Goal: Task Accomplishment & Management: Use online tool/utility

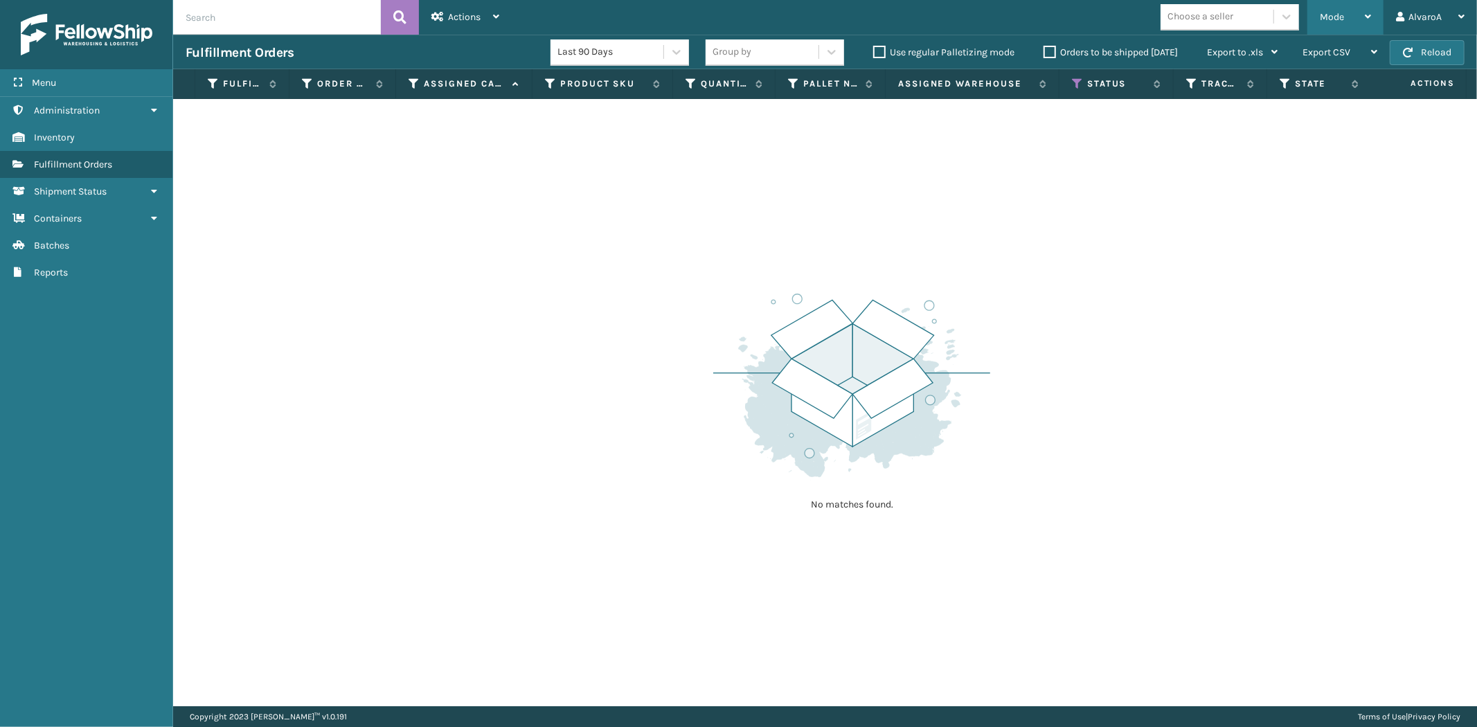
click at [1347, 16] on div "Mode" at bounding box center [1345, 17] width 51 height 35
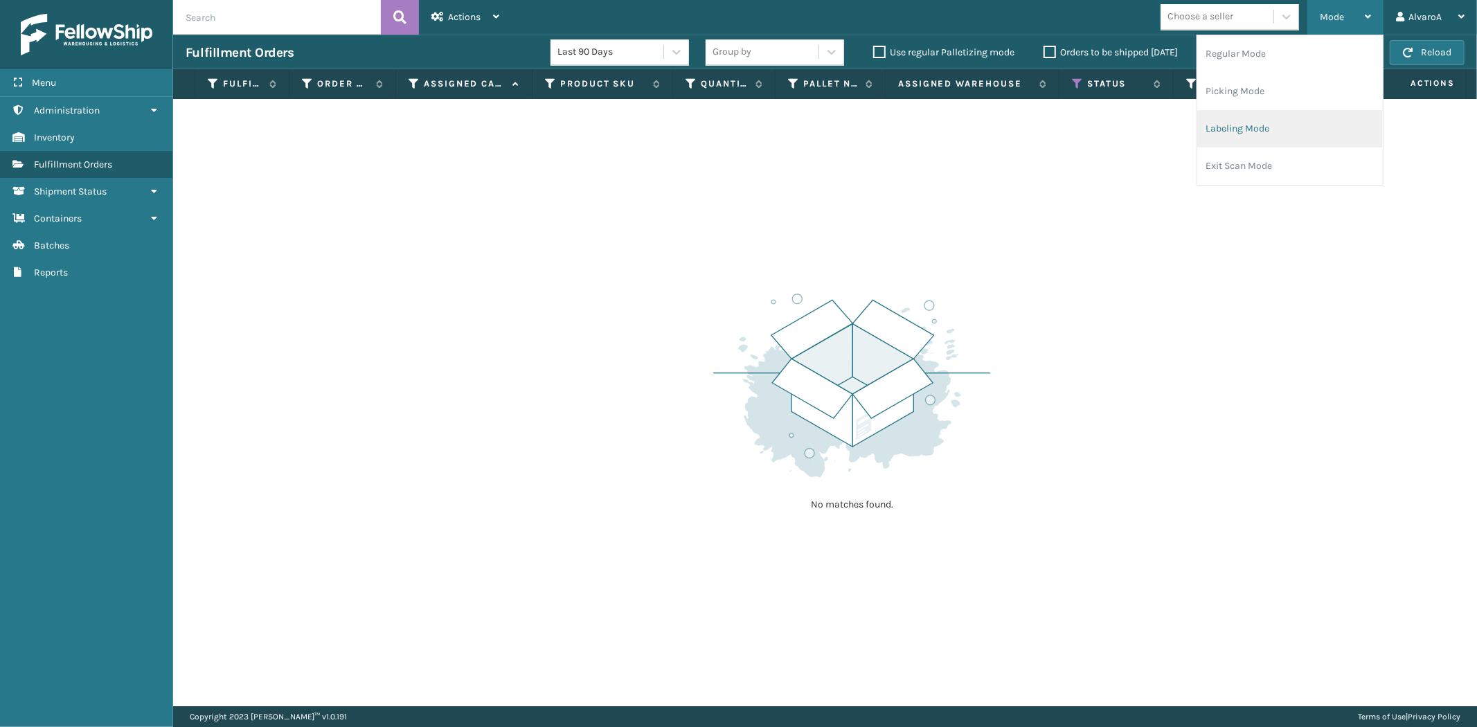
click at [1266, 111] on li "Labeling Mode" at bounding box center [1291, 128] width 186 height 37
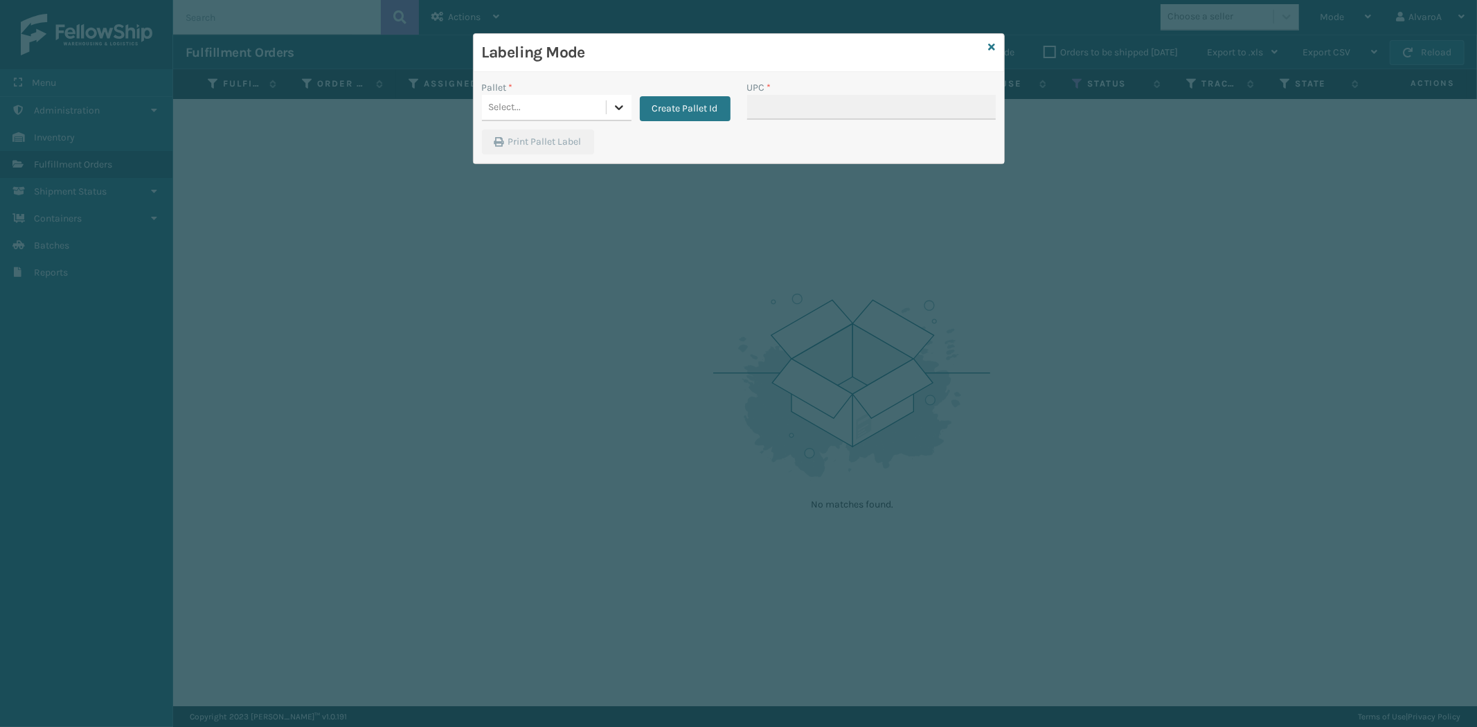
click at [632, 100] on div "Create Pallet Id" at bounding box center [681, 100] width 99 height 41
click at [625, 102] on icon at bounding box center [619, 107] width 14 height 14
click at [700, 119] on button "Create Pallet Id" at bounding box center [685, 108] width 91 height 25
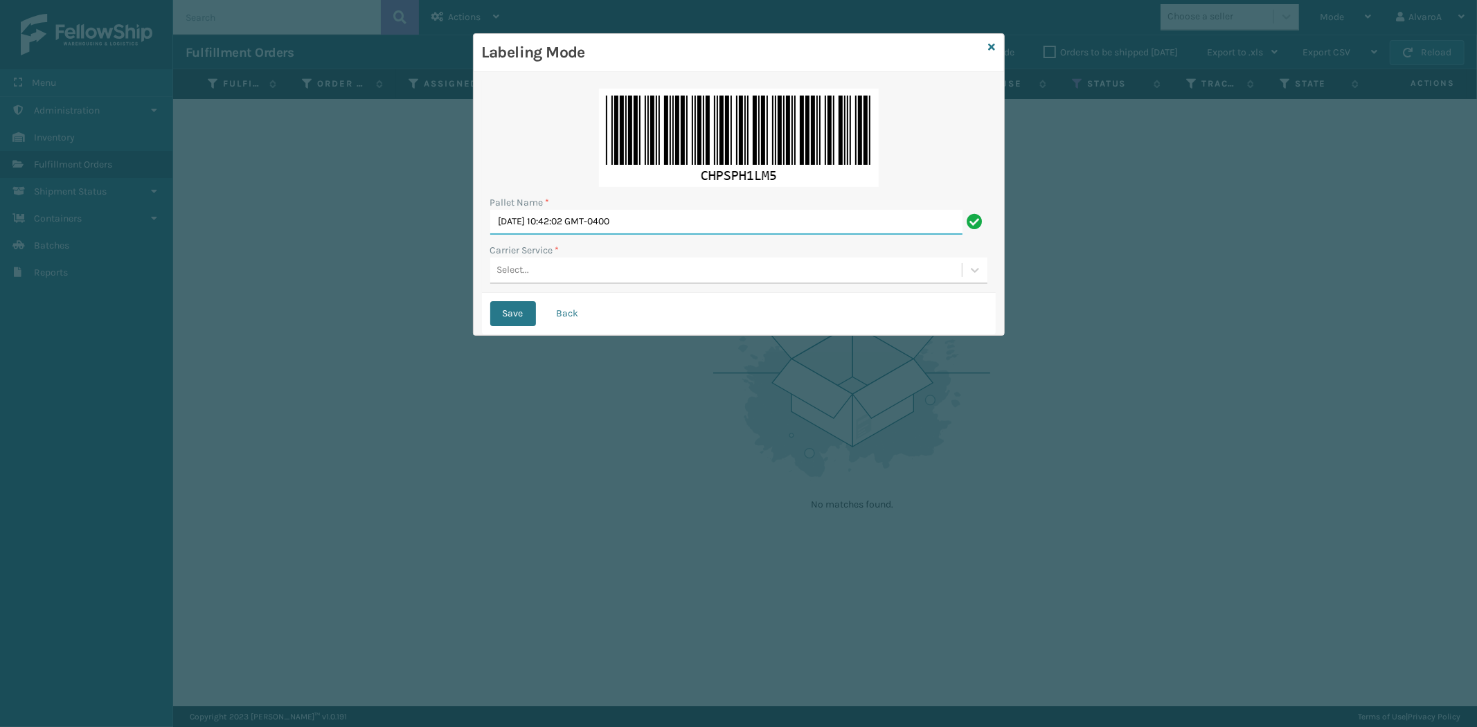
drag, startPoint x: 687, startPoint y: 223, endPoint x: 109, endPoint y: 302, distance: 583.7
click at [115, 302] on div "Labeling Mode Pallet Name * [DATE] 10:42:02 GMT-0400 Carrier Service * Select..…" at bounding box center [738, 363] width 1477 height 727
type input "LPN 517939"
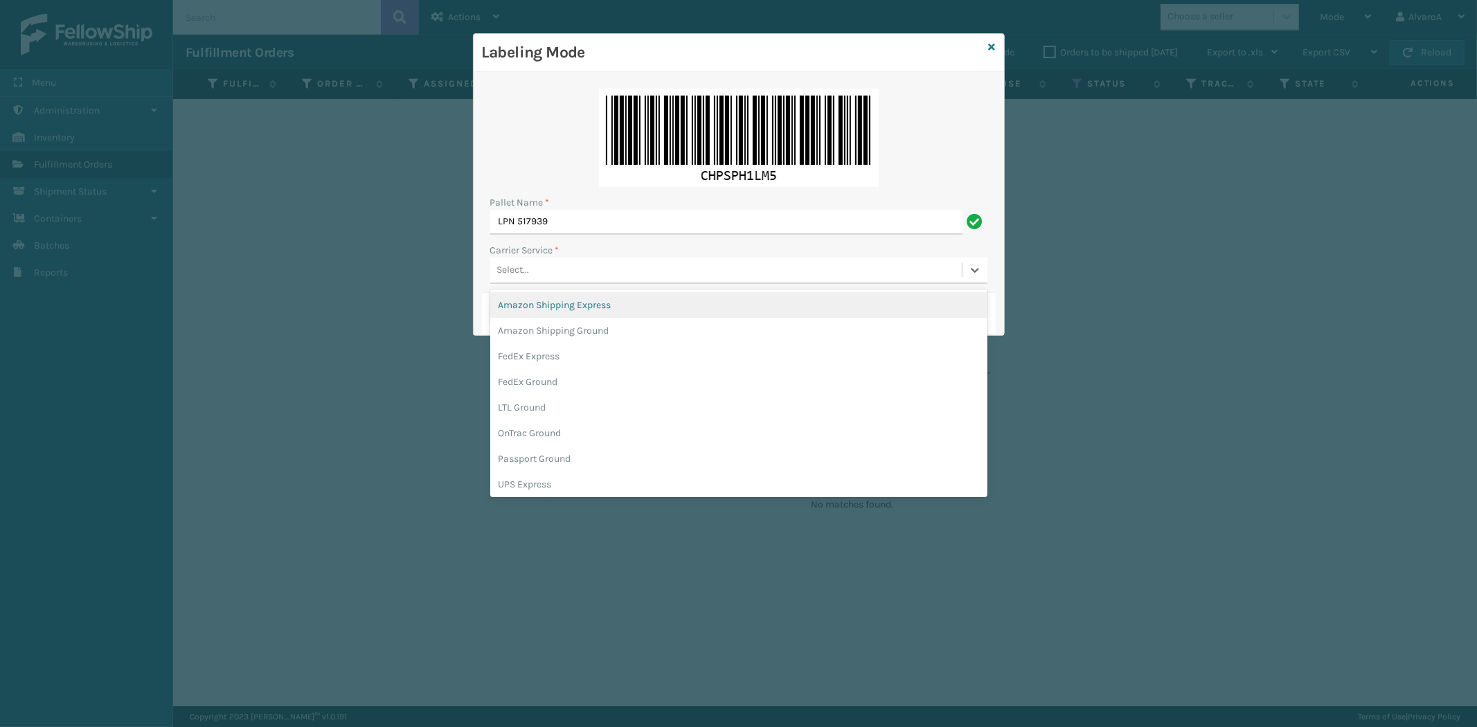
click at [598, 265] on div "Select..." at bounding box center [726, 270] width 472 height 23
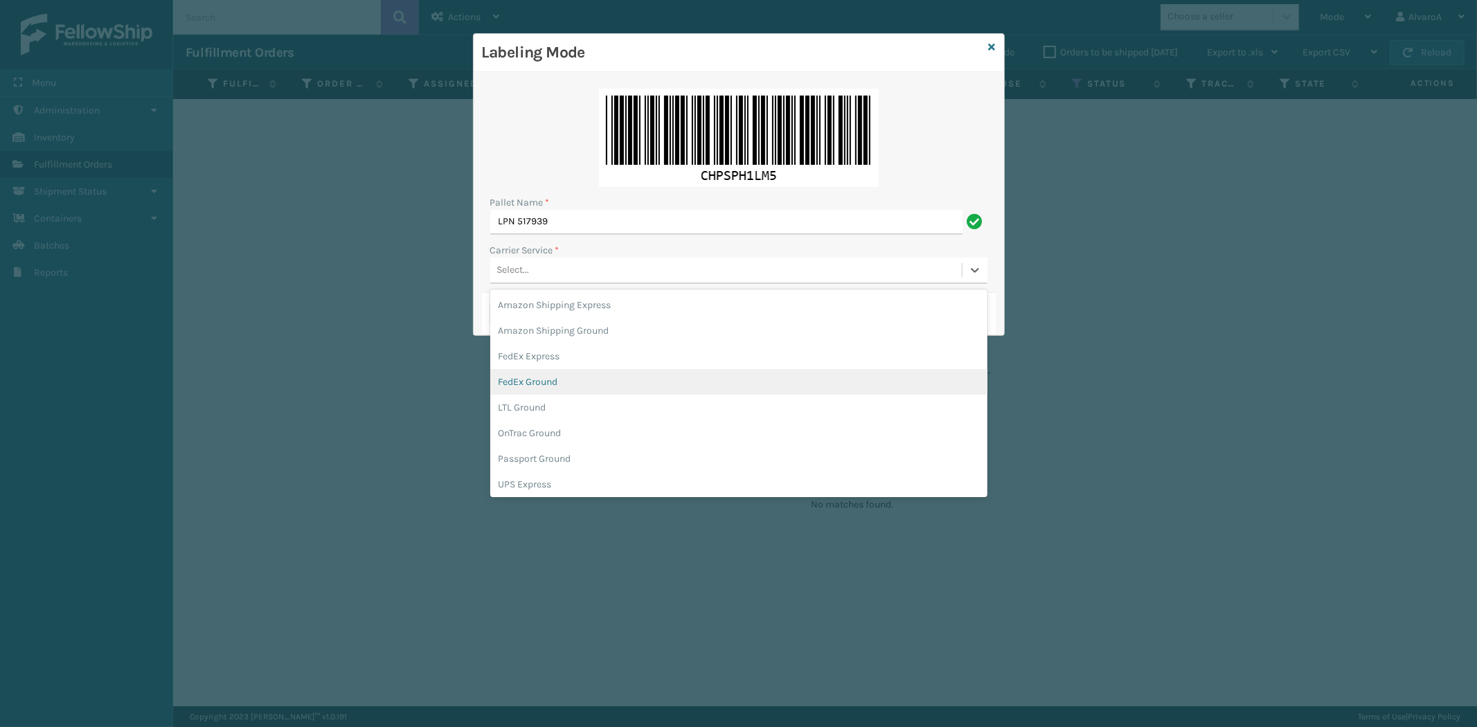
click at [518, 384] on div "FedEx Ground" at bounding box center [738, 382] width 497 height 26
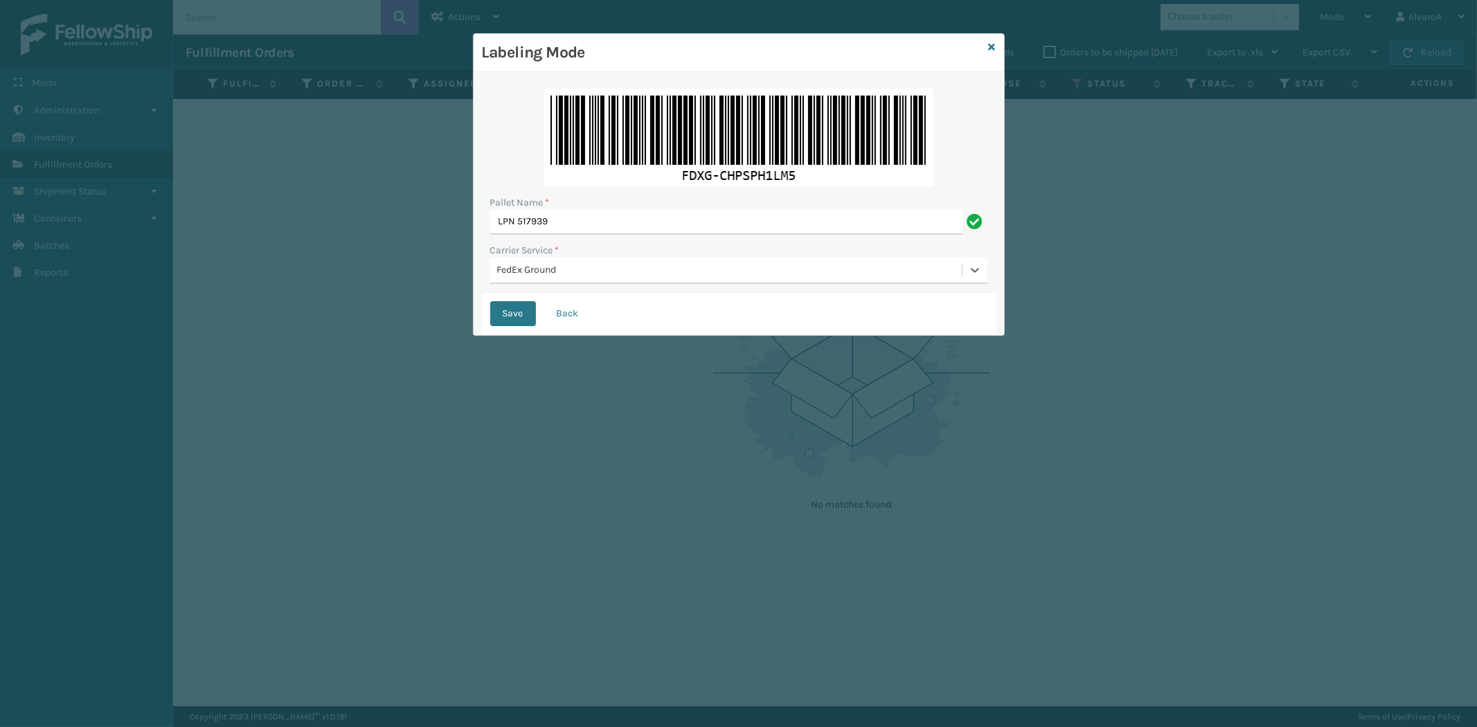
drag, startPoint x: 566, startPoint y: 251, endPoint x: 566, endPoint y: 260, distance: 9.0
click at [566, 258] on div "Carrier Service * option FedEx Ground, selected. 0 results available. Select is…" at bounding box center [738, 263] width 497 height 41
click at [566, 262] on div "FedEx Ground" at bounding box center [726, 270] width 472 height 23
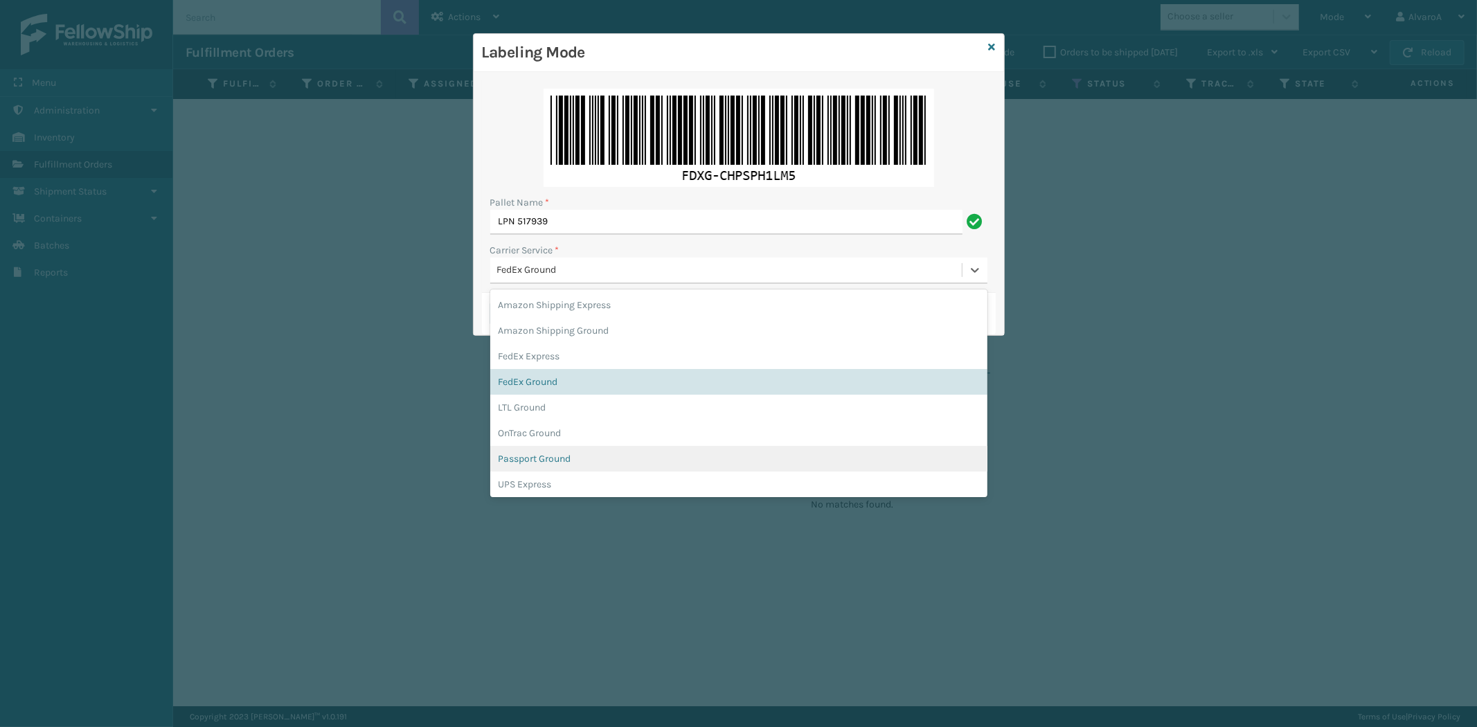
scroll to position [79, 0]
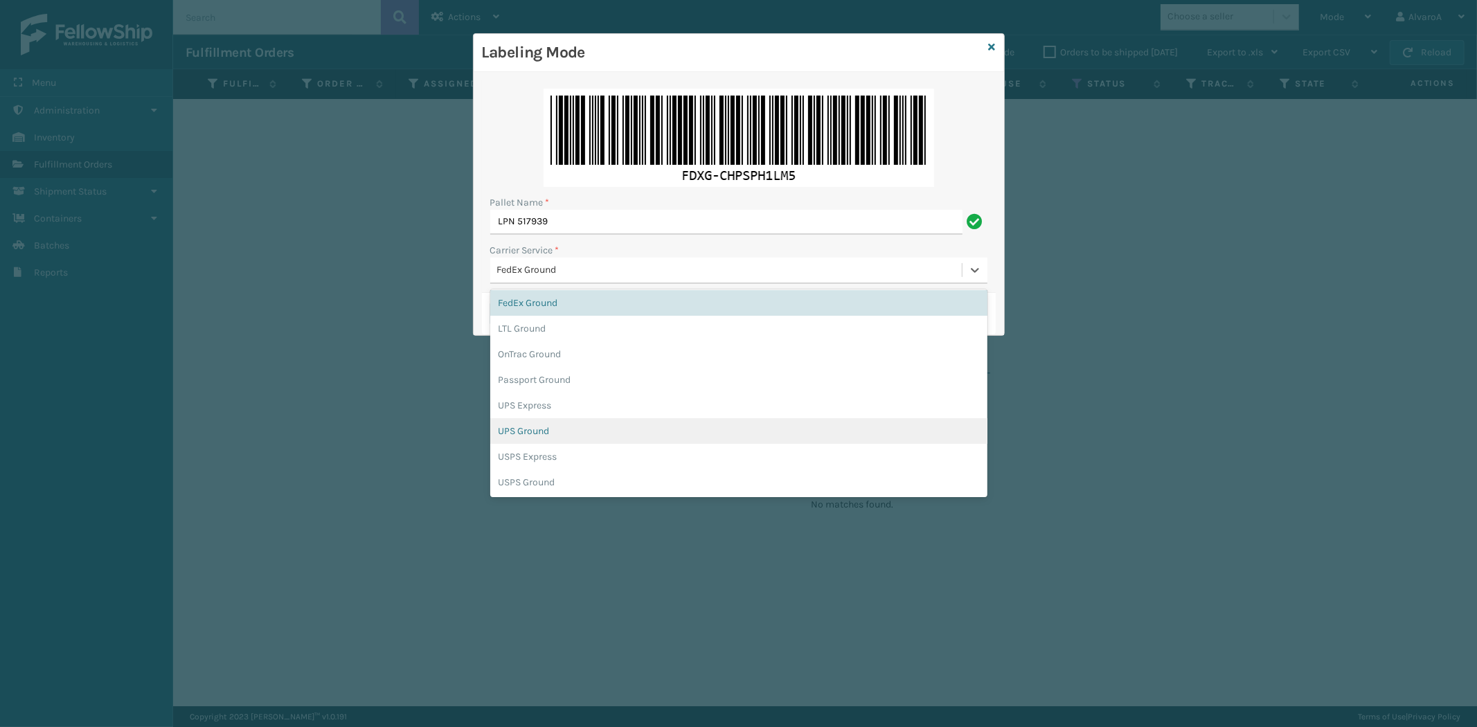
click at [524, 421] on div "UPS Ground" at bounding box center [738, 431] width 497 height 26
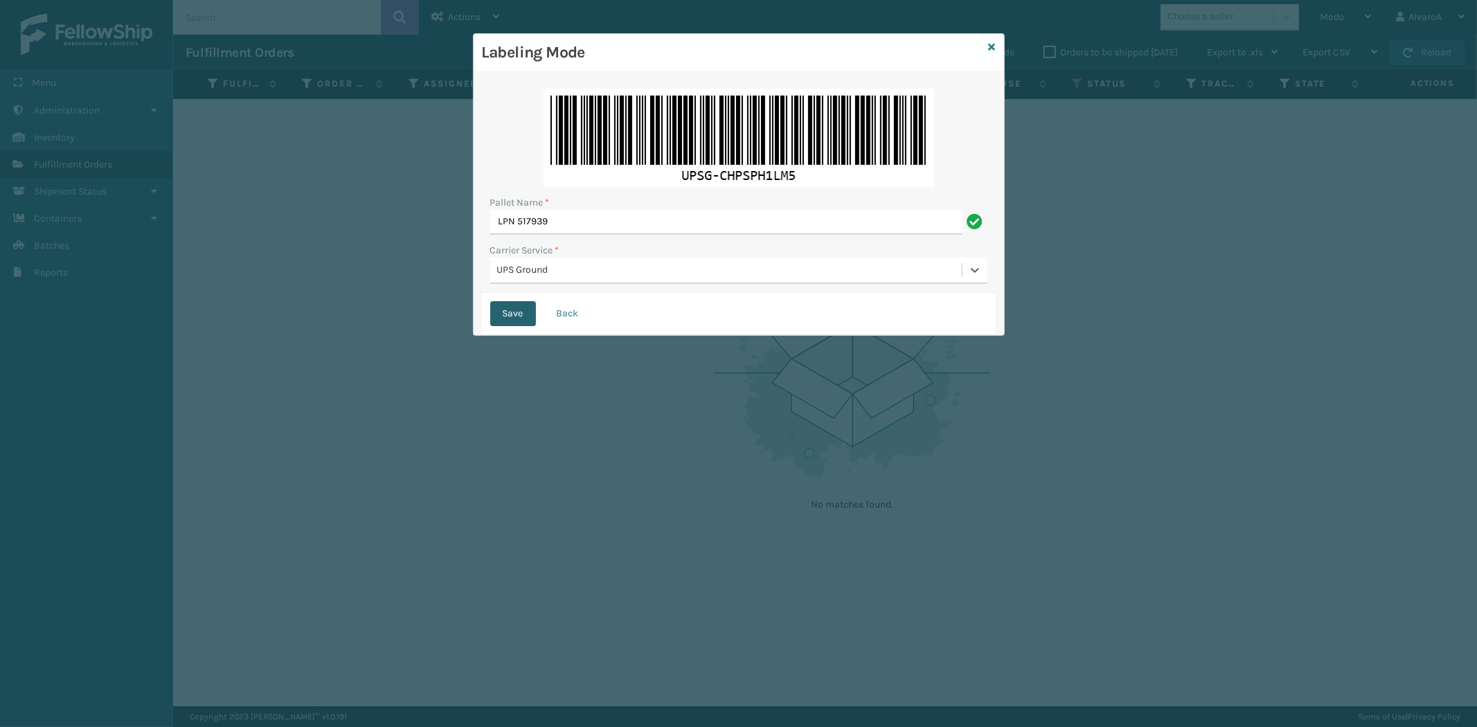
click at [516, 317] on button "Save" at bounding box center [513, 313] width 46 height 25
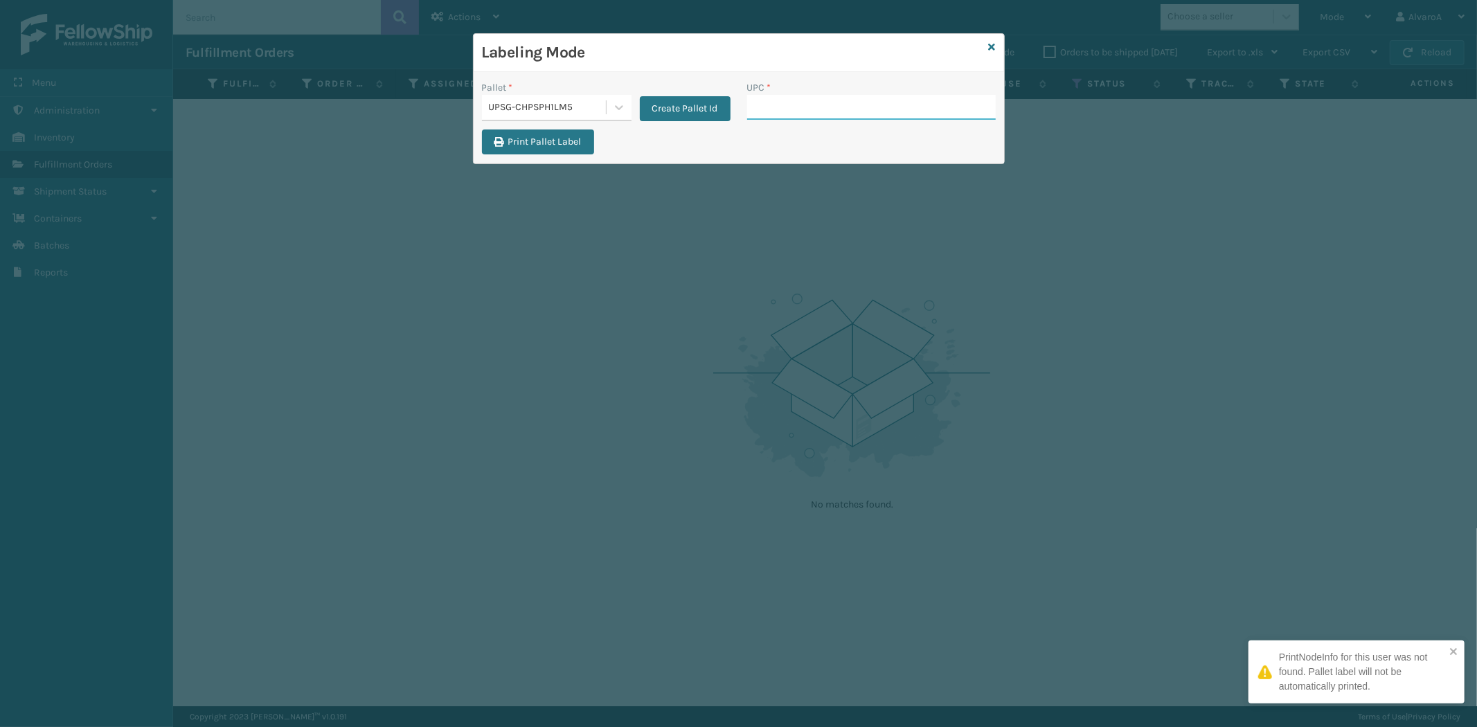
paste input "517A007RST"
type input "517A007RST"
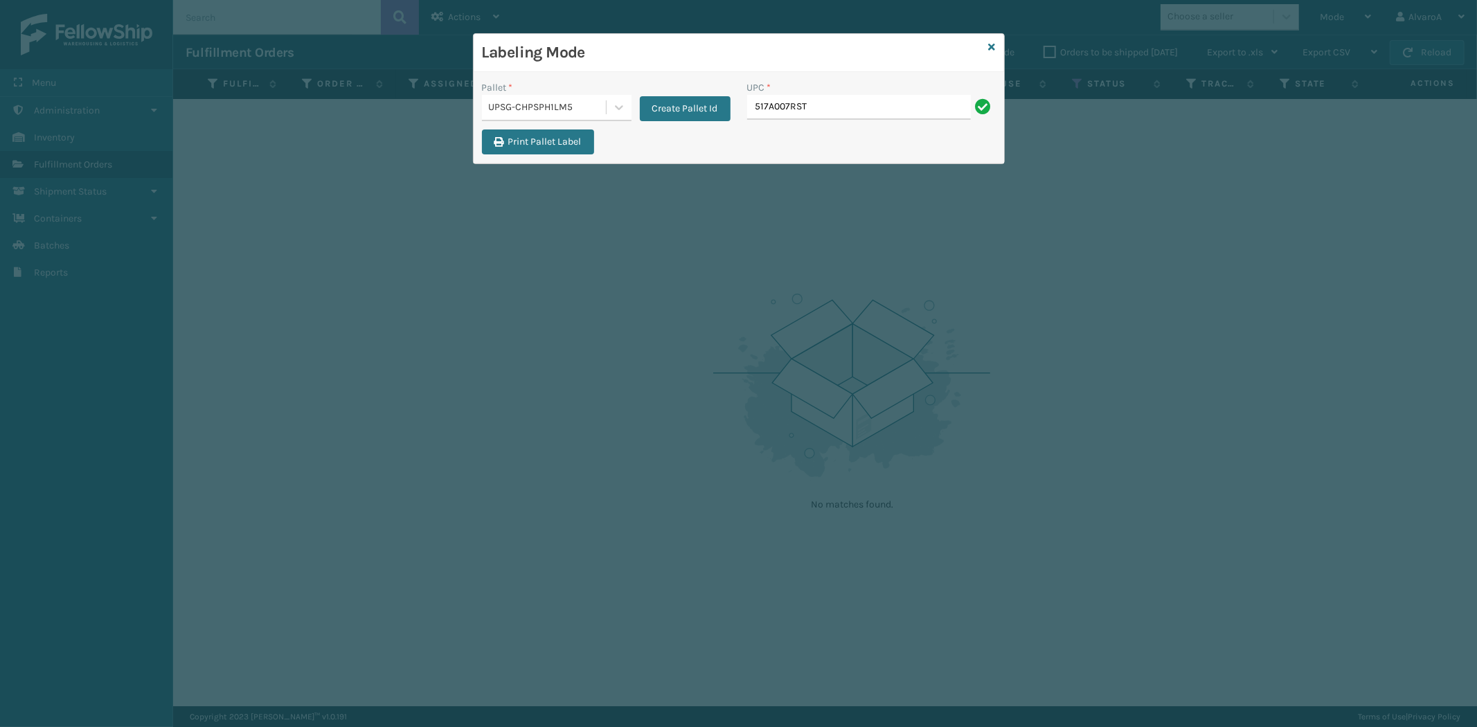
type input "517A007RST"
paste input "517A007TPE"
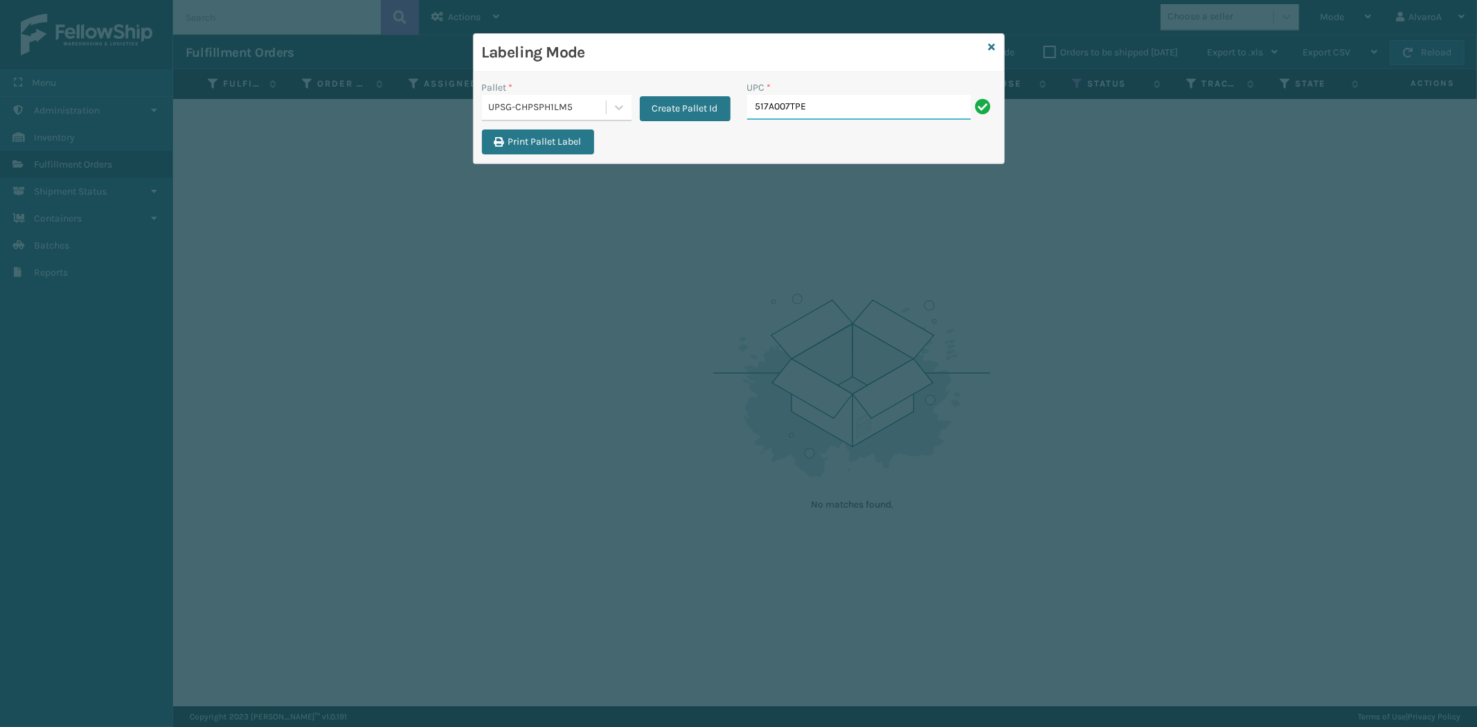
type input "517A007TPE"
paste input "517A007GRN"
type input "517A007GRN"
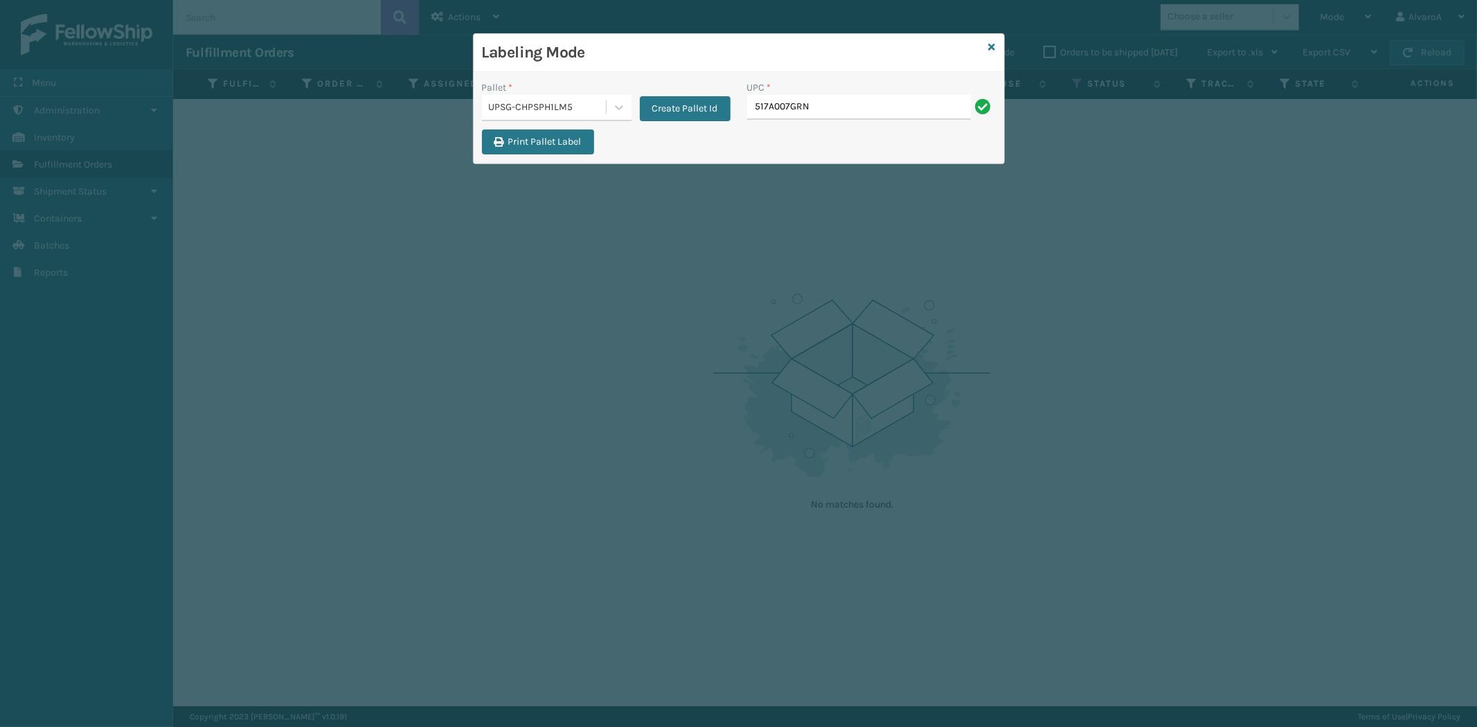
type input "517A007GRN"
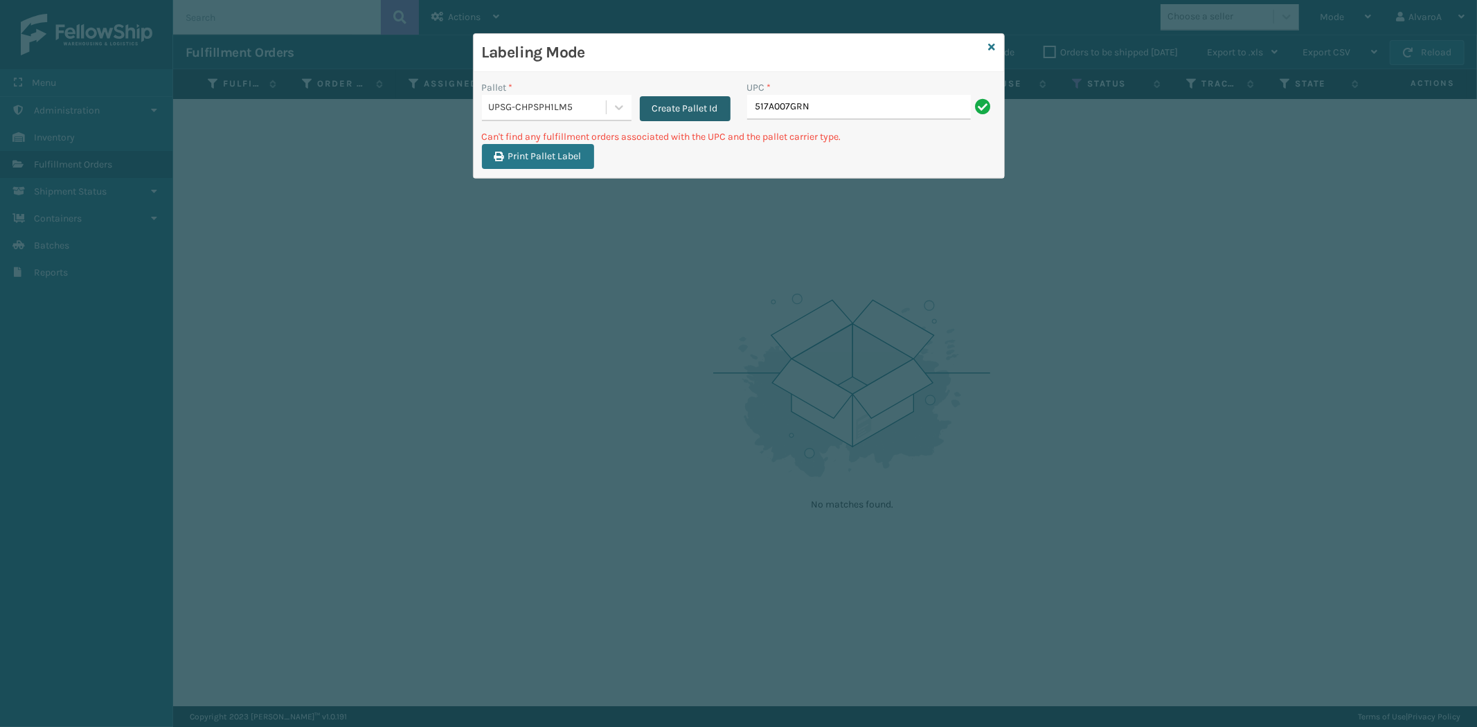
click at [683, 100] on button "Create Pallet Id" at bounding box center [685, 108] width 91 height 25
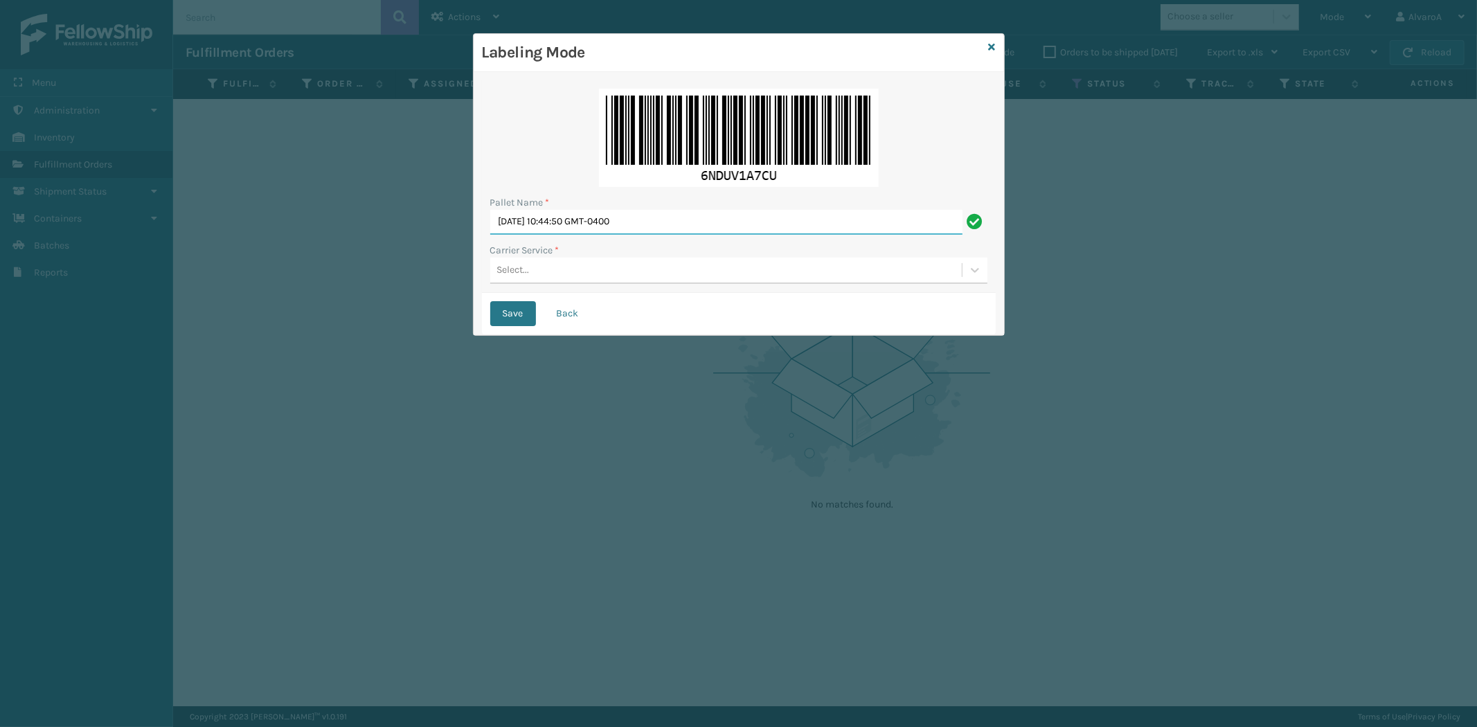
drag, startPoint x: 672, startPoint y: 220, endPoint x: 255, endPoint y: 301, distance: 424.7
click at [256, 314] on div "Labeling Mode Pallet Name * [DATE] 10:44:50 GMT-0400 Carrier Service * Select..…" at bounding box center [738, 363] width 1477 height 727
type input "L"
type input "UPS 2nd DAY"
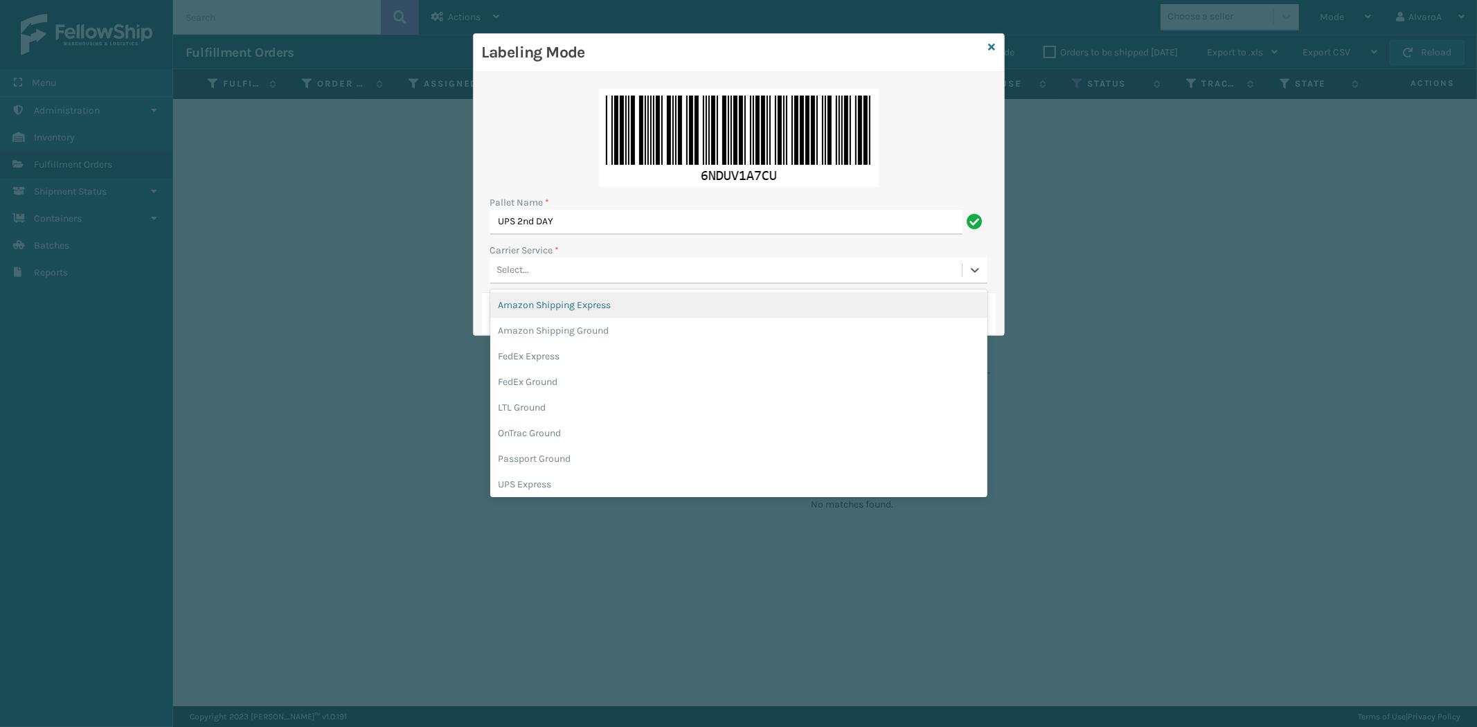
drag, startPoint x: 552, startPoint y: 265, endPoint x: 553, endPoint y: 305, distance: 39.5
click at [552, 267] on div "Select..." at bounding box center [726, 270] width 472 height 23
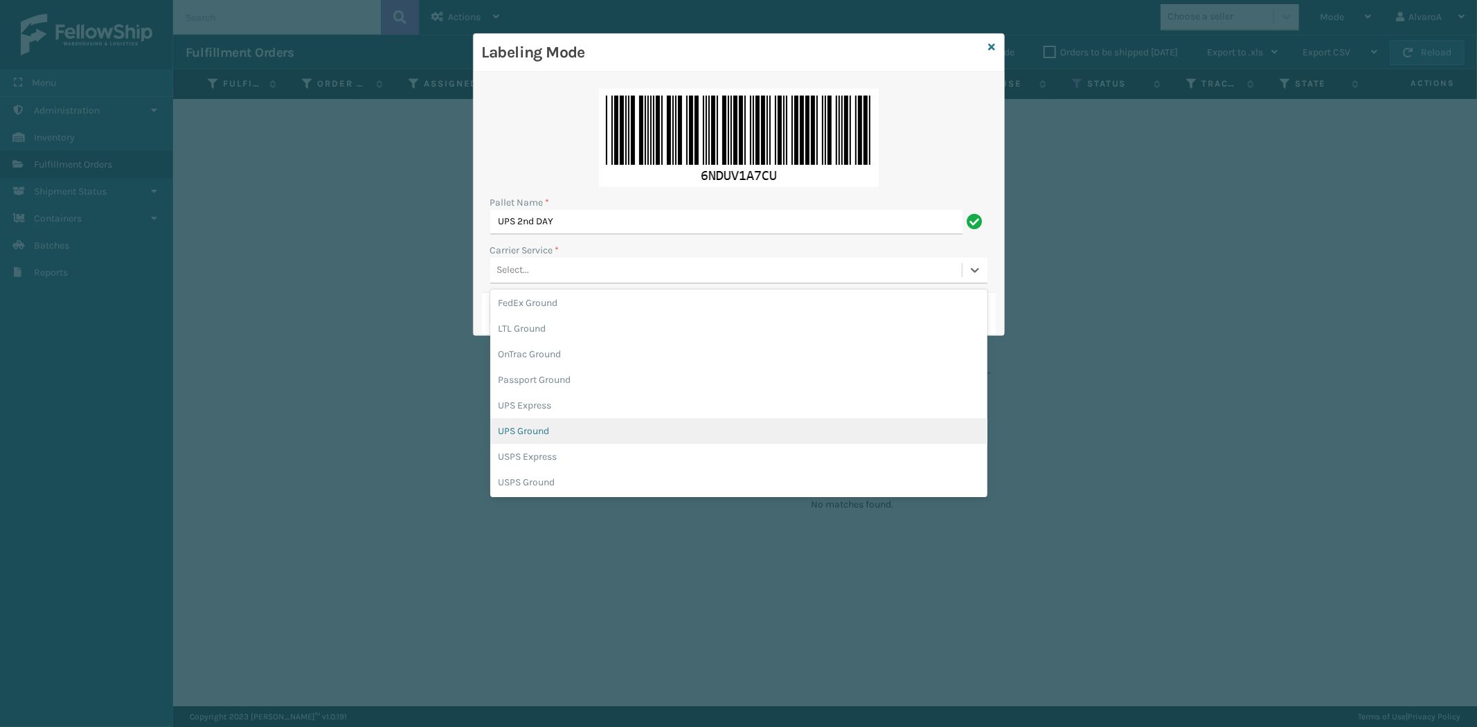
click at [542, 435] on div "UPS Ground" at bounding box center [738, 431] width 497 height 26
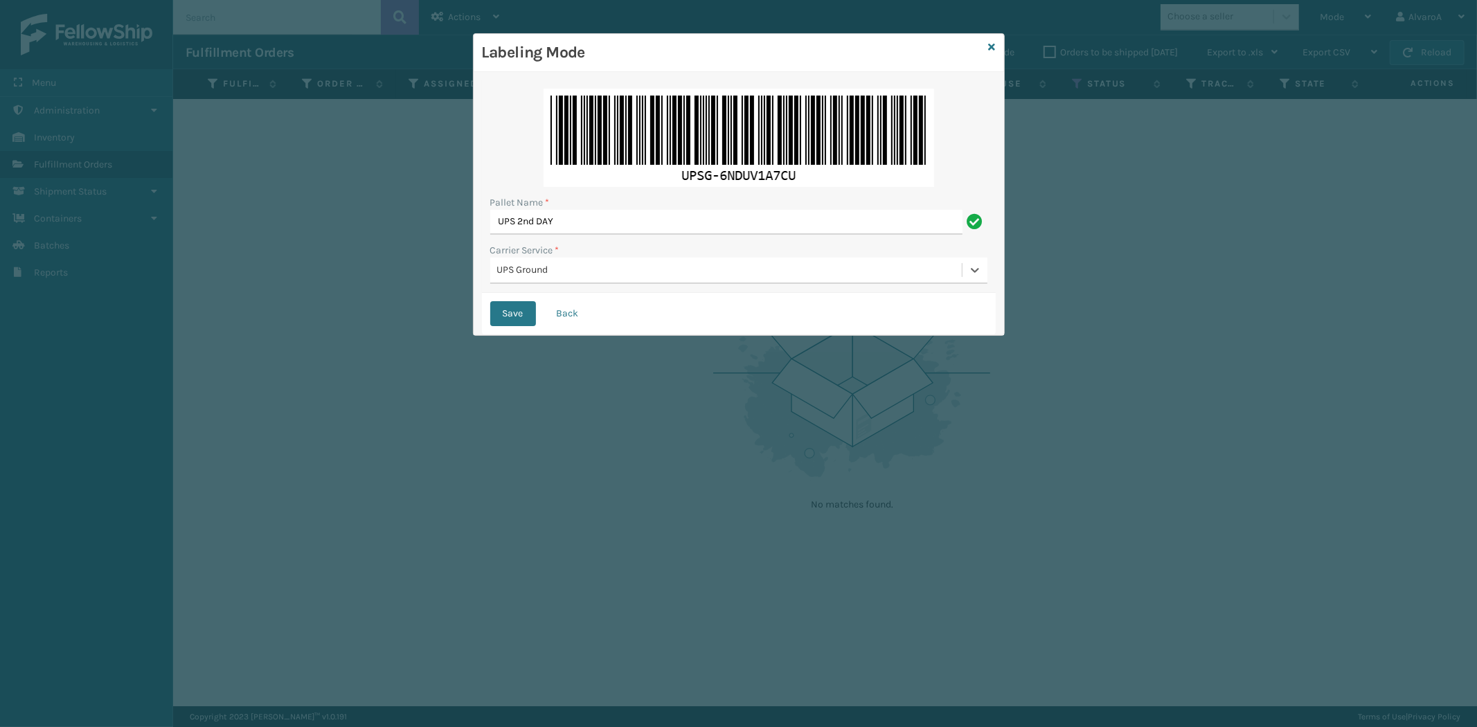
click at [562, 267] on div "UPS Ground" at bounding box center [730, 270] width 466 height 15
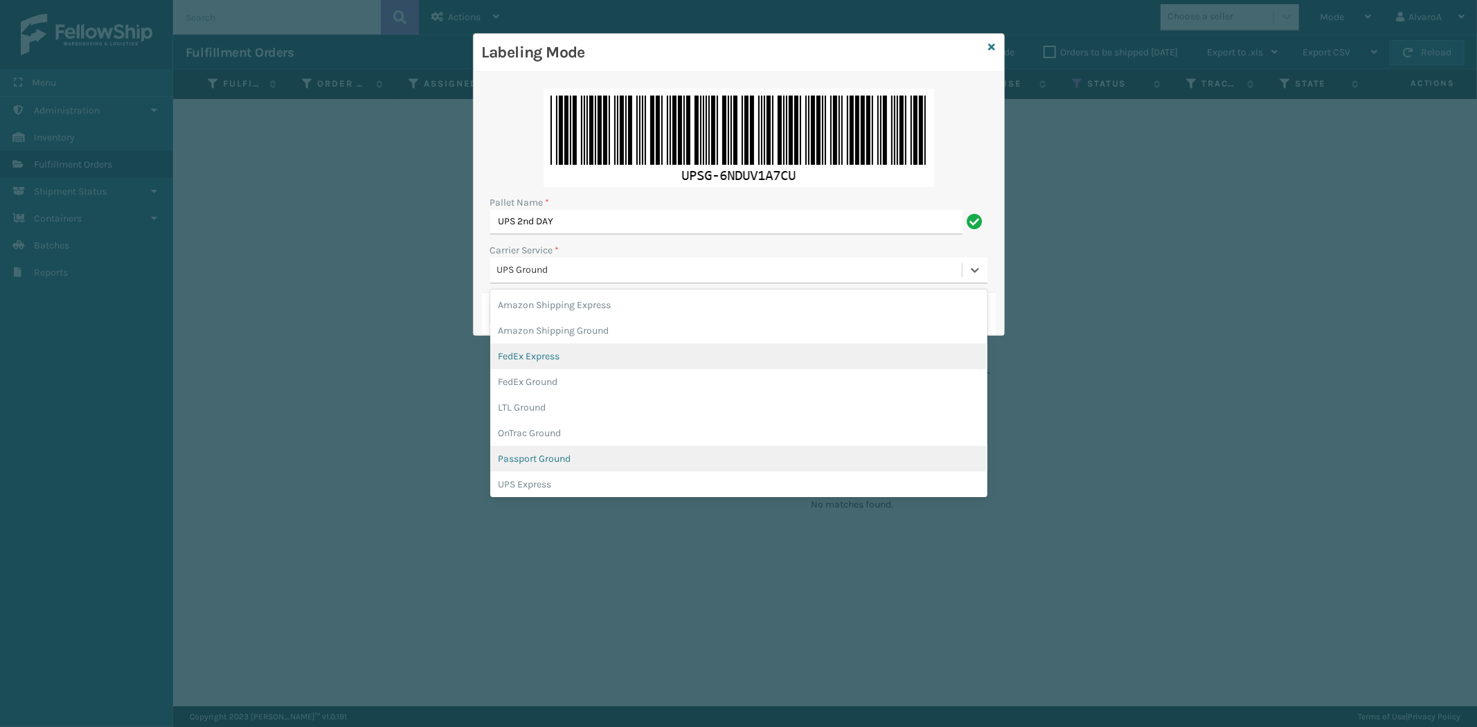
scroll to position [33, 0]
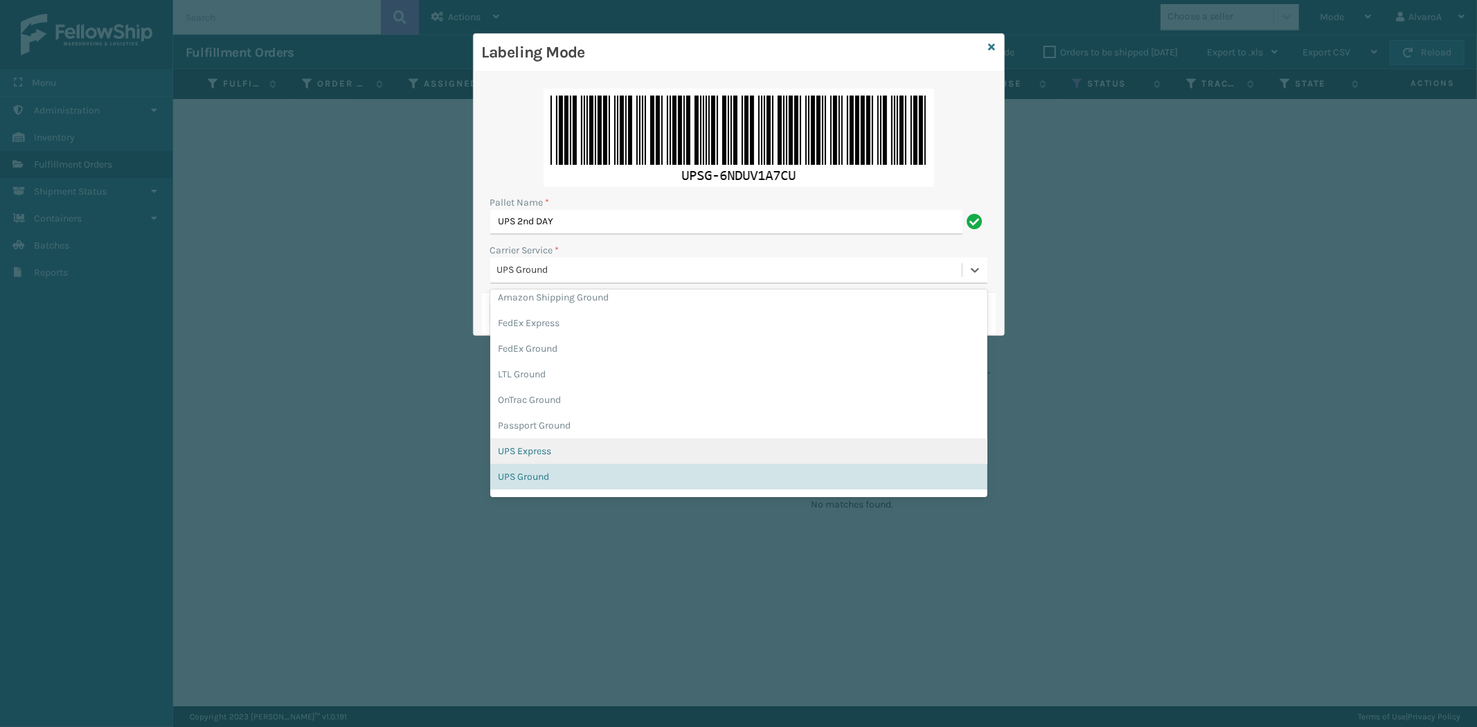
click at [543, 447] on div "UPS Express" at bounding box center [738, 451] width 497 height 26
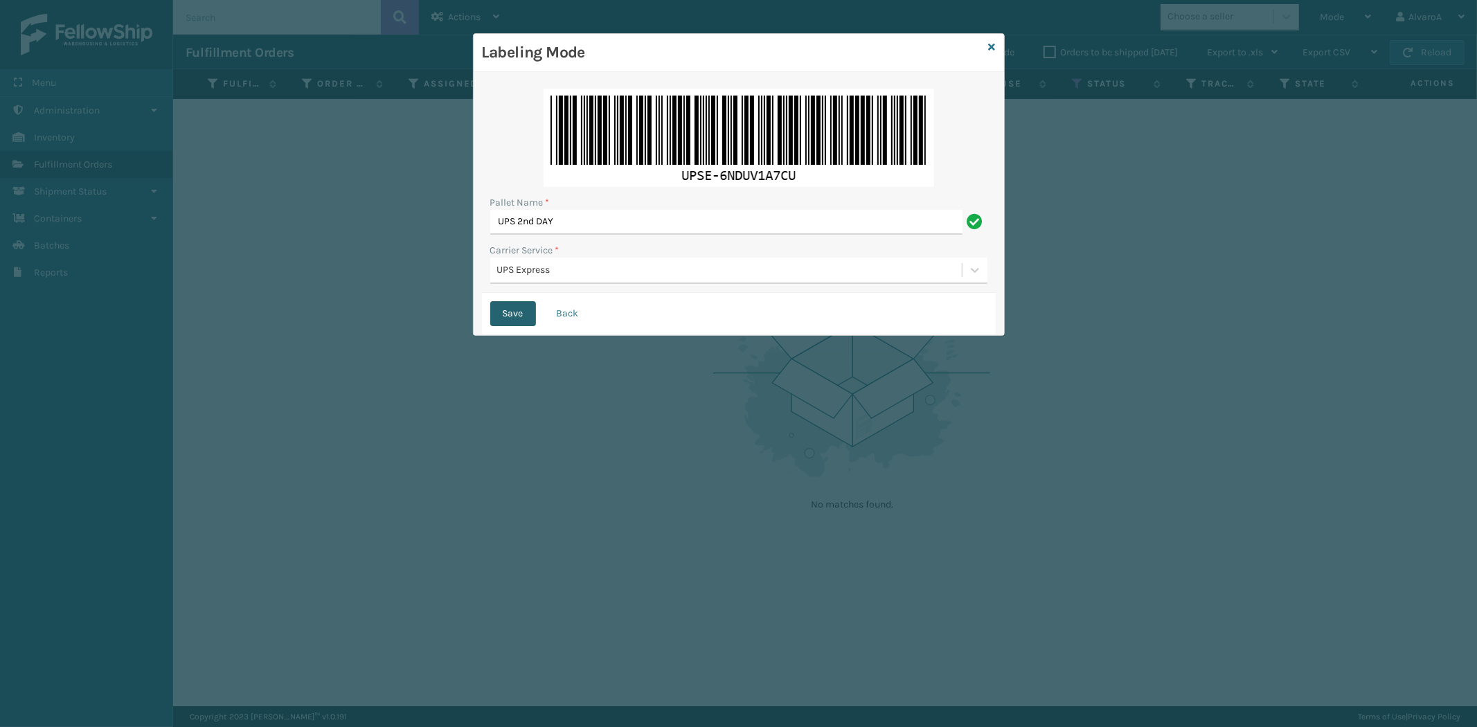
click at [509, 310] on button "Save" at bounding box center [513, 313] width 46 height 25
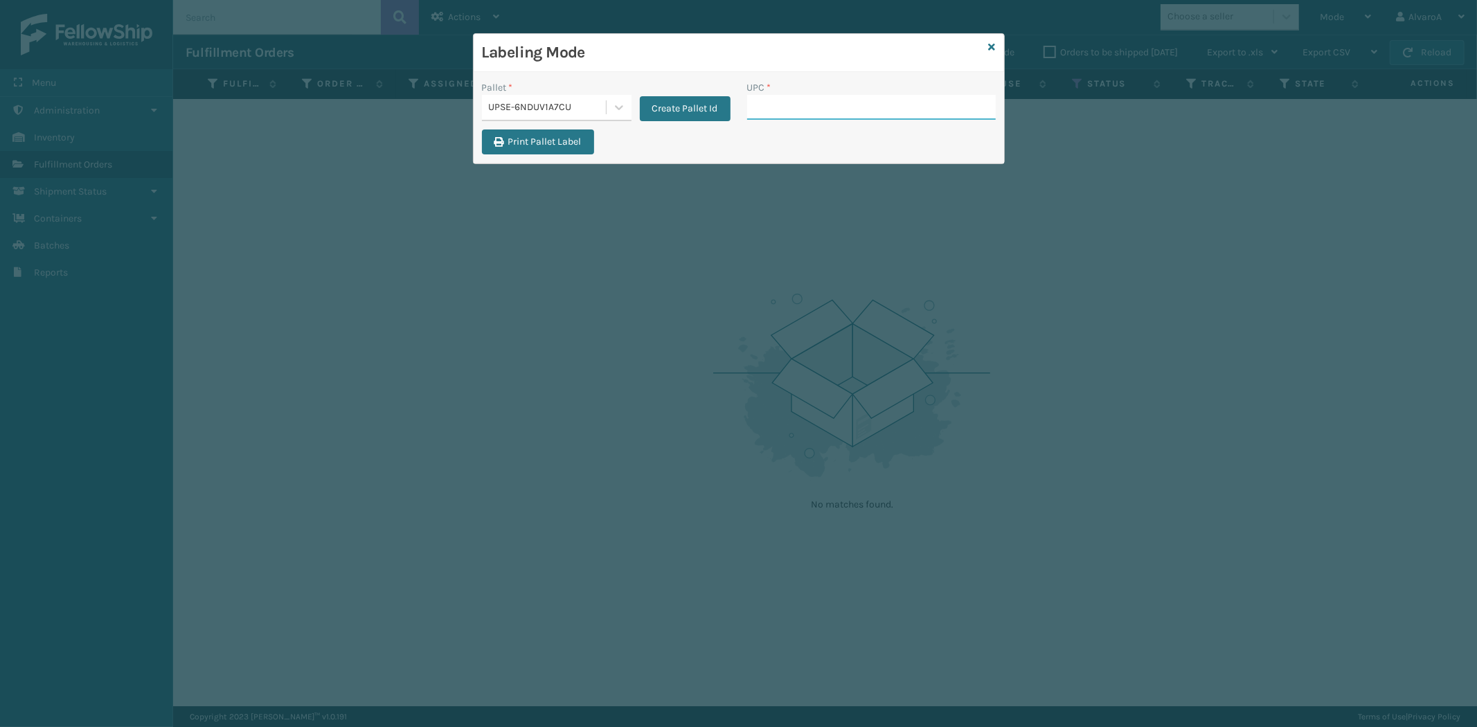
paste input "CCHRFKS2M26DGRA"
type input "CCHRFKS2M26DGRA"
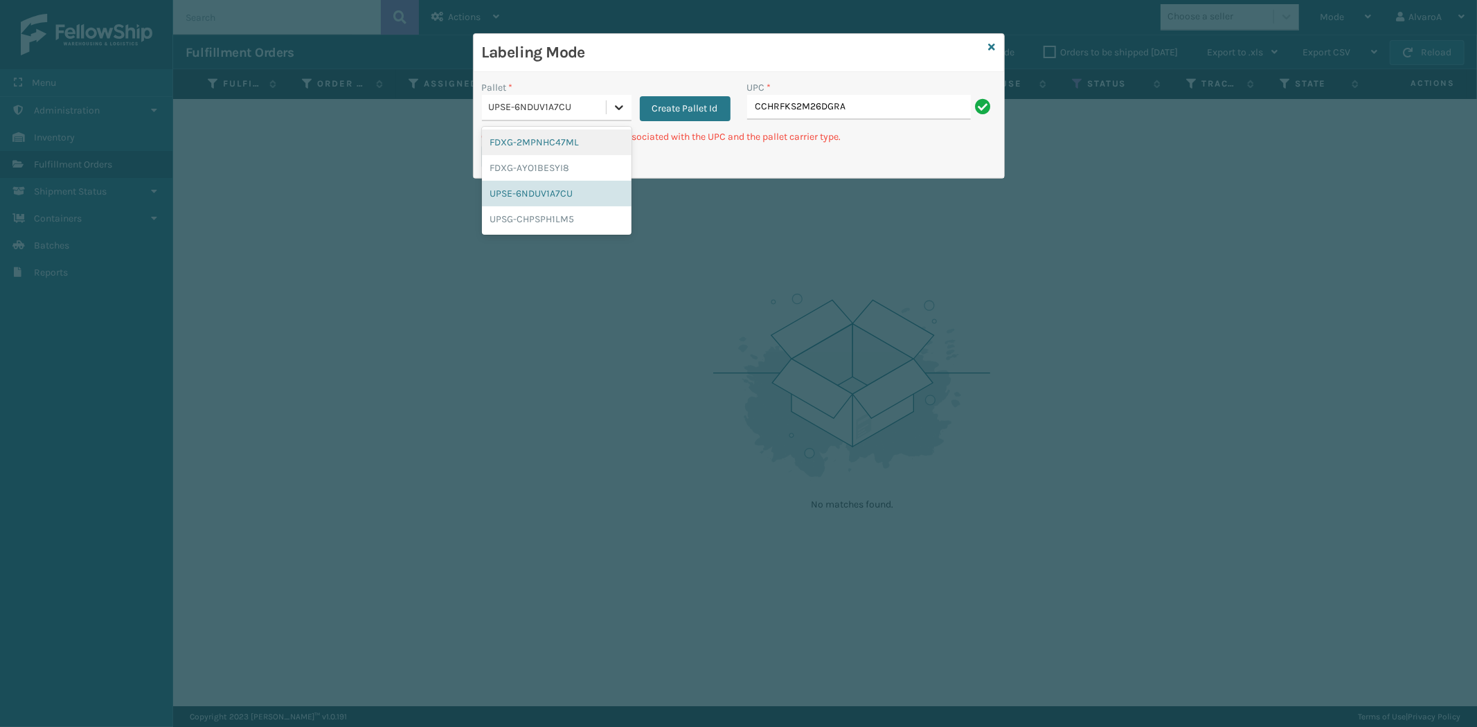
click at [615, 109] on icon at bounding box center [619, 107] width 14 height 14
click at [536, 220] on div "UPSG-CHPSPH1LM5" at bounding box center [557, 219] width 150 height 26
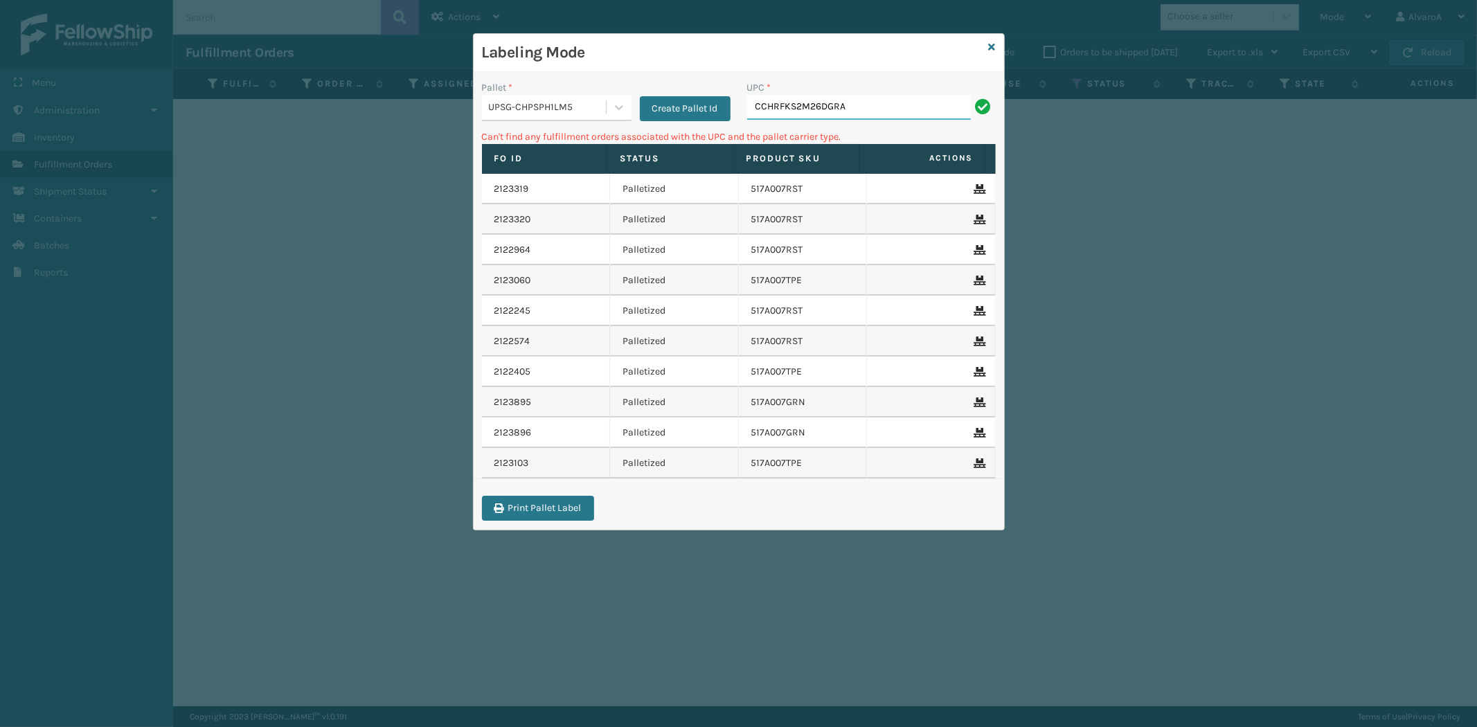
click at [852, 116] on input "CCHRFKS2M26DGRA" at bounding box center [859, 107] width 224 height 25
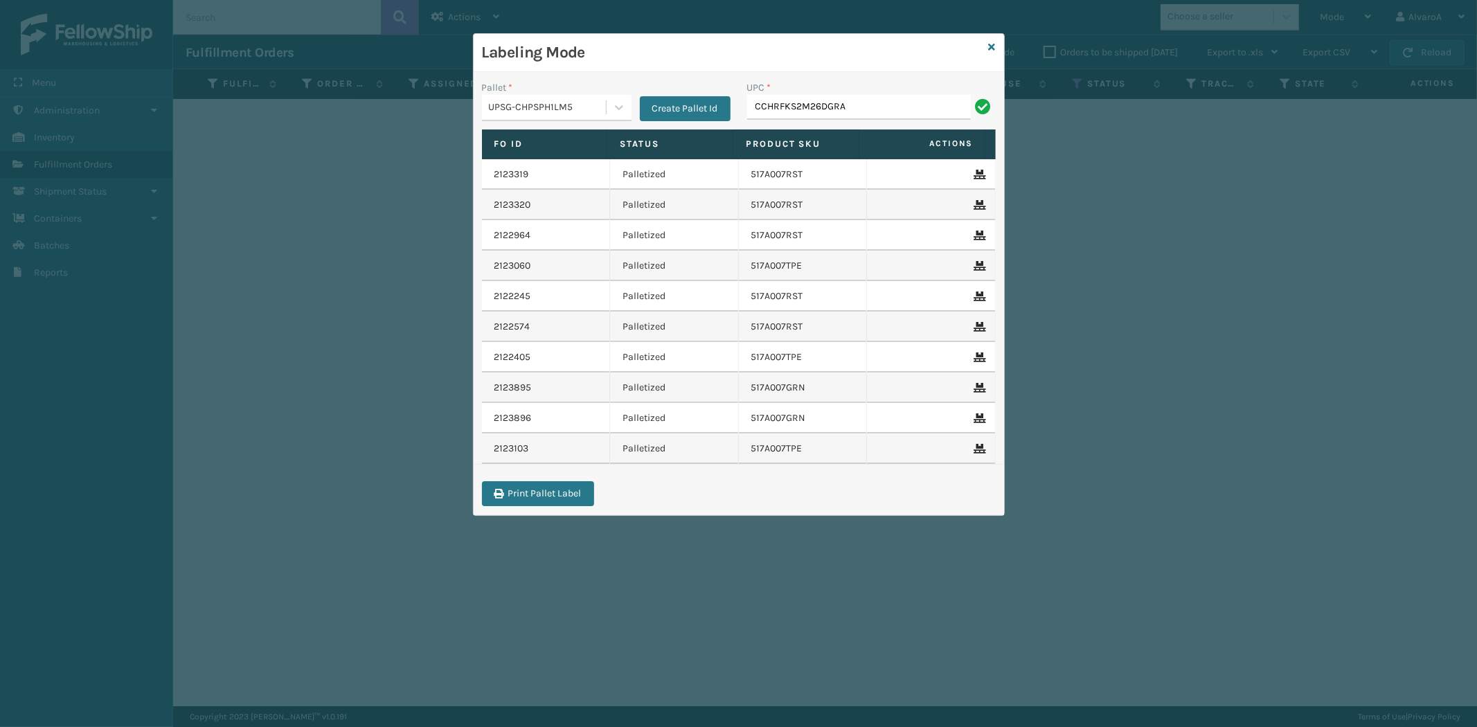
type input "CCHRFKS2M26DGRA"
click at [614, 122] on div "Pallet * UPSG-CHPSPH1LM5 Create Pallet Id" at bounding box center [606, 104] width 265 height 49
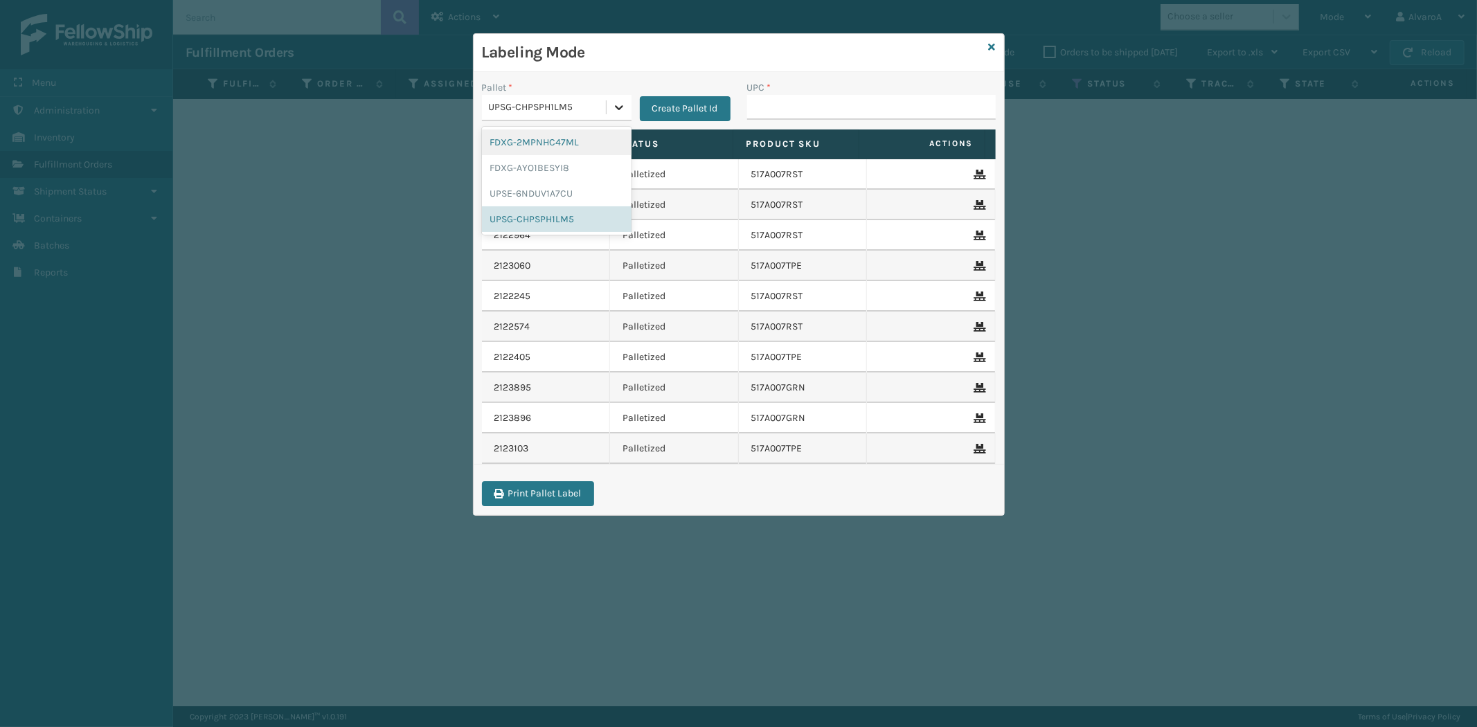
click at [616, 116] on div at bounding box center [619, 107] width 25 height 25
click at [544, 223] on div "UPSG-CHPSPH1LM5" at bounding box center [557, 219] width 150 height 26
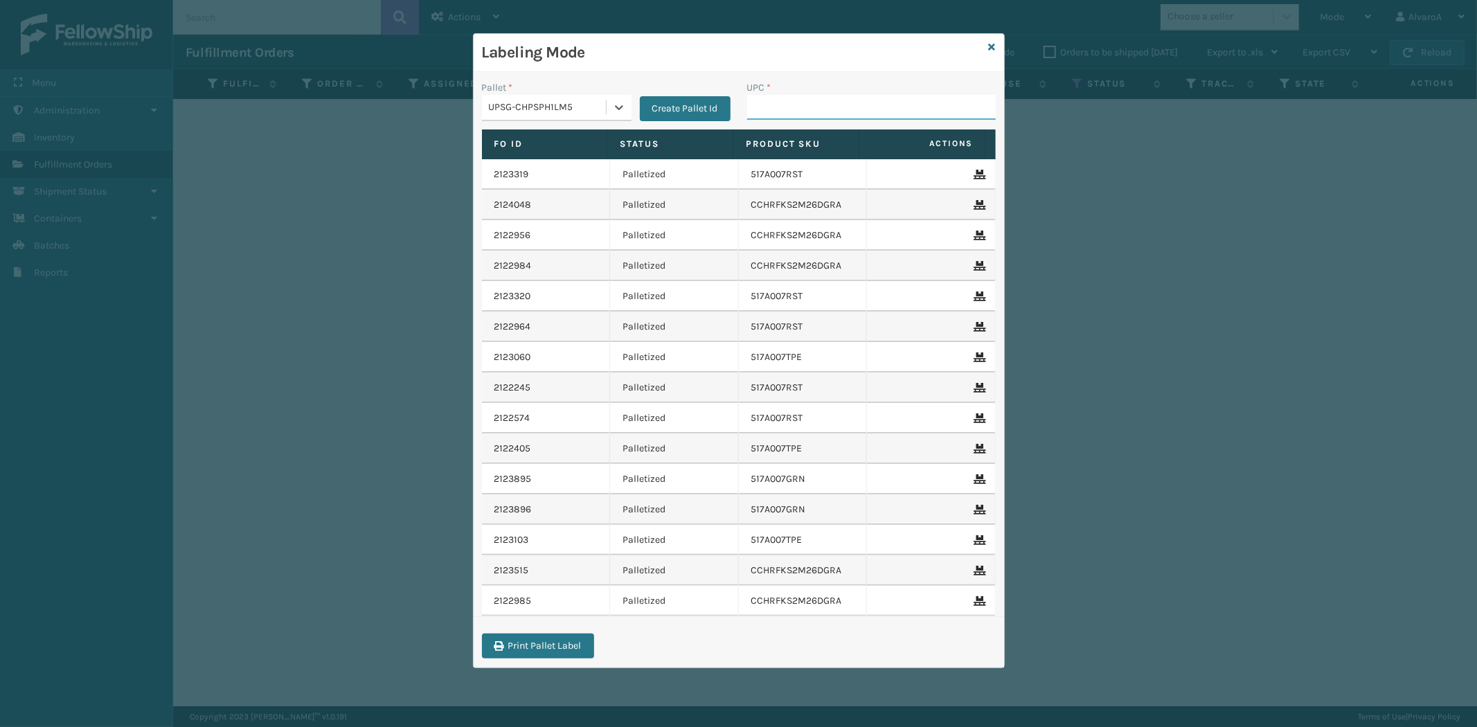
click at [778, 102] on input "UPC *" at bounding box center [871, 107] width 249 height 25
paste input "LKLGF2SP1GU3051"
type input "LKLGF2SP1GU3051"
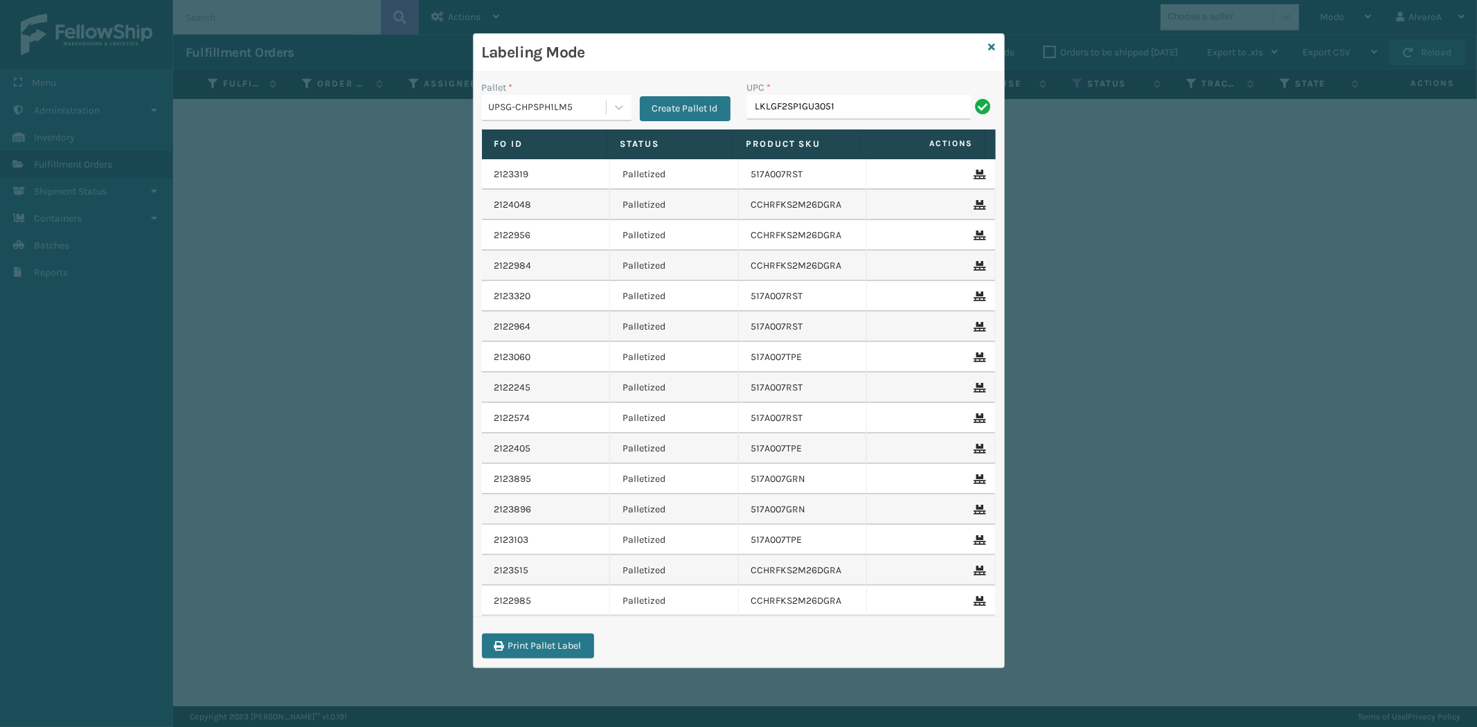
type input "LKLGF2SP1GU3051"
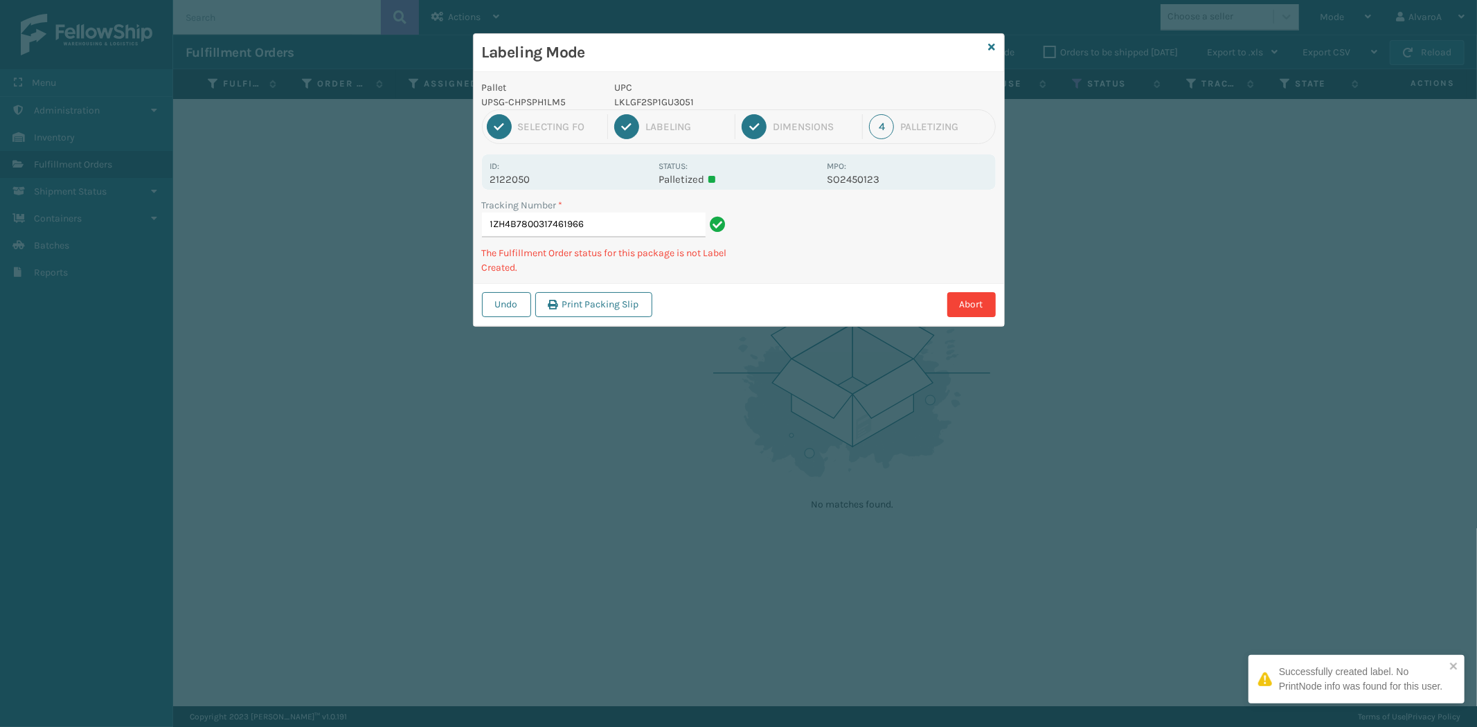
type input "1ZH4B7800317461966 LKLGF2SP1GU3051"
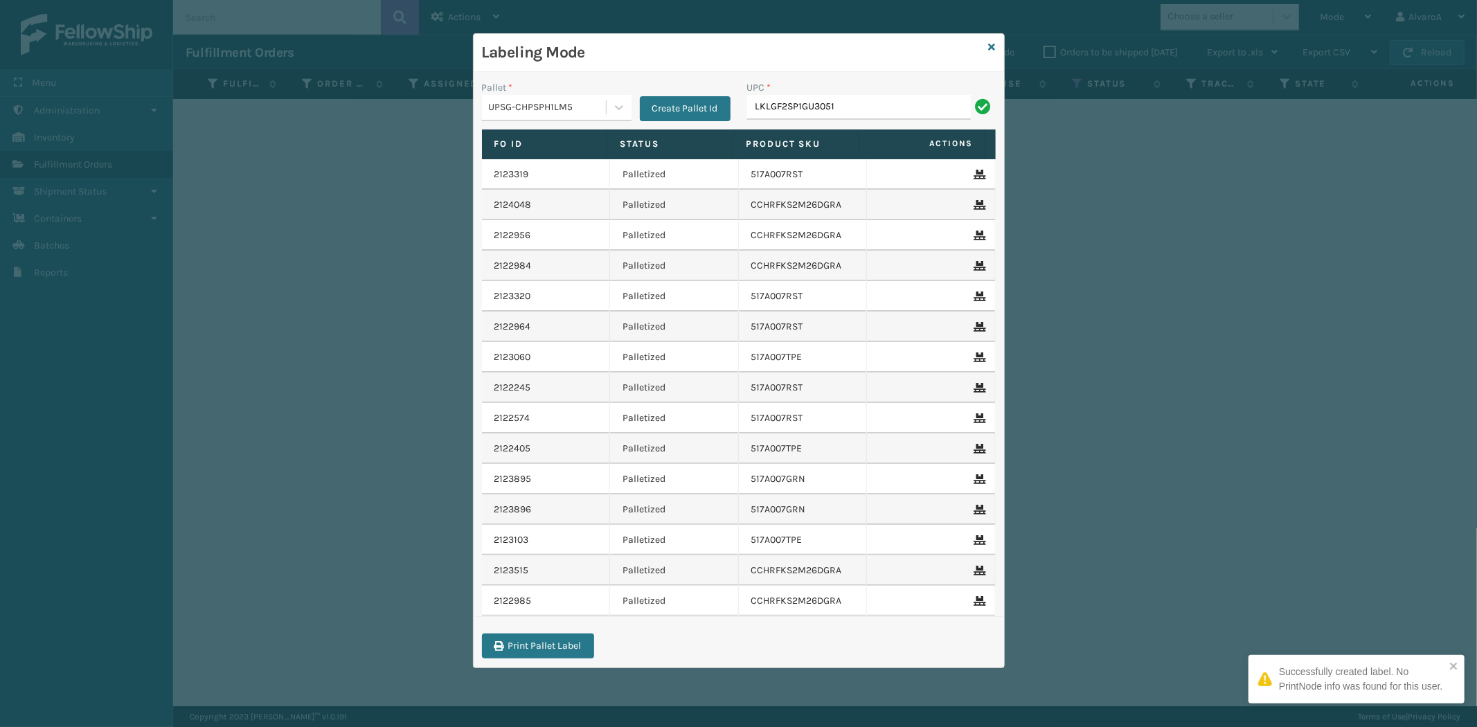
type input "LKLGF2SP1GU3051"
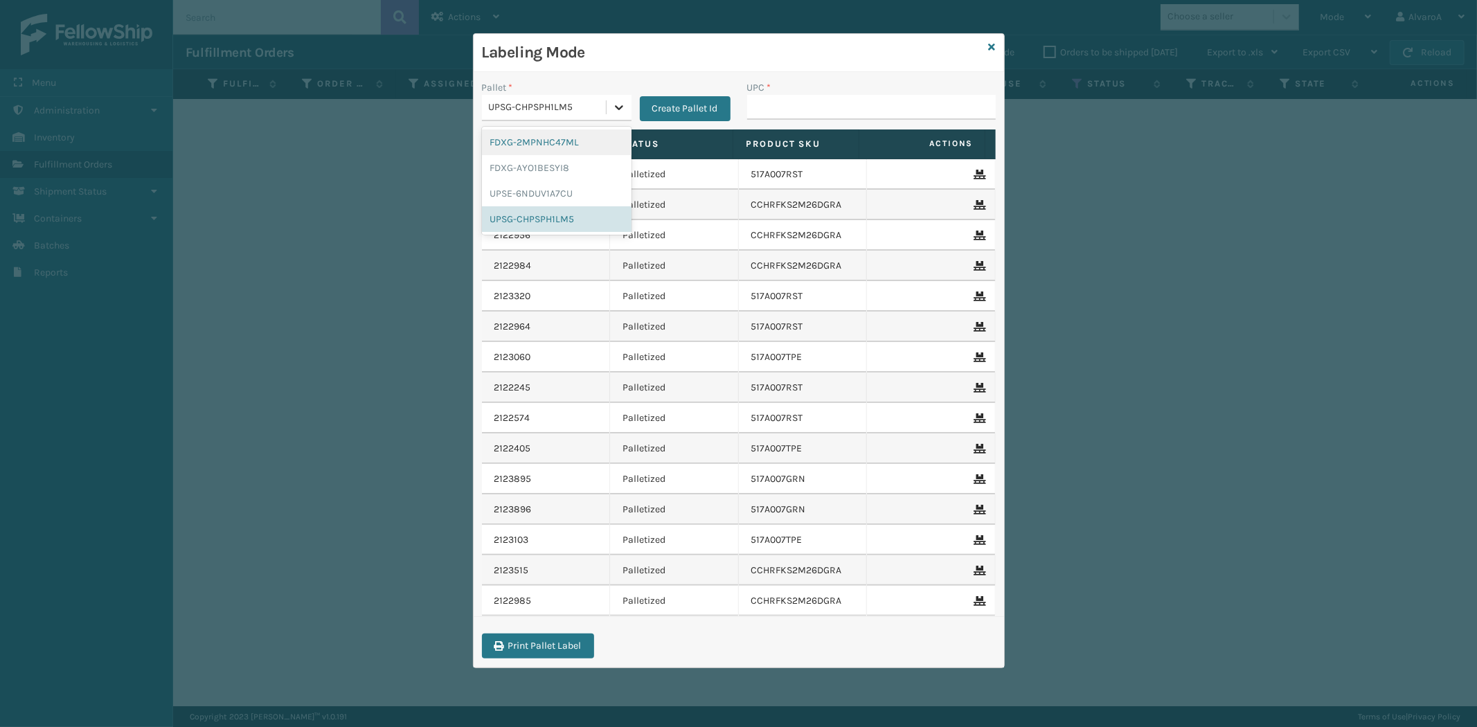
click at [621, 109] on icon at bounding box center [619, 107] width 14 height 14
click at [548, 194] on div "UPSE-6NDUV1A7CU" at bounding box center [557, 194] width 150 height 26
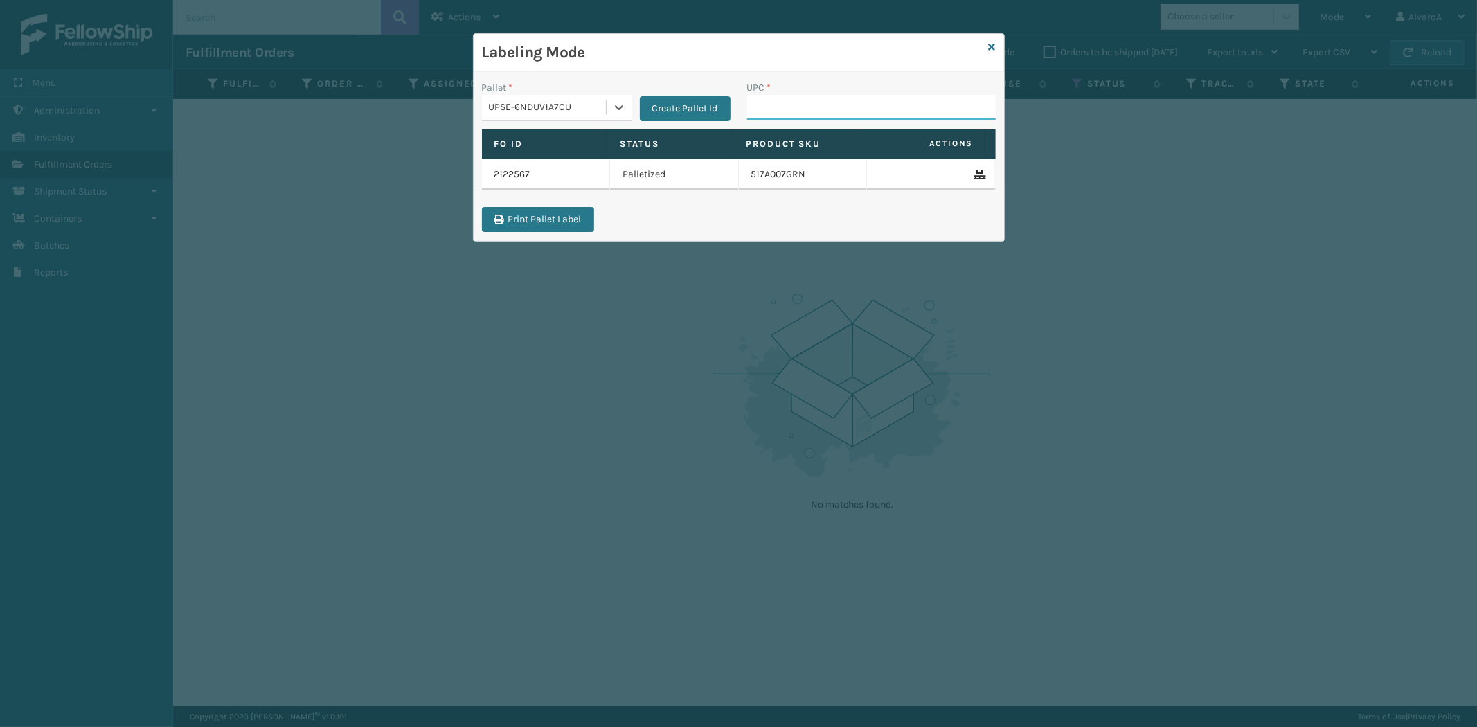
click at [821, 98] on input "UPC *" at bounding box center [871, 107] width 249 height 25
paste input "LKLGF2SP1GU3051"
type input "LKLGF2SP1GU3051"
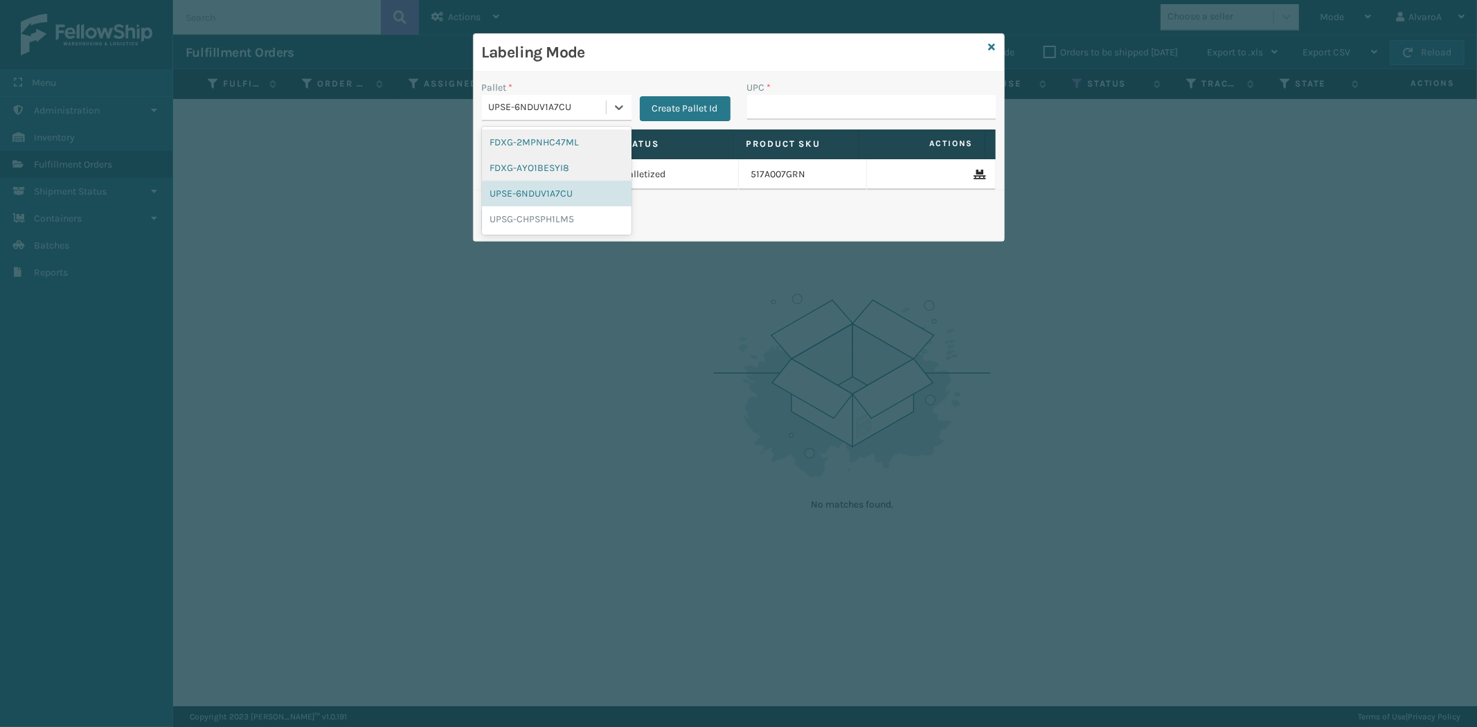
drag, startPoint x: 612, startPoint y: 104, endPoint x: 549, endPoint y: 170, distance: 92.1
click at [612, 106] on icon at bounding box center [619, 107] width 14 height 14
drag, startPoint x: 540, startPoint y: 216, endPoint x: 713, endPoint y: 130, distance: 193.6
click at [542, 216] on div "UPSG-CHPSPH1LM5" at bounding box center [557, 219] width 150 height 26
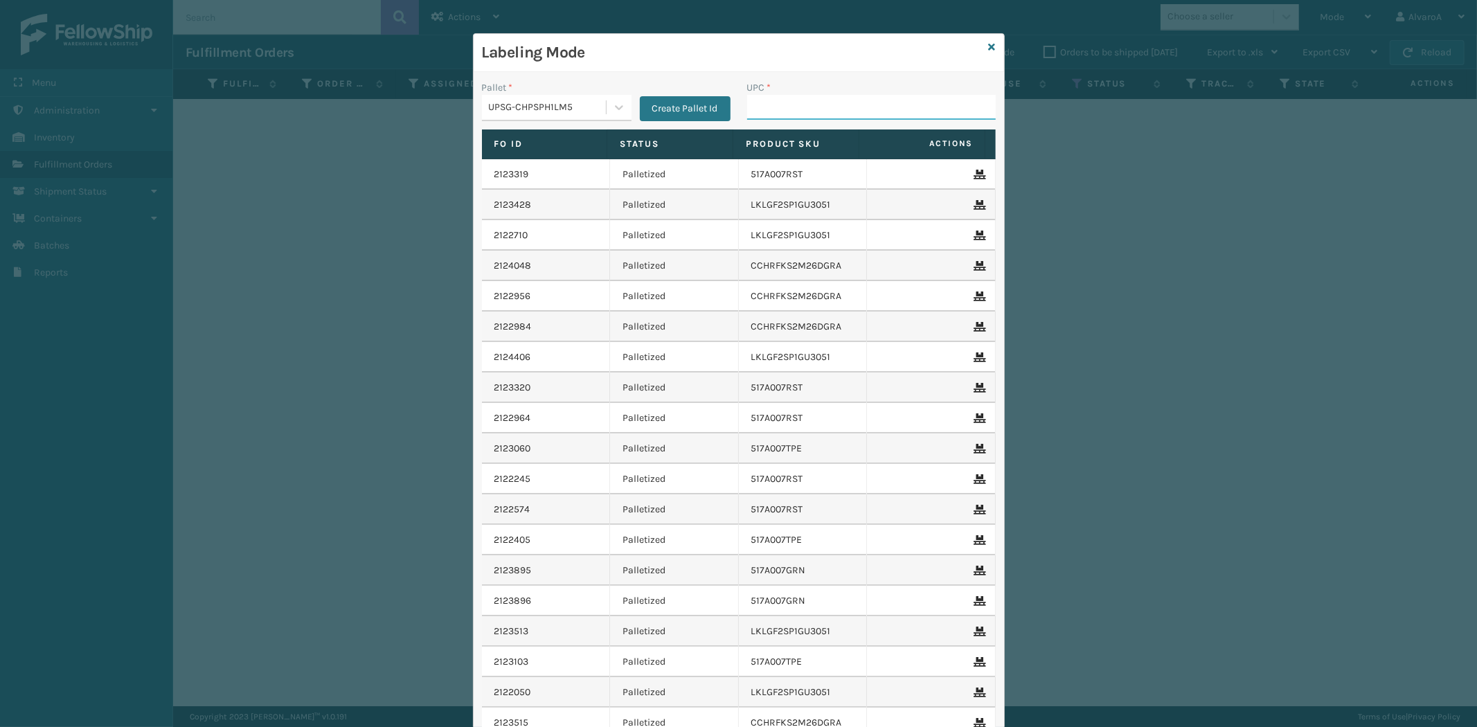
click at [769, 101] on input "UPC *" at bounding box center [871, 107] width 249 height 25
paste input "123A046TPE"
type input "123A046TPE"
paste input "LKLGF2SP1GU3073"
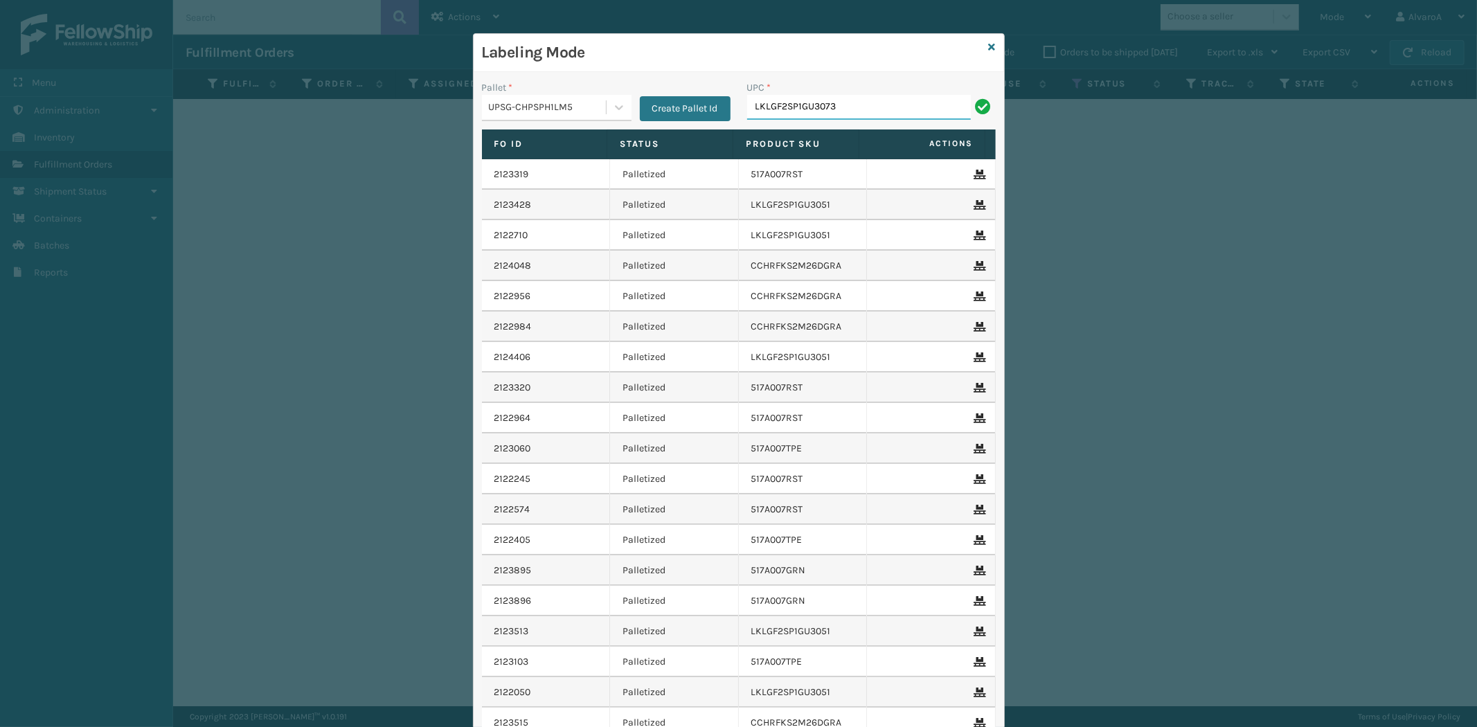
type input "LKLGF2SP1GU3073"
click at [607, 114] on div at bounding box center [619, 107] width 25 height 25
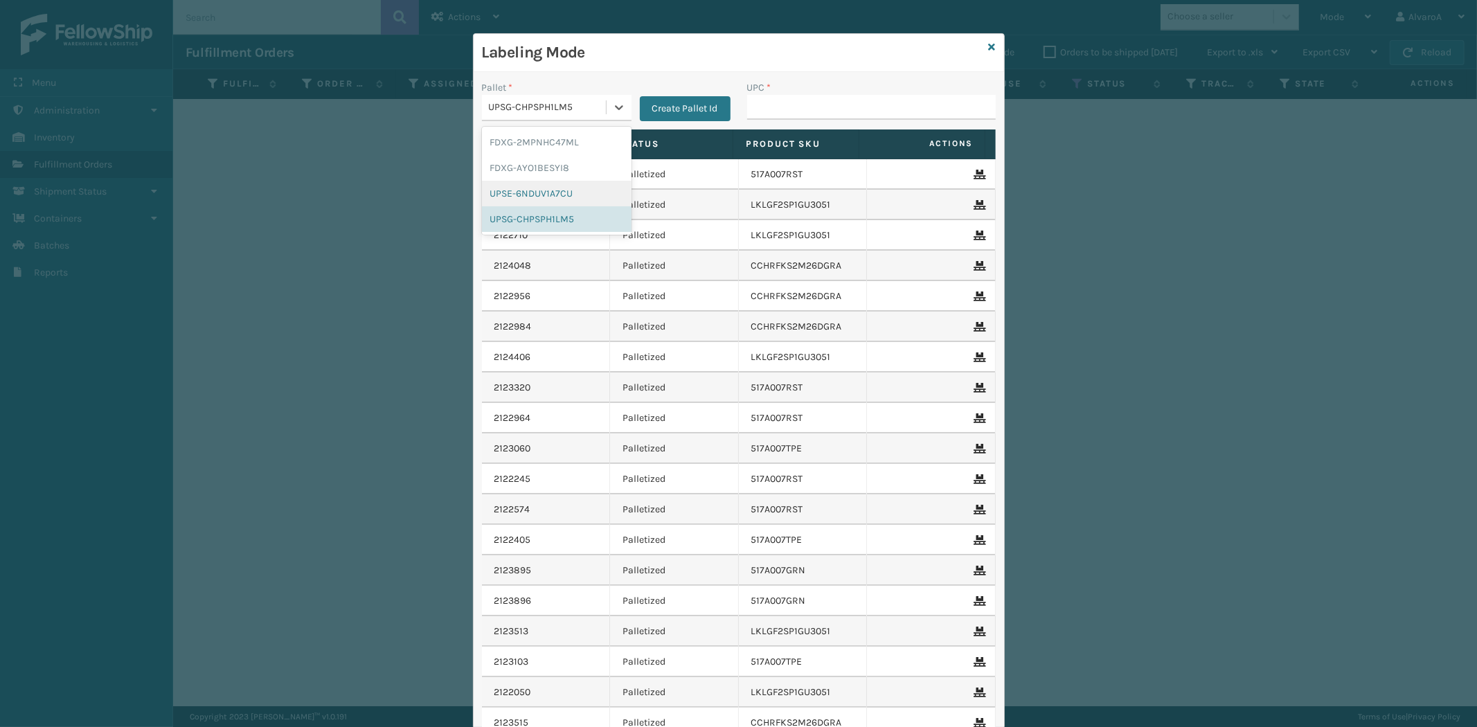
click at [556, 189] on div "UPSE-6NDUV1A7CU" at bounding box center [557, 194] width 150 height 26
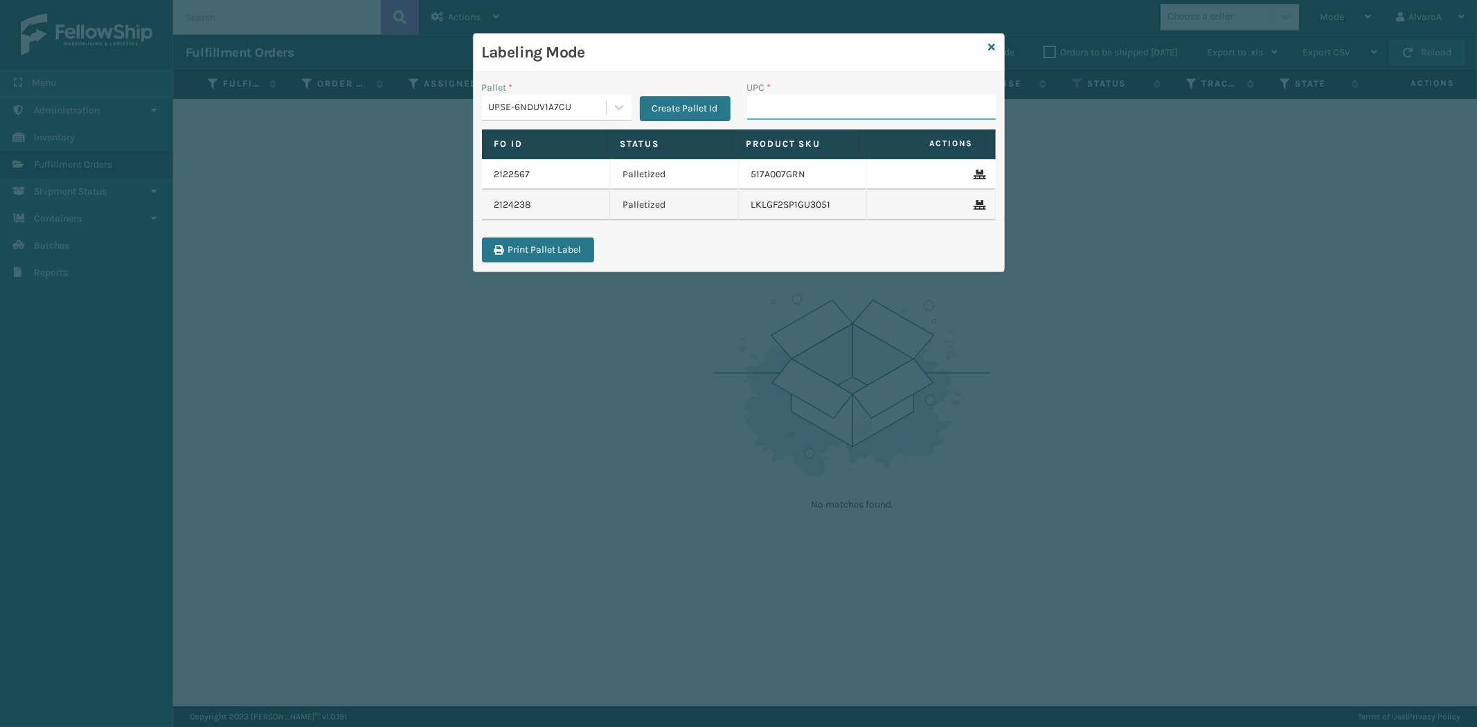
click at [767, 111] on input "UPC *" at bounding box center [871, 107] width 249 height 25
paste input "LKLGF2SP1GU3073"
type input "LKLGF2SP1GU3073"
click at [993, 45] on icon at bounding box center [992, 47] width 7 height 10
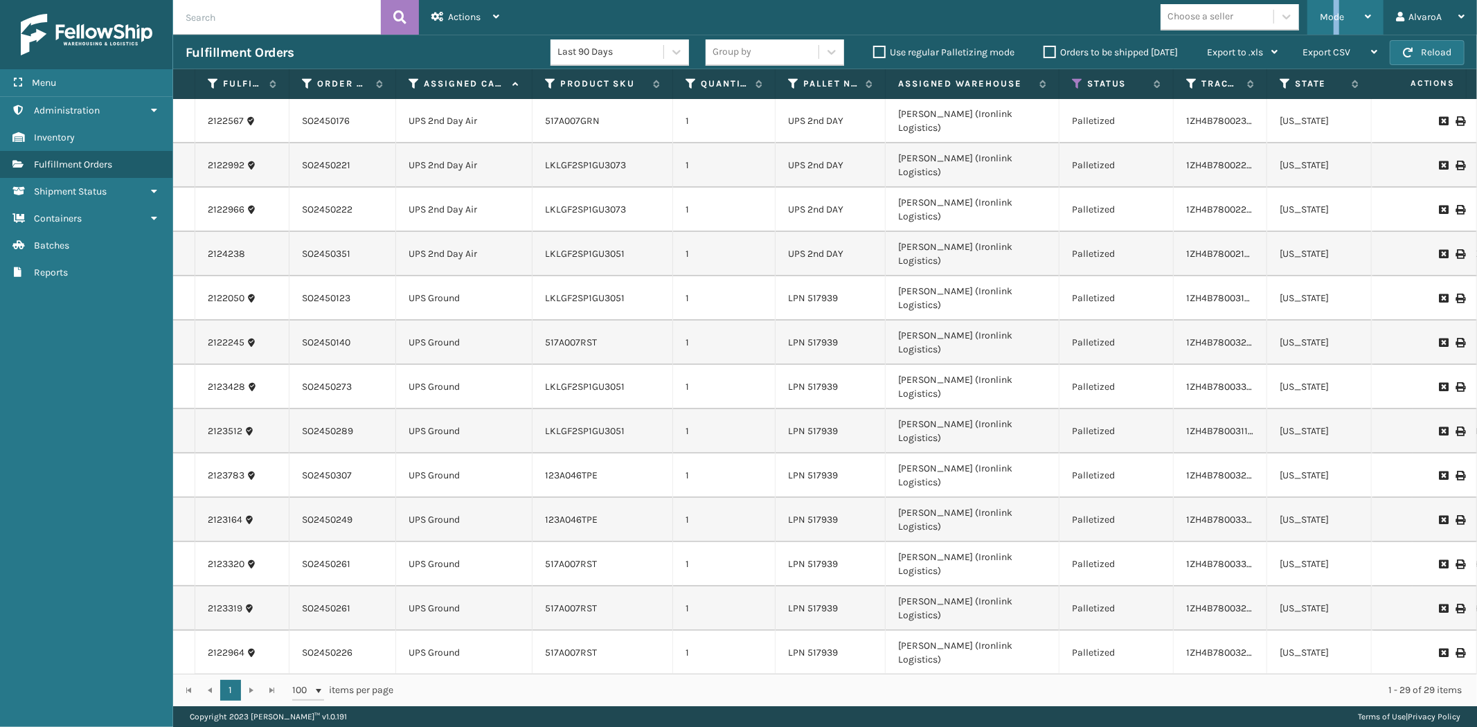
click at [1339, 5] on div "Mode" at bounding box center [1345, 17] width 51 height 35
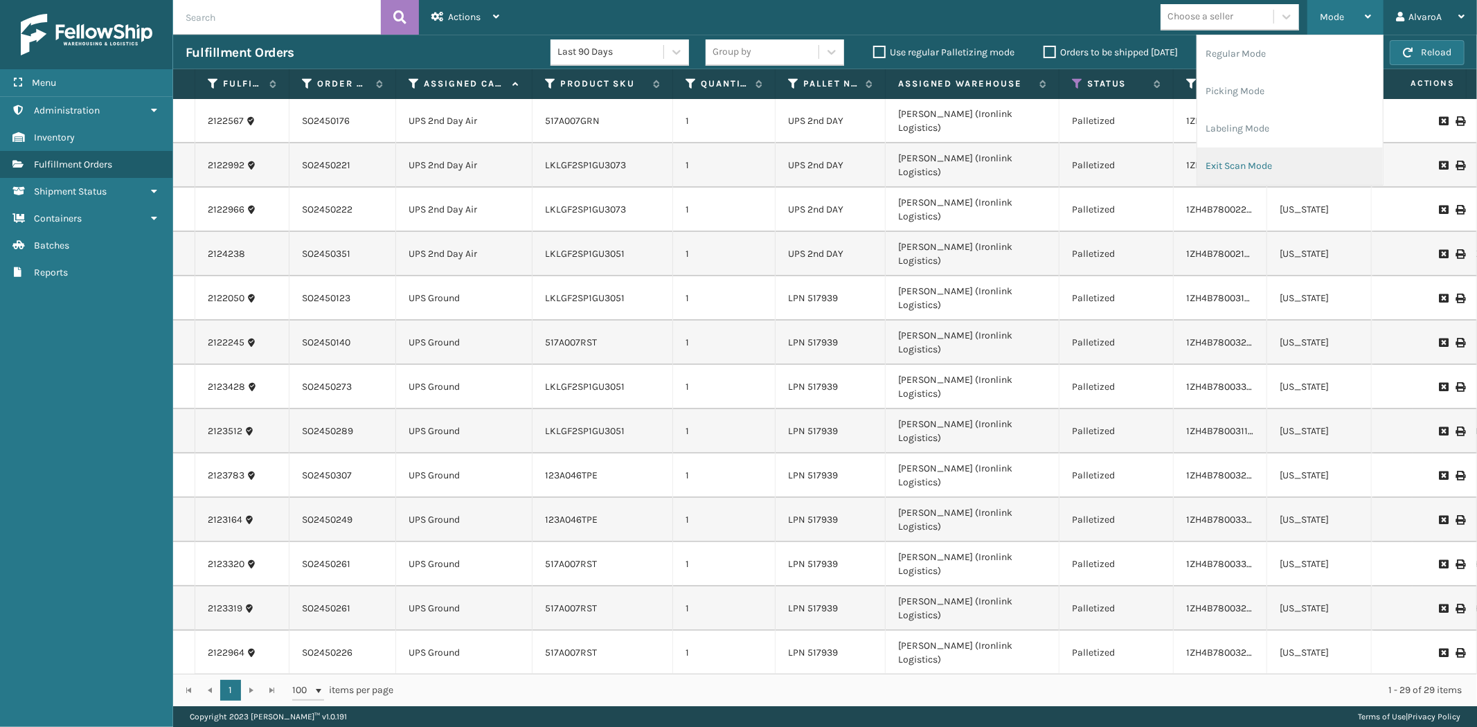
click at [1234, 157] on li "Exit Scan Mode" at bounding box center [1291, 166] width 186 height 37
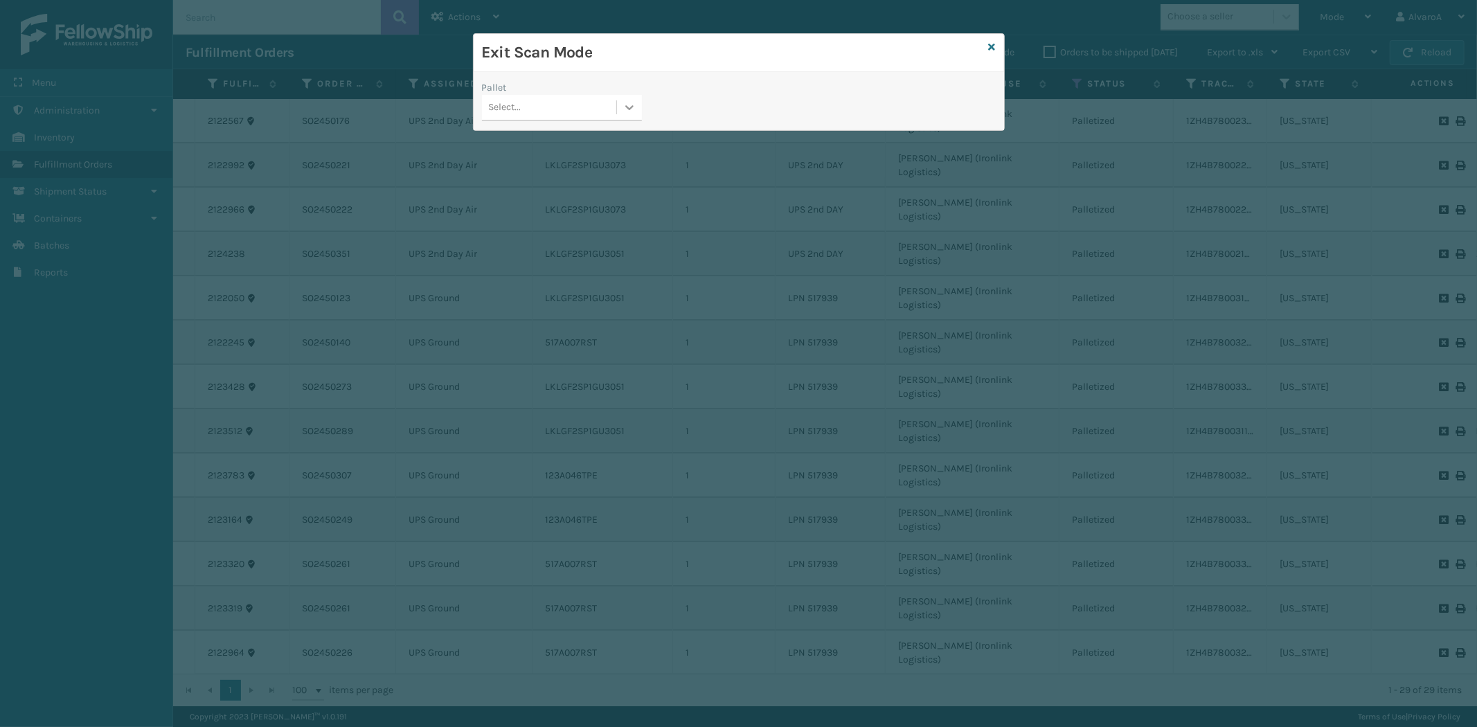
click at [639, 118] on div at bounding box center [629, 107] width 25 height 25
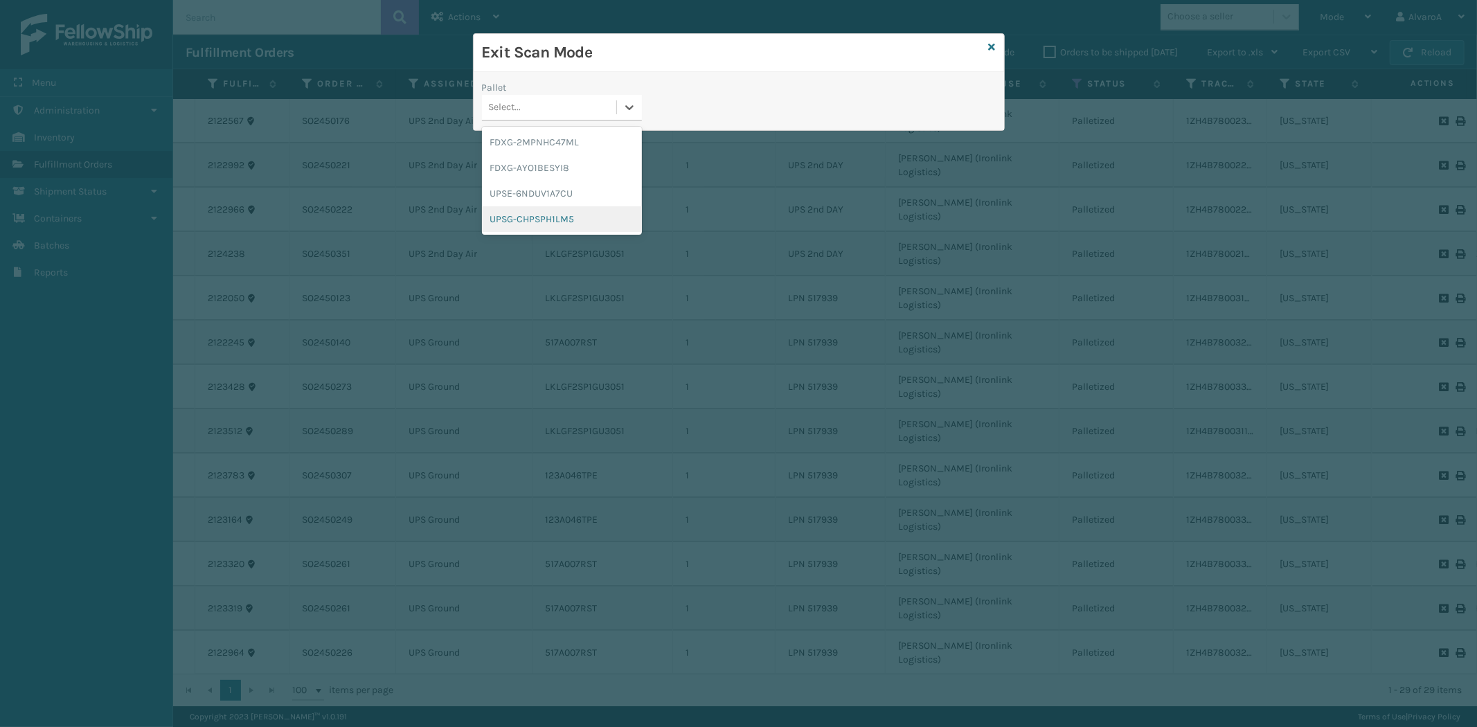
click at [536, 219] on div "UPSG-CHPSPH1LM5" at bounding box center [562, 219] width 160 height 26
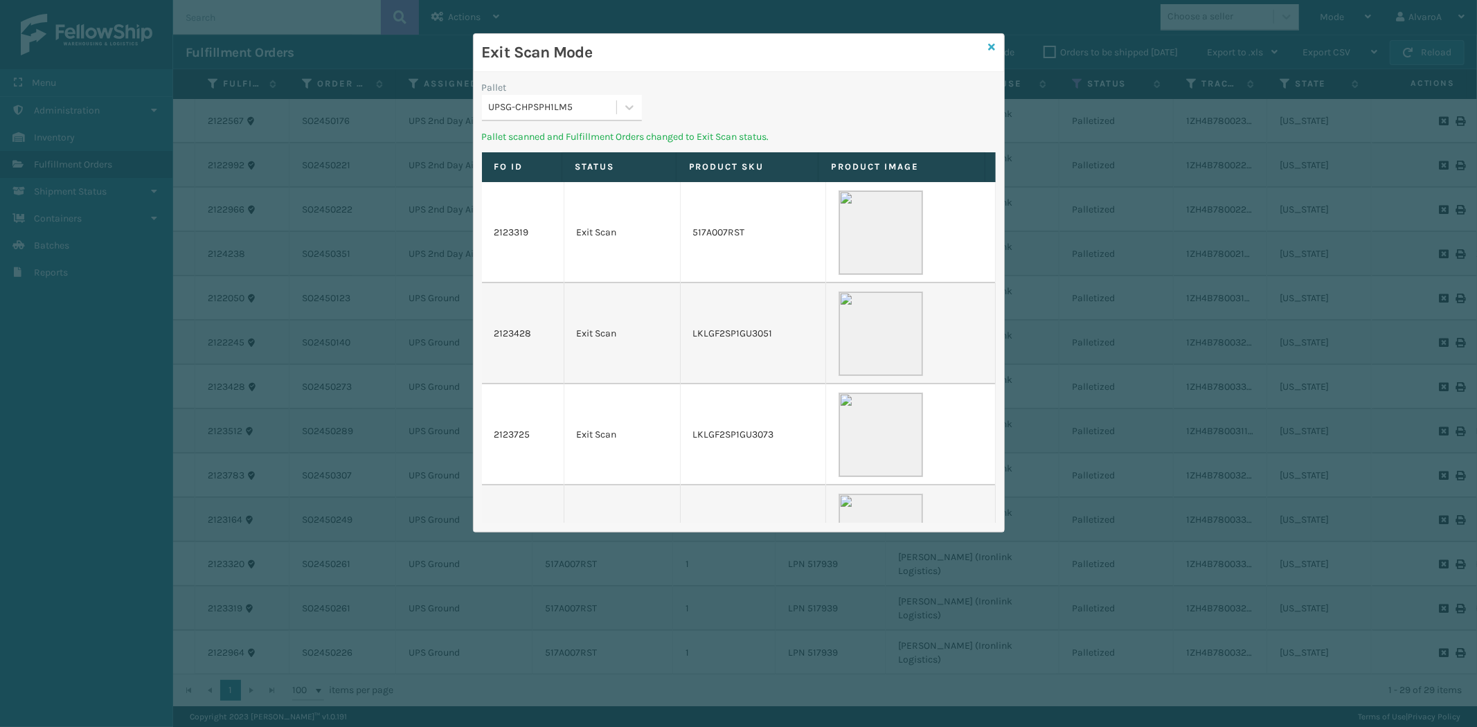
click at [991, 44] on icon at bounding box center [992, 47] width 7 height 10
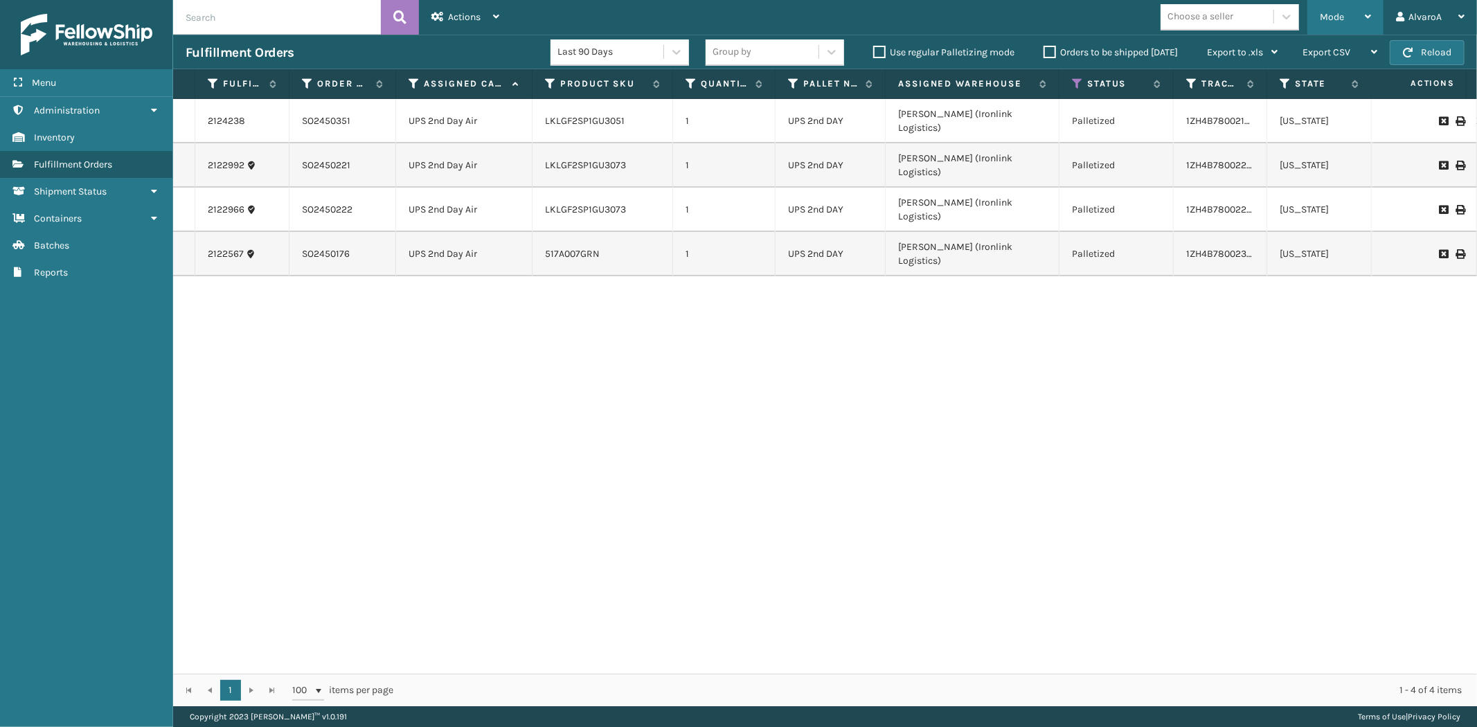
click at [1373, 16] on div "Mode Regular Mode Picking Mode Labeling Mode Exit Scan Mode" at bounding box center [1346, 17] width 76 height 35
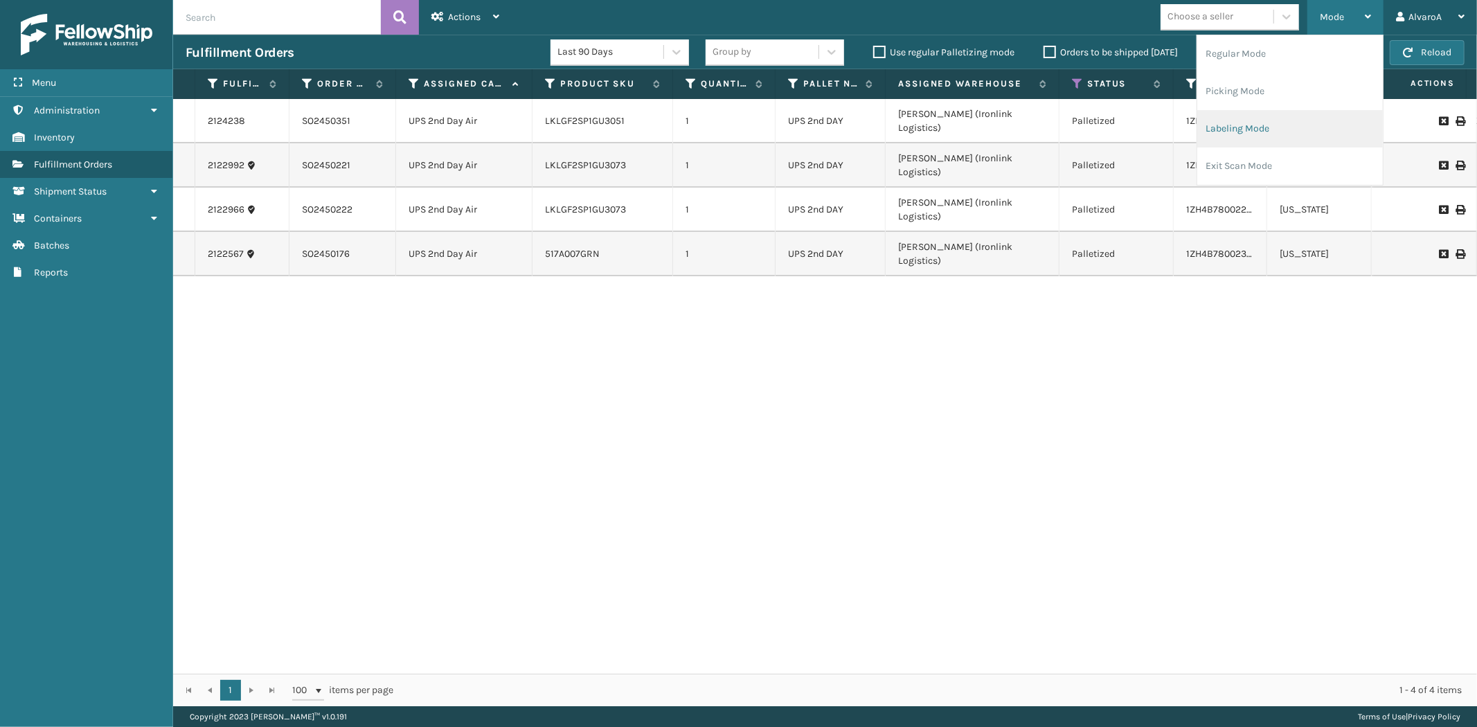
click at [1288, 114] on li "Labeling Mode" at bounding box center [1291, 128] width 186 height 37
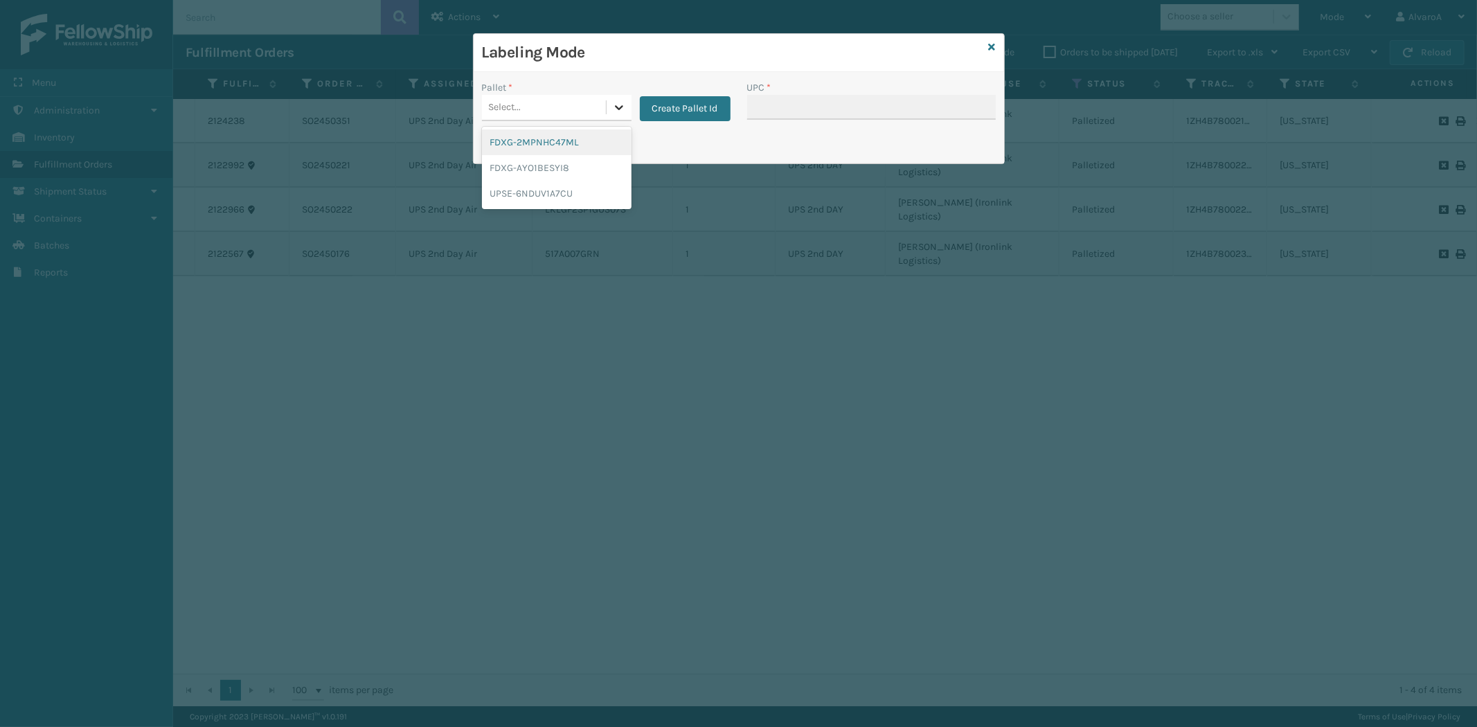
click at [622, 105] on icon at bounding box center [619, 107] width 14 height 14
click at [670, 112] on button "Create Pallet Id" at bounding box center [685, 108] width 91 height 25
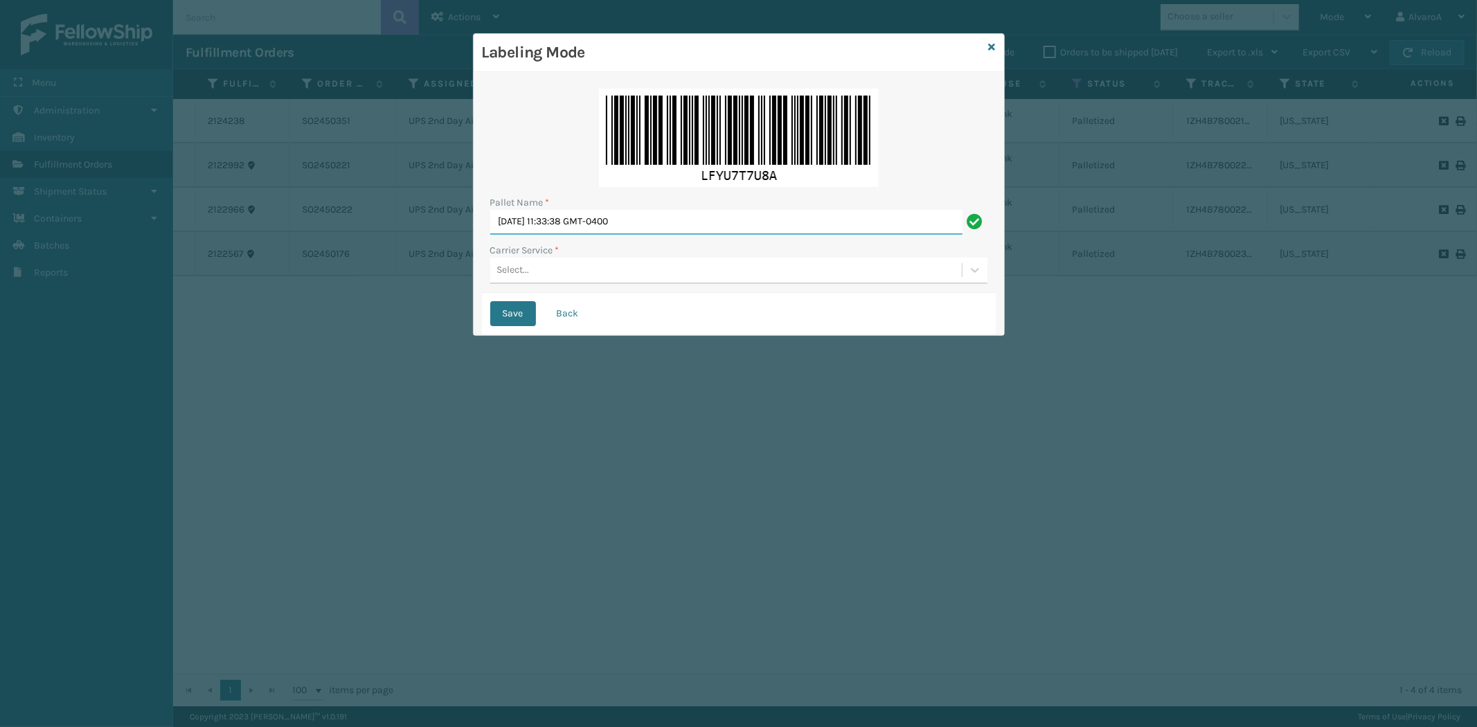
drag, startPoint x: 679, startPoint y: 220, endPoint x: 140, endPoint y: 285, distance: 543.5
click at [141, 289] on div "Labeling Mode Pallet Name * [DATE] 11:33:38 GMT-0400 Carrier Service * Select..…" at bounding box center [738, 363] width 1477 height 727
type input "LPN 517934"
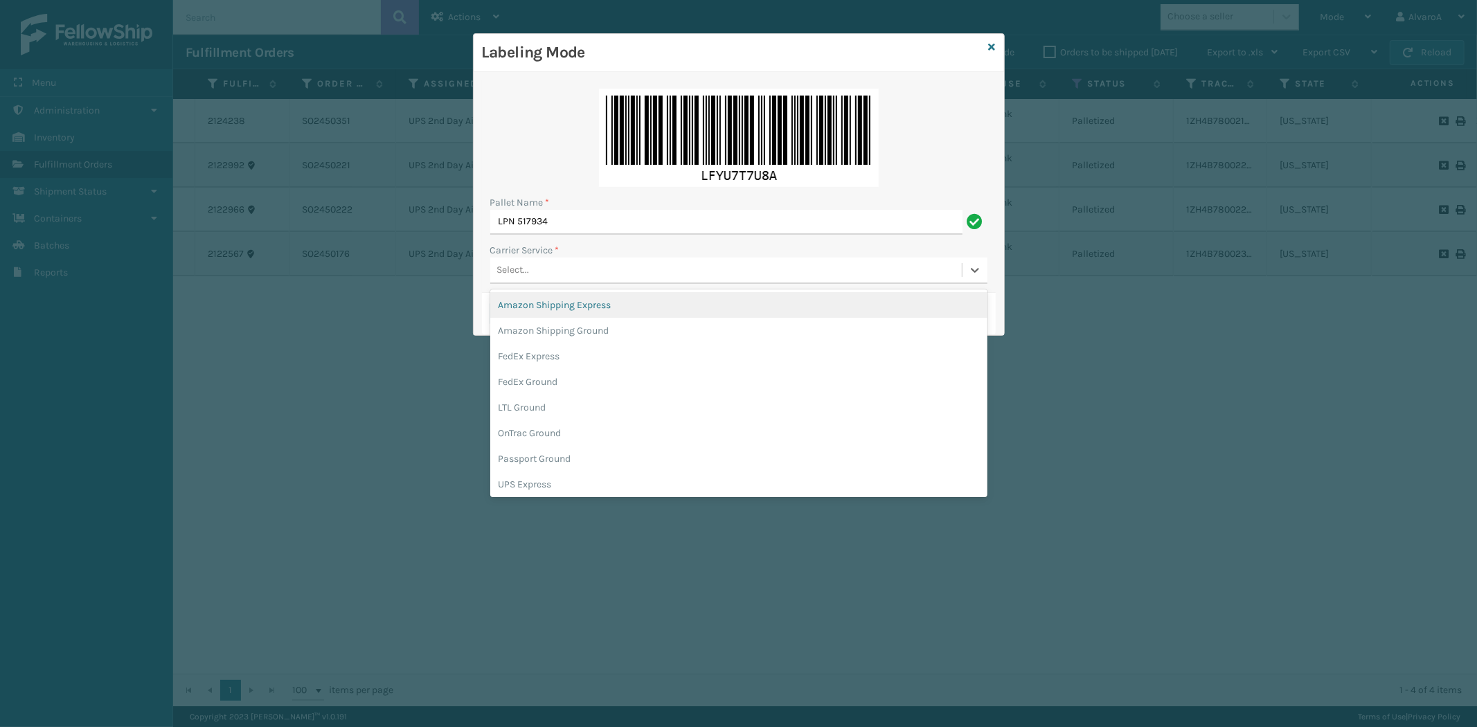
click at [555, 276] on div "Select..." at bounding box center [726, 270] width 472 height 23
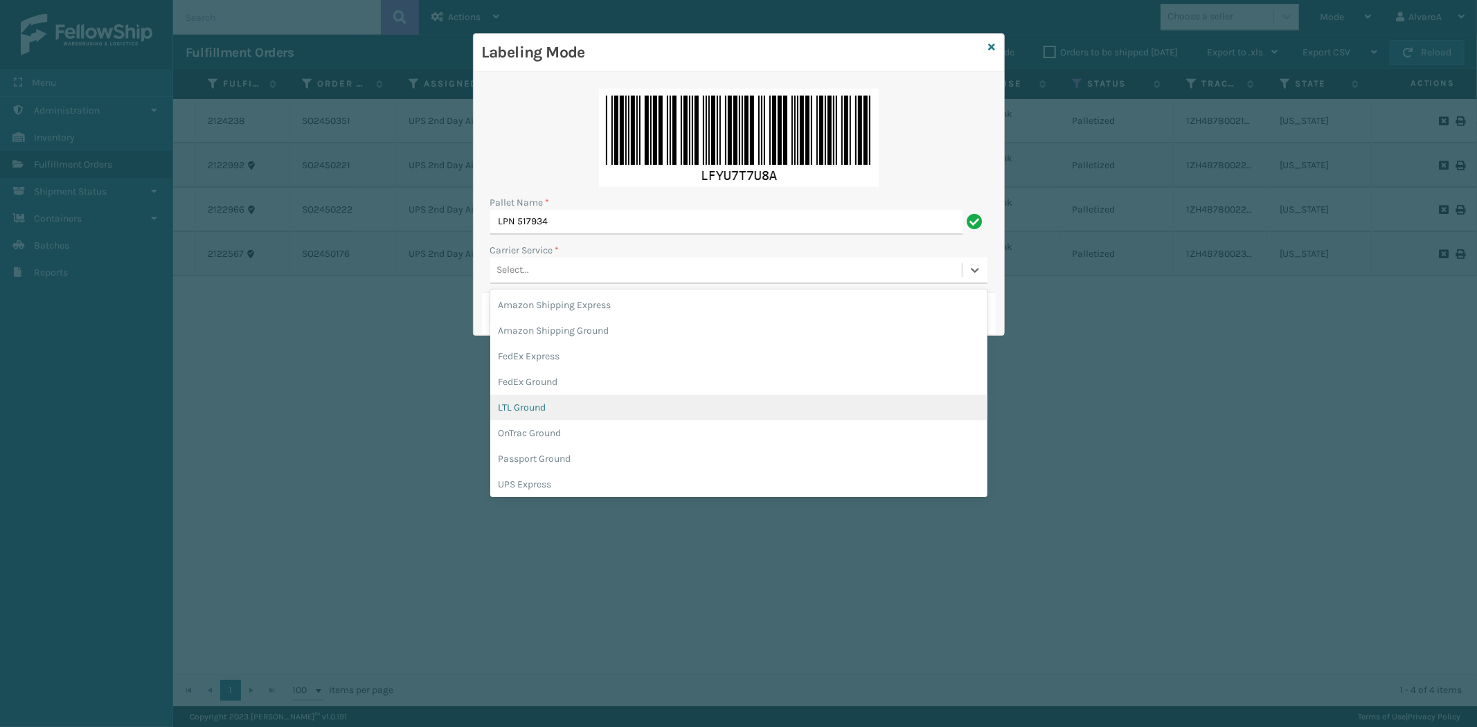
scroll to position [77, 0]
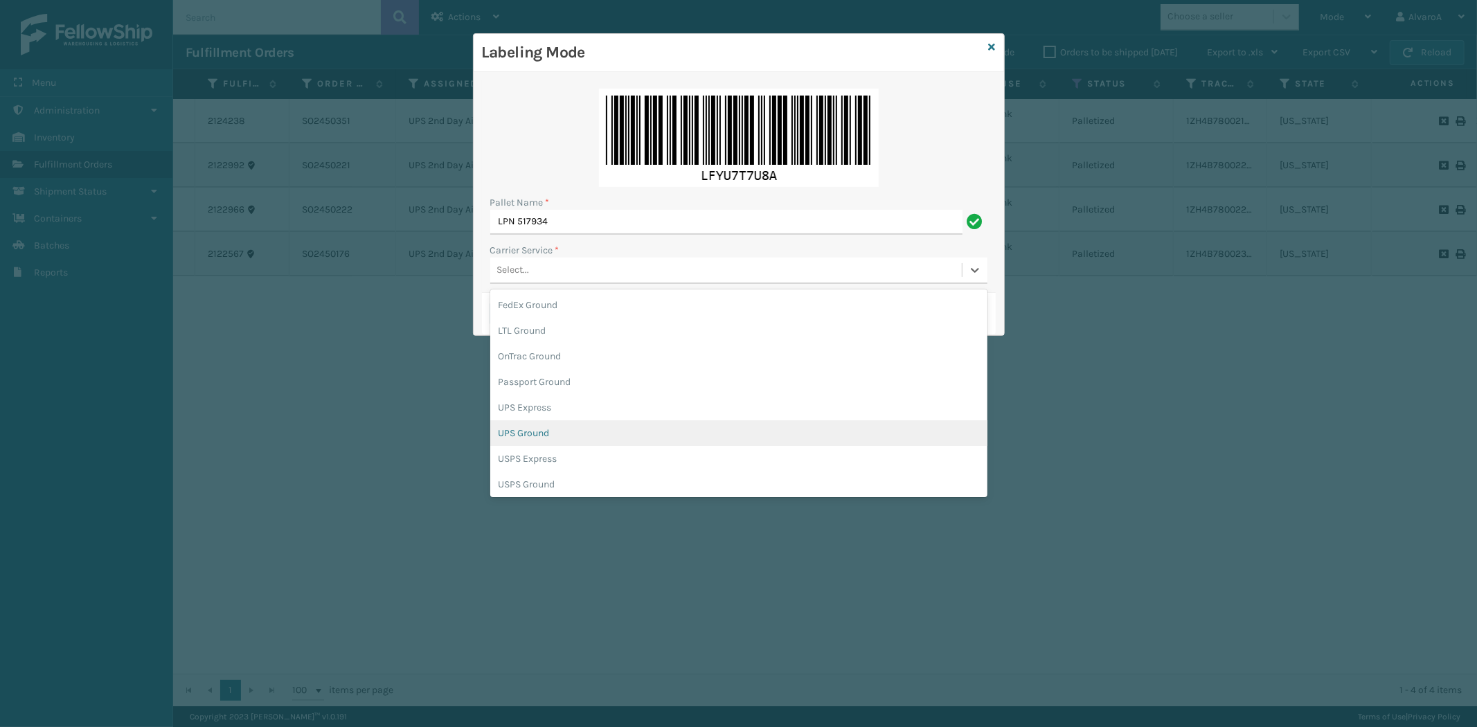
drag, startPoint x: 526, startPoint y: 435, endPoint x: 386, endPoint y: 235, distance: 243.6
click at [526, 433] on div "UPS Ground" at bounding box center [738, 433] width 497 height 26
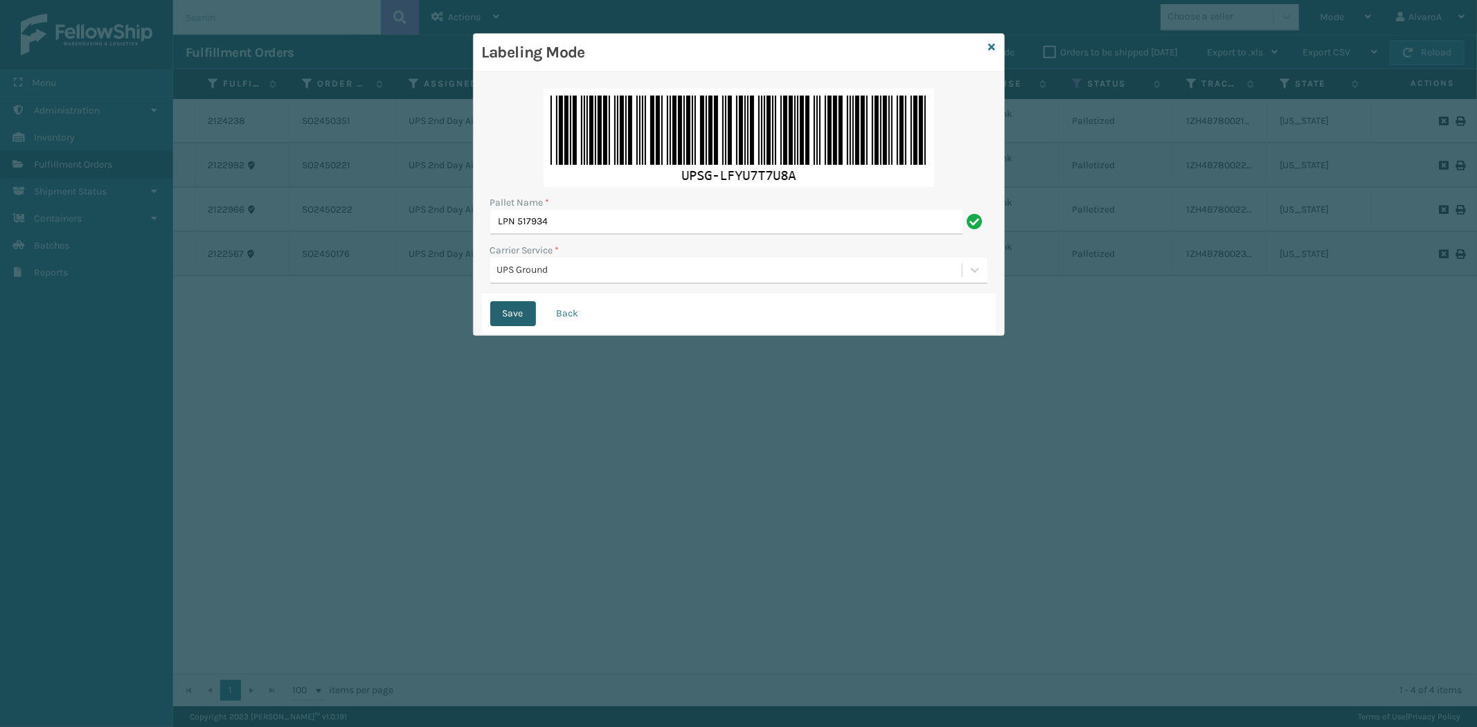
click at [508, 309] on button "Save" at bounding box center [513, 313] width 46 height 25
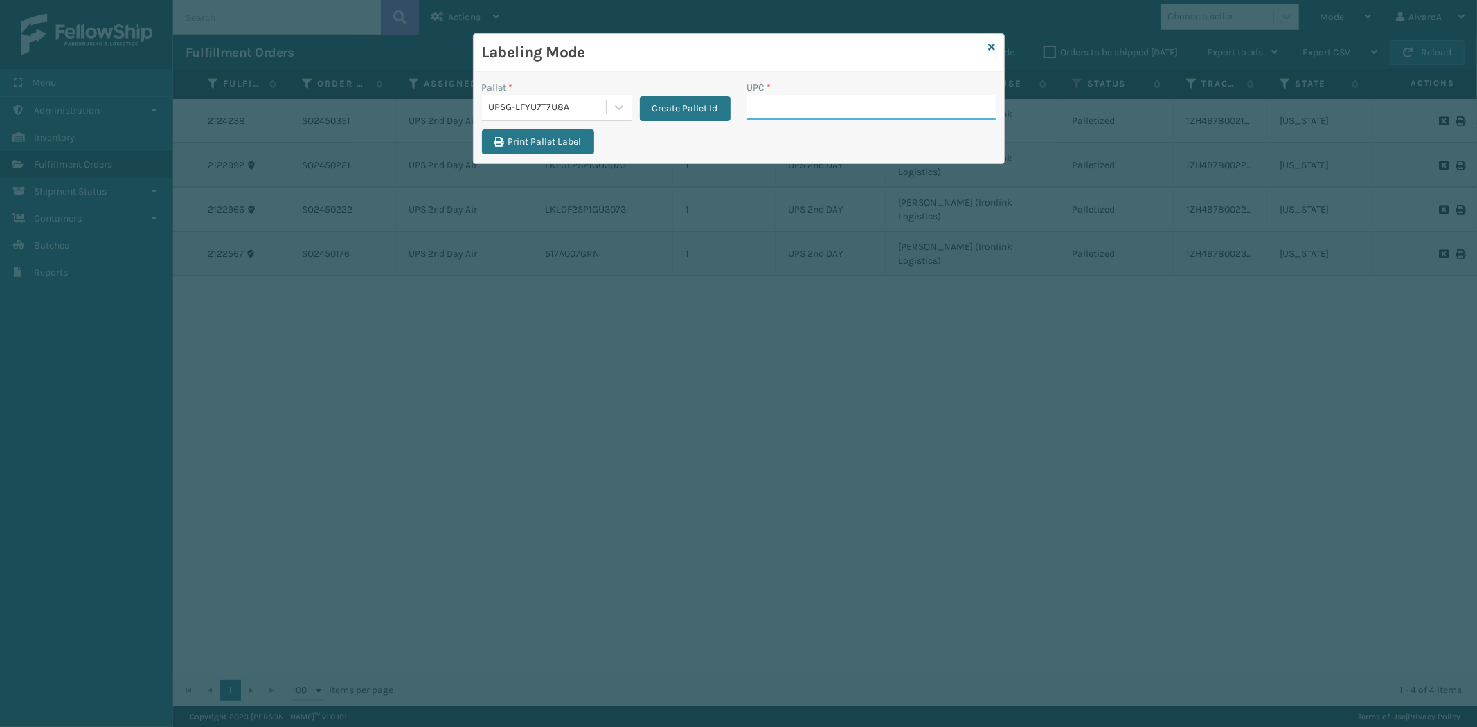
paste input "517A007TPE"
type input "517A007TPE"
paste input "510A002CML"
type input "510A002CML"
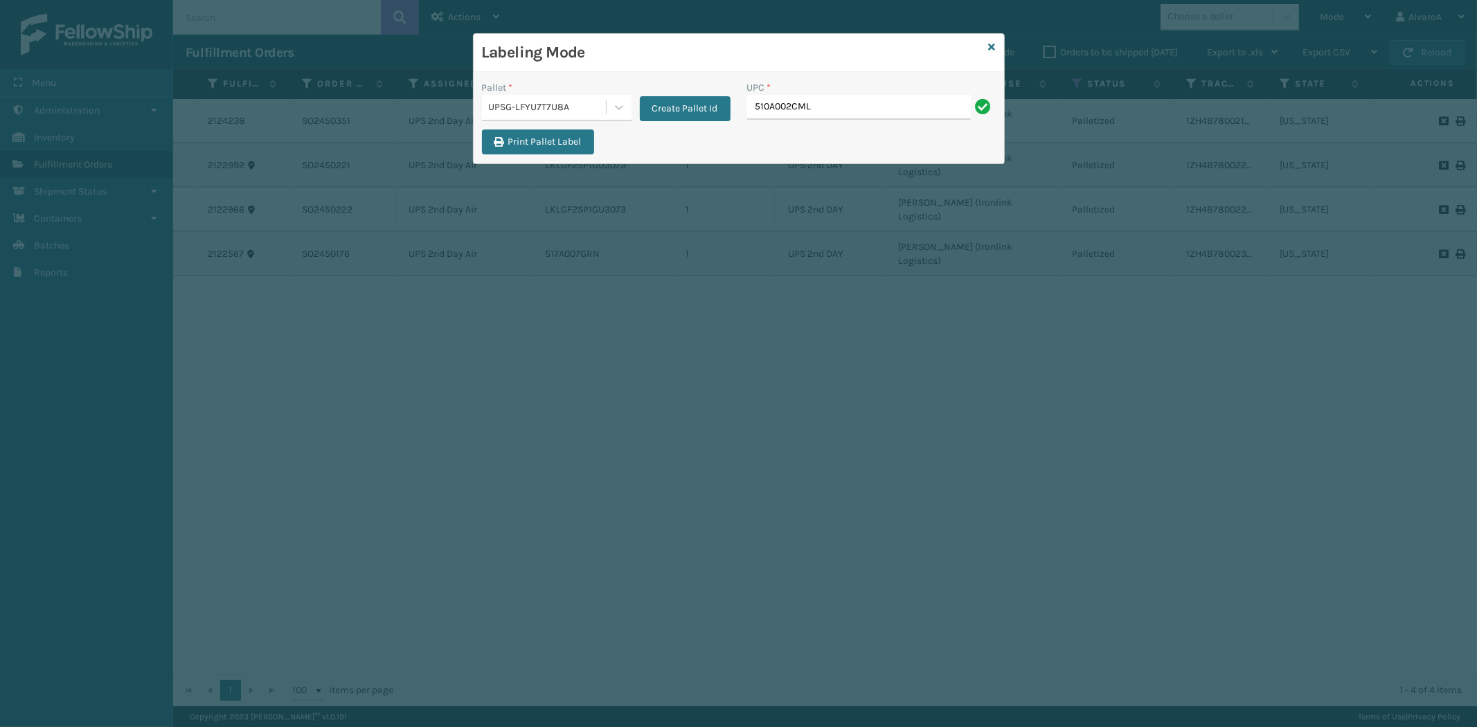
type input "510A002CML"
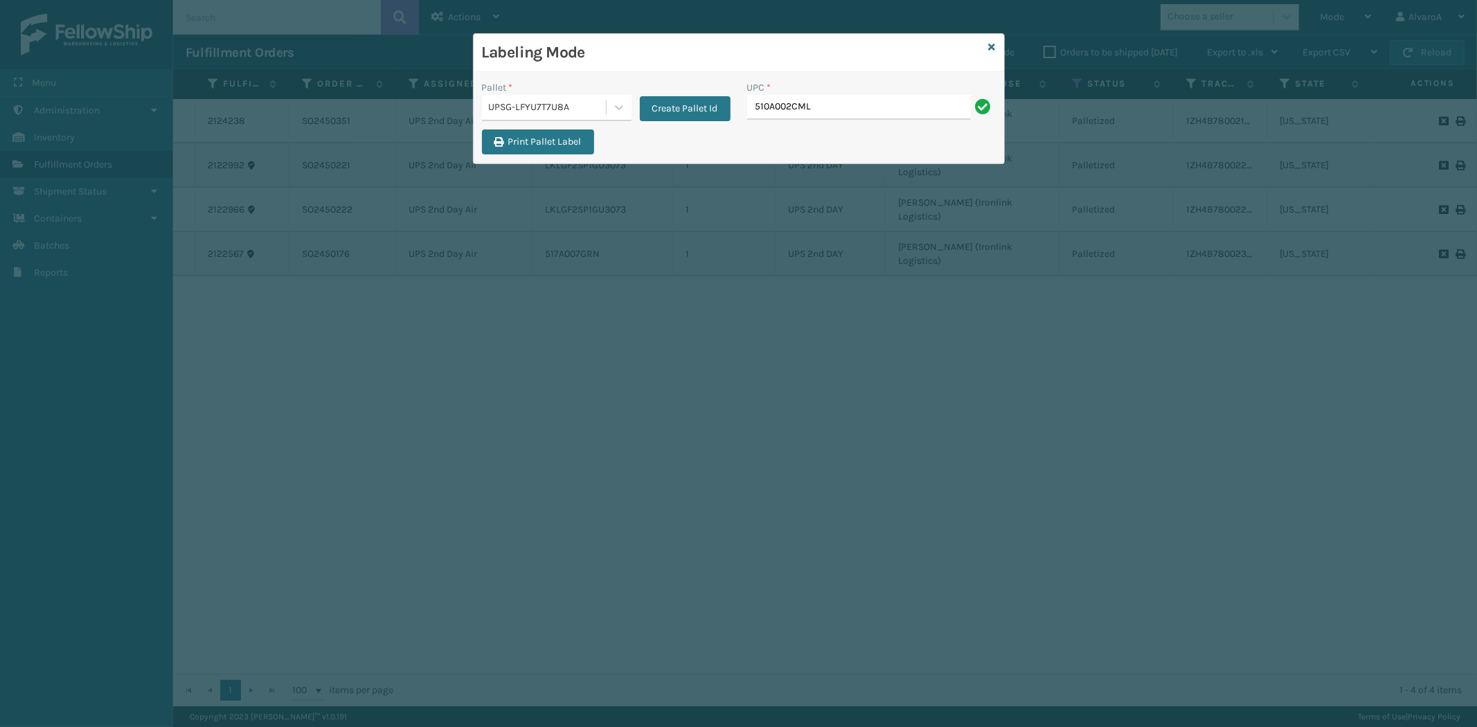
type input "510A002CML"
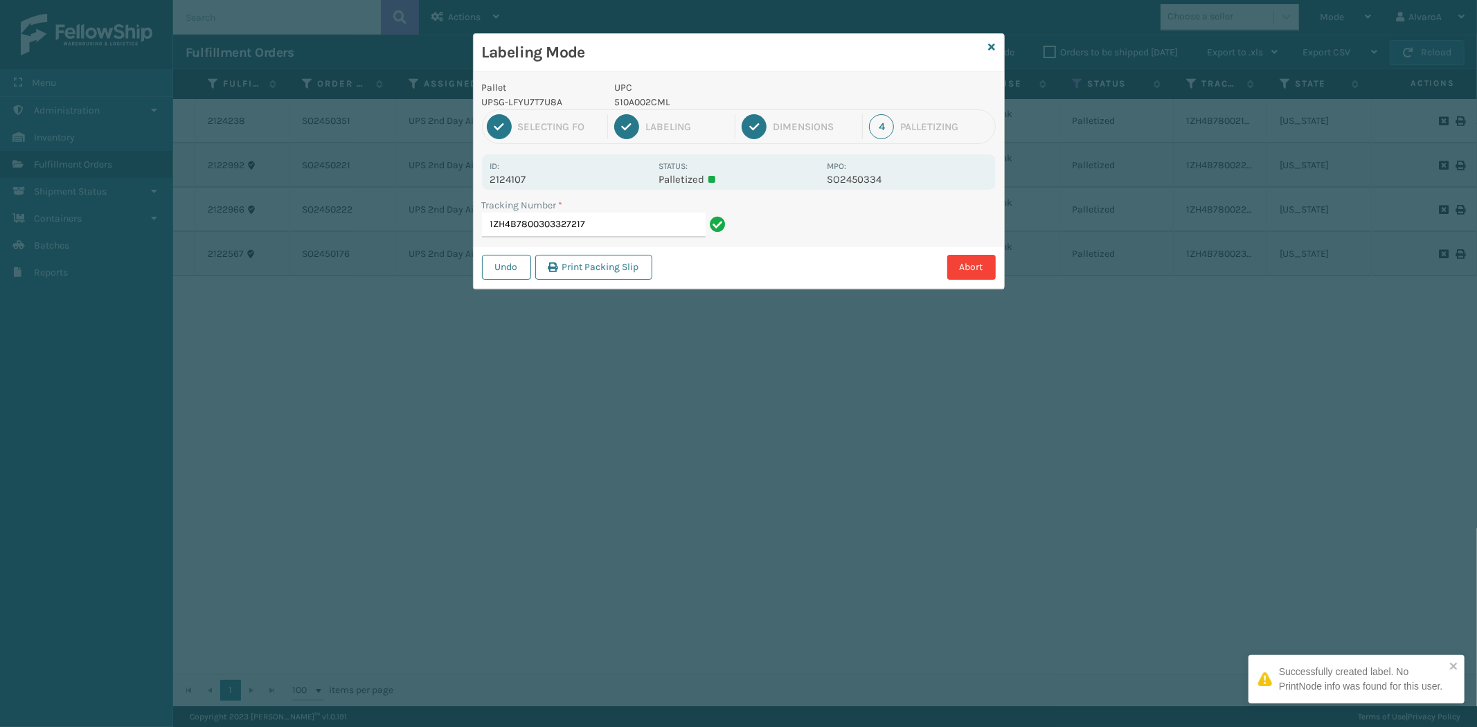
type input "1ZH4B7800303327217 510A002CML"
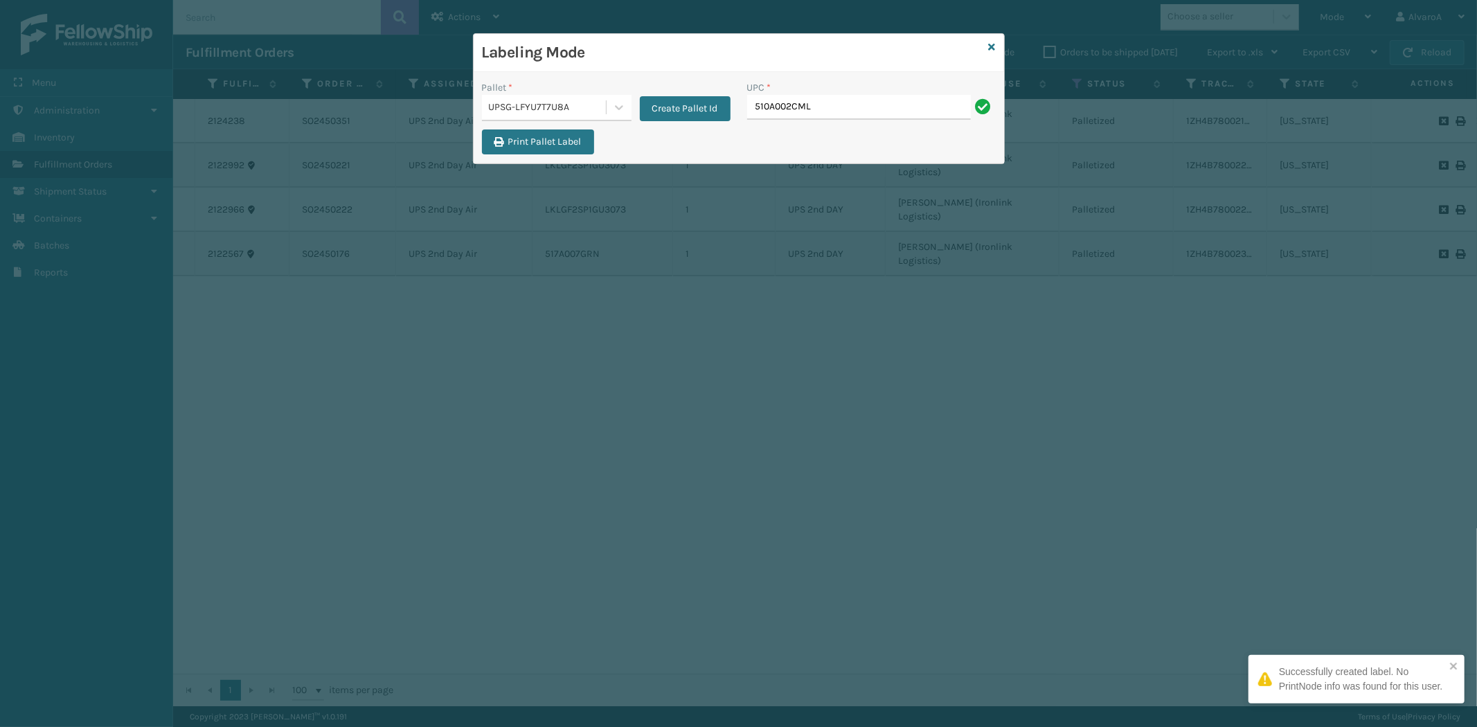
type input "510A002CML"
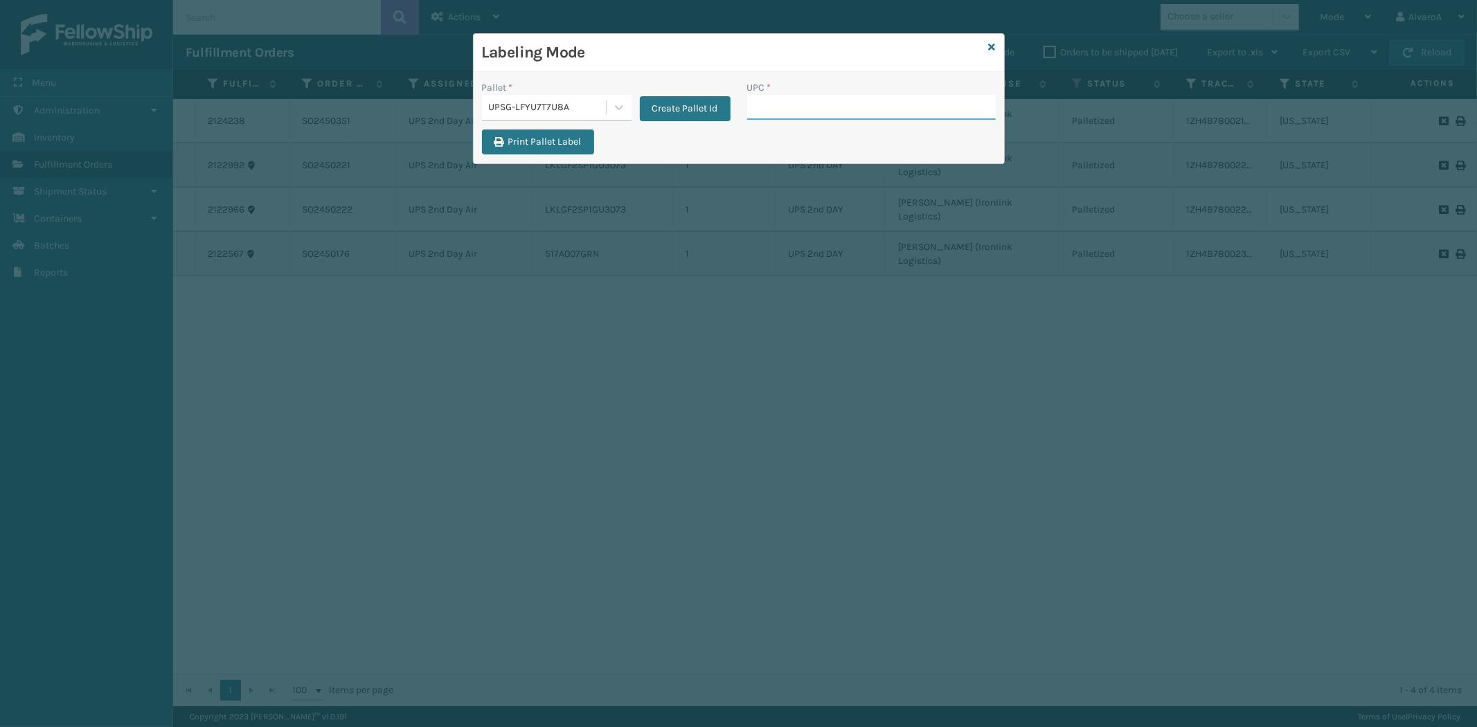
paste input "LKLGF2SP1GU3051"
type input "LKLGF2SP1GU3051"
paste input "510A003CML"
type input "510A003CML"
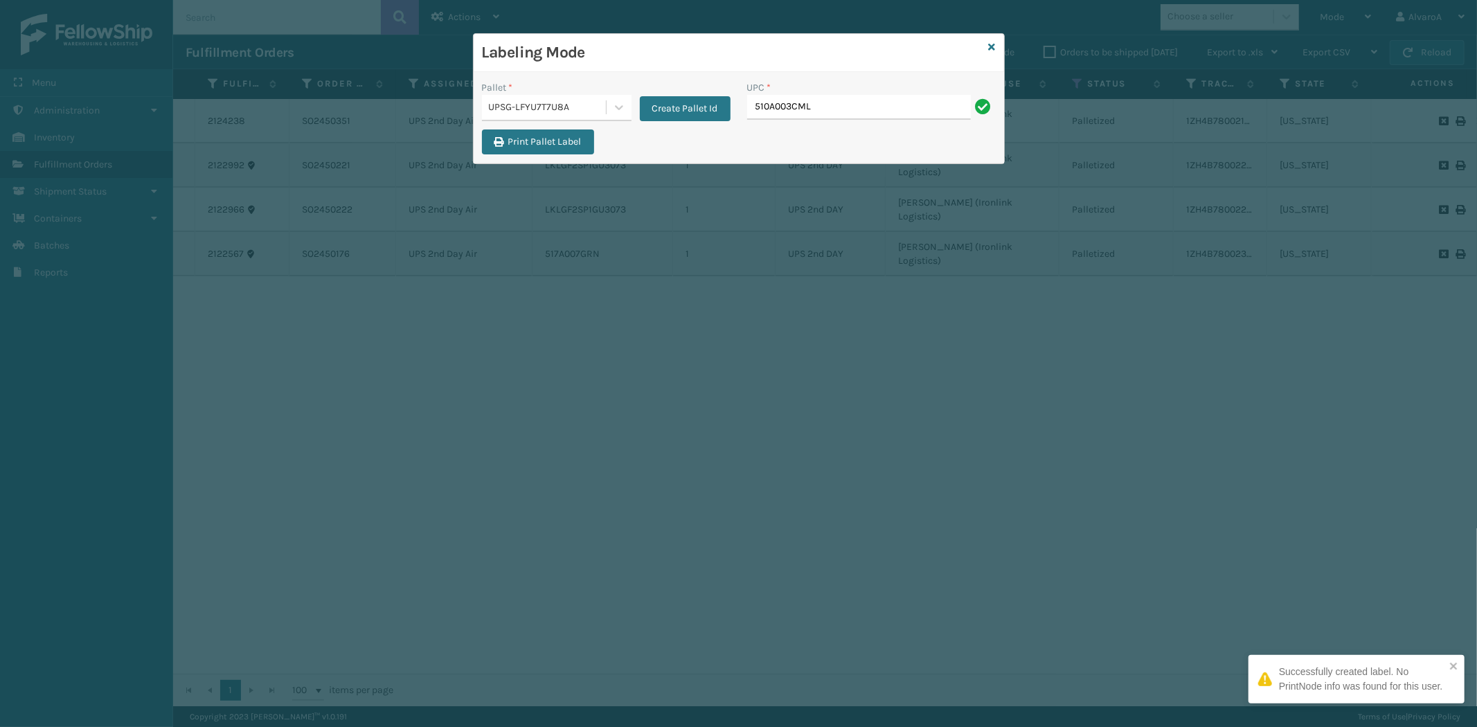
type input "510A003CML"
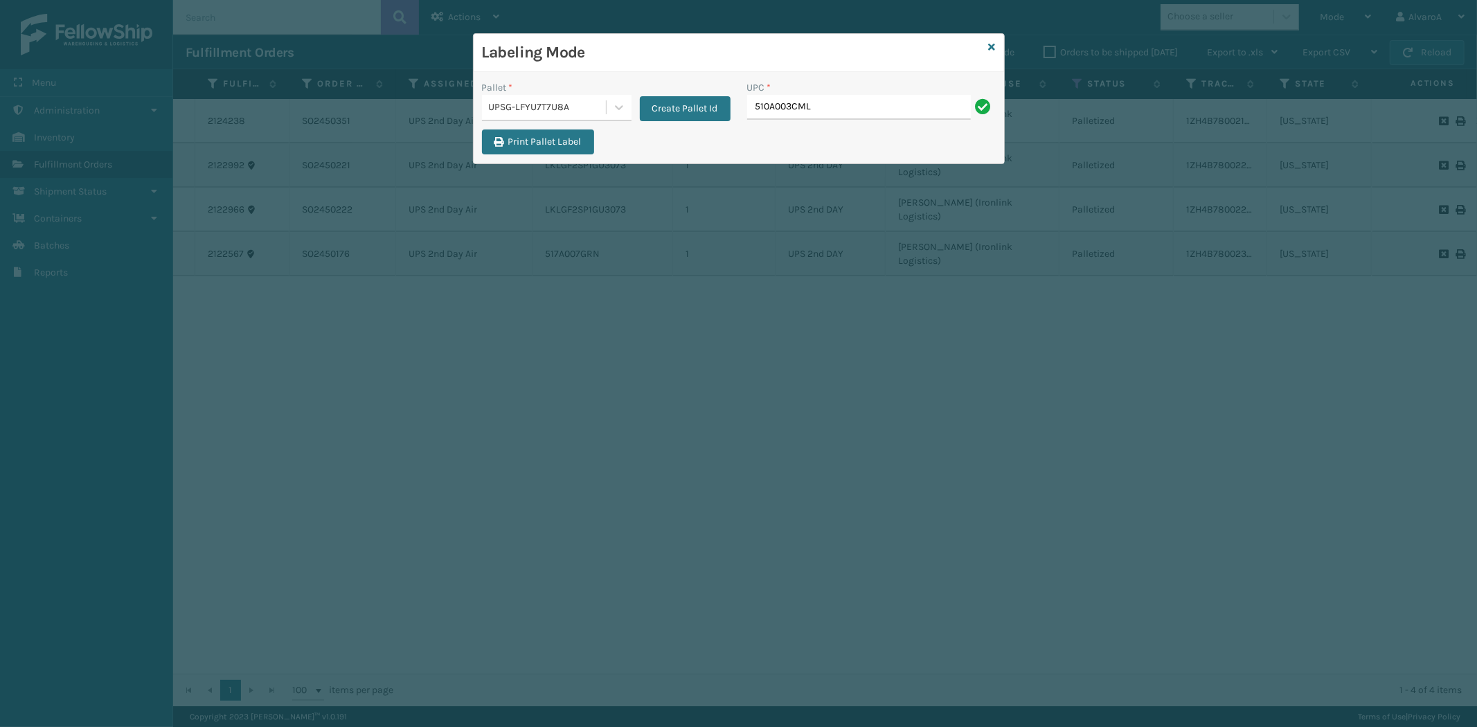
type input "510A003CML"
paste input "510A003CML"
type input "510A003CML"
click at [993, 44] on icon at bounding box center [992, 47] width 7 height 10
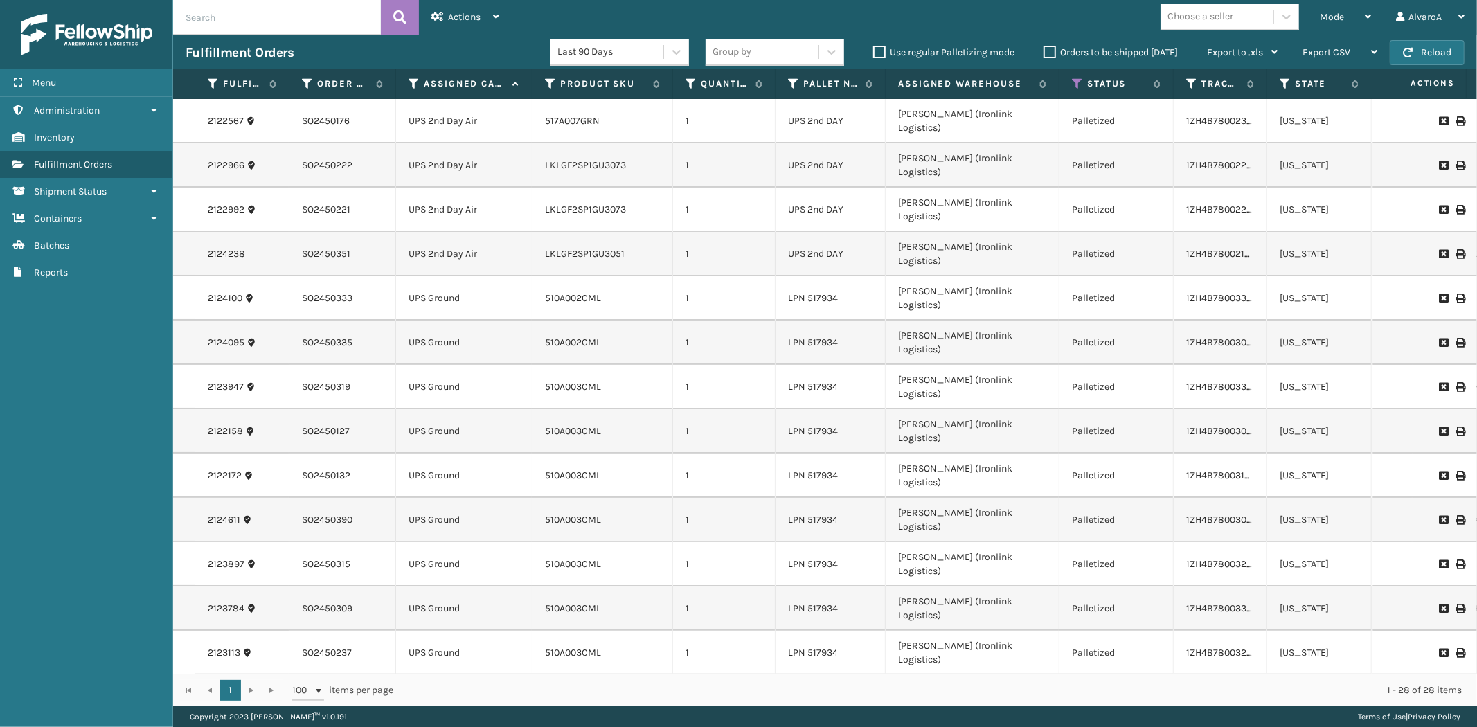
click at [1302, 23] on div "Choose a seller" at bounding box center [1234, 17] width 147 height 26
click at [1328, 35] on div "Fulfillment Orders Last 90 Days Group by Use regular Palletizing mode Orders to…" at bounding box center [825, 52] width 1304 height 35
click at [1328, 26] on div "Mode" at bounding box center [1345, 17] width 51 height 35
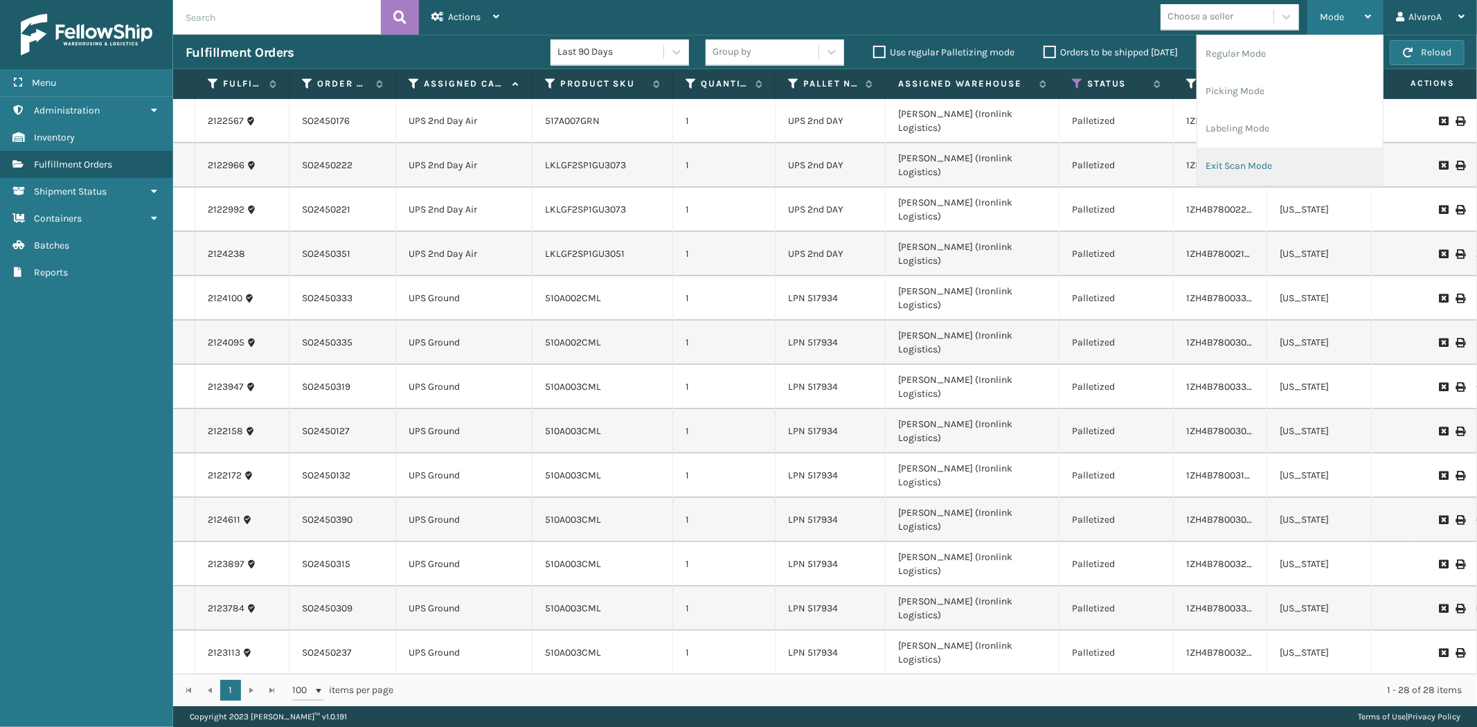
click at [1230, 177] on li "Exit Scan Mode" at bounding box center [1291, 166] width 186 height 37
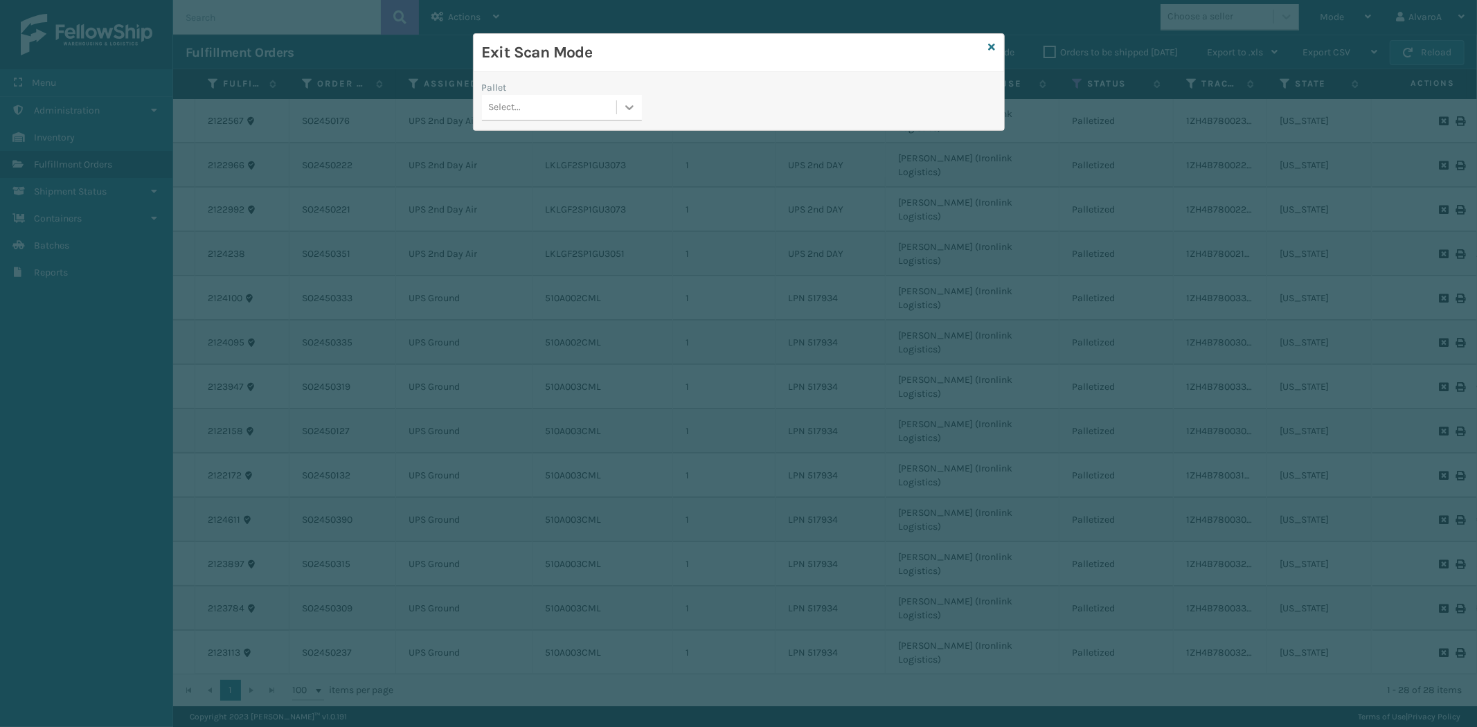
click at [641, 103] on div at bounding box center [629, 107] width 25 height 25
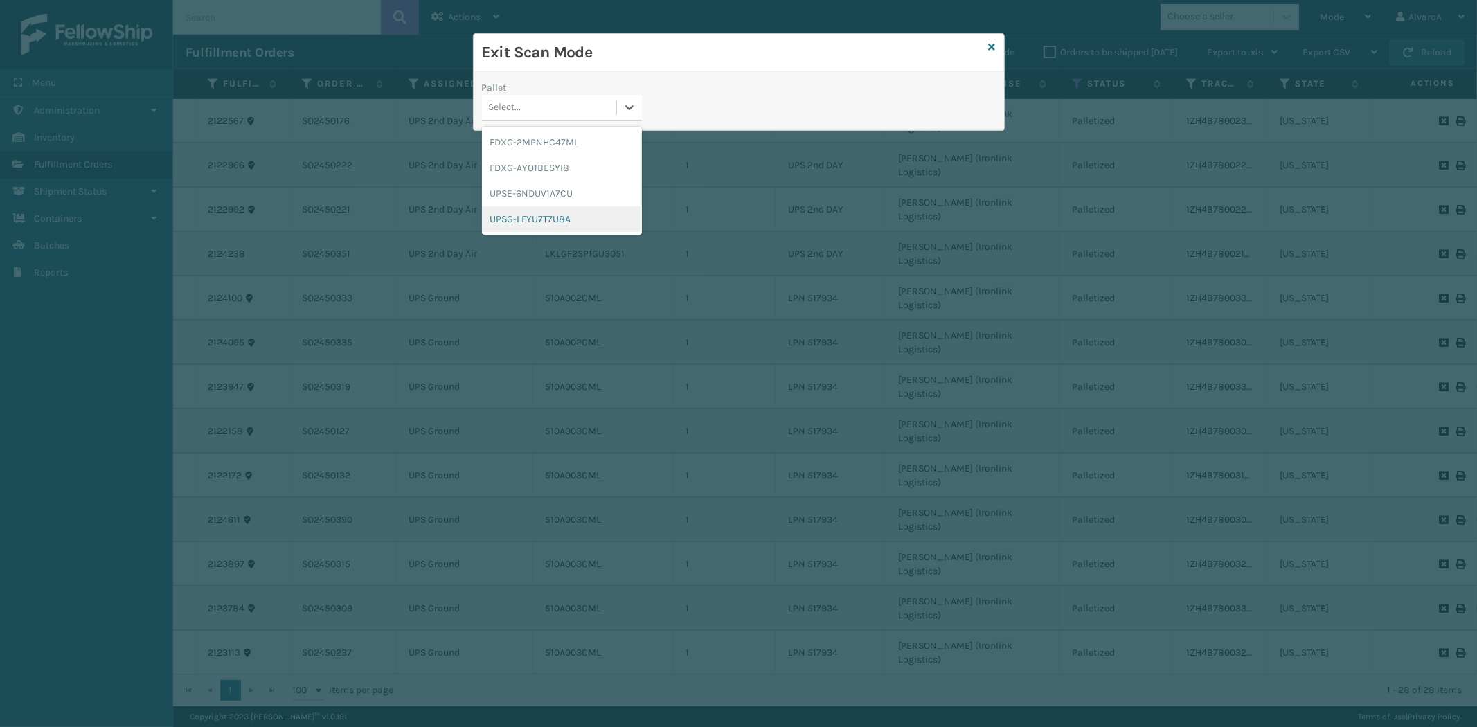
click at [558, 220] on div "UPSG-LFYU7T7U8A" at bounding box center [562, 219] width 160 height 26
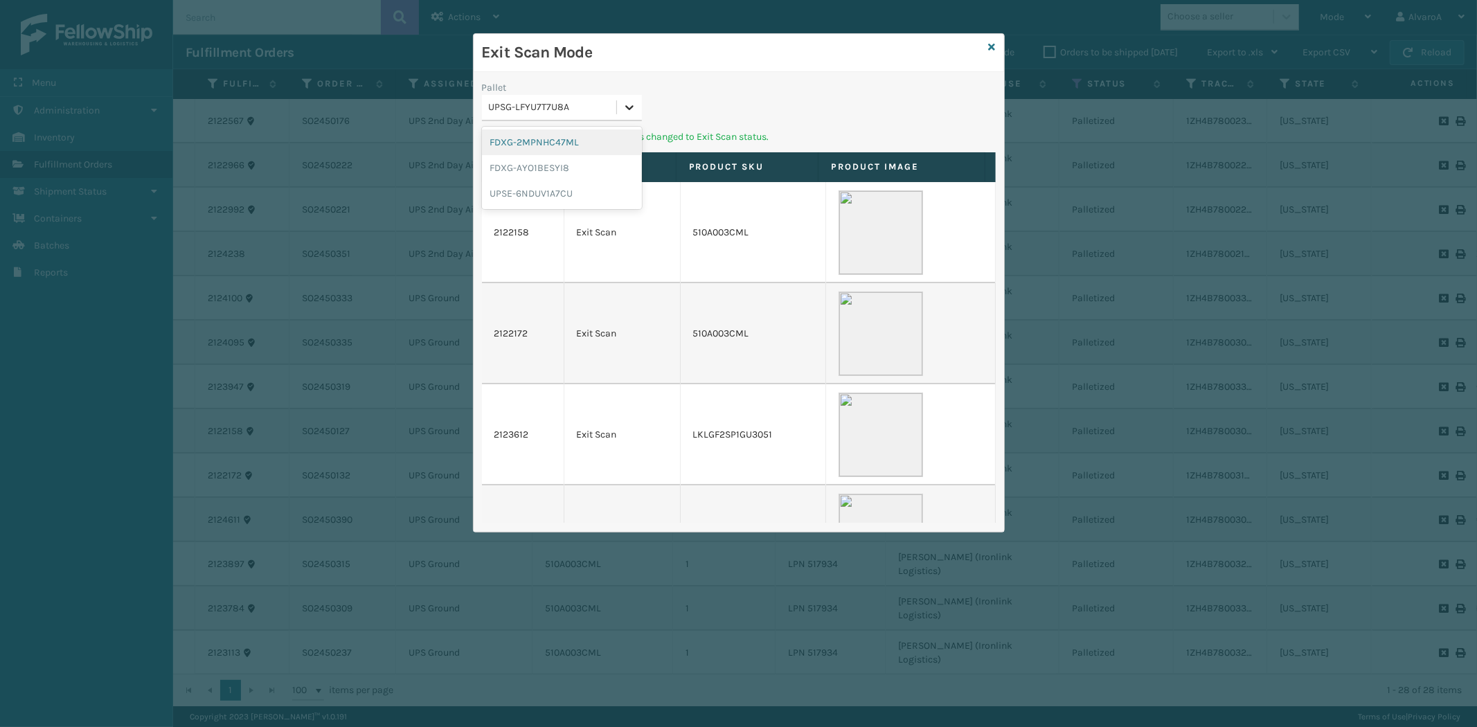
click at [629, 106] on div at bounding box center [629, 107] width 25 height 25
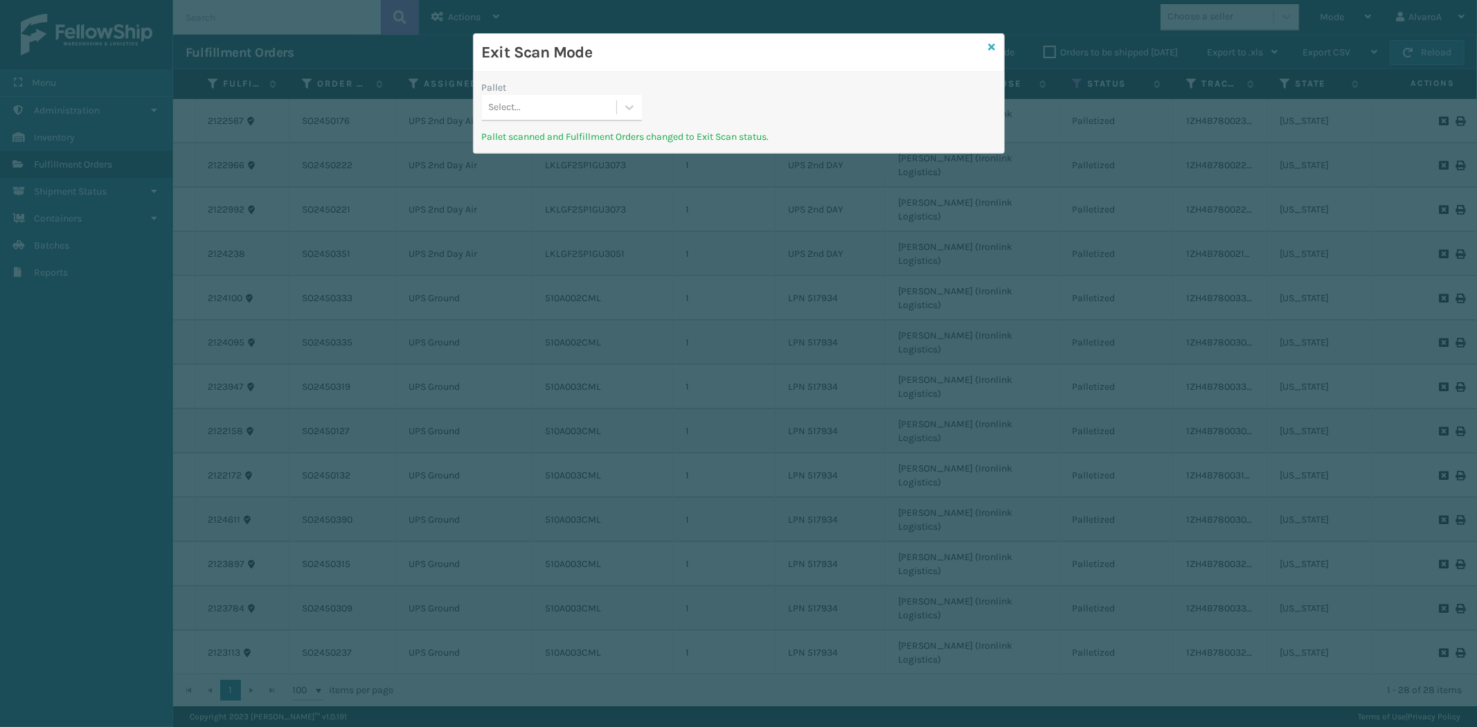
click at [993, 40] on link at bounding box center [992, 47] width 7 height 15
